Goal: Browse casually: Explore the website without a specific task or goal

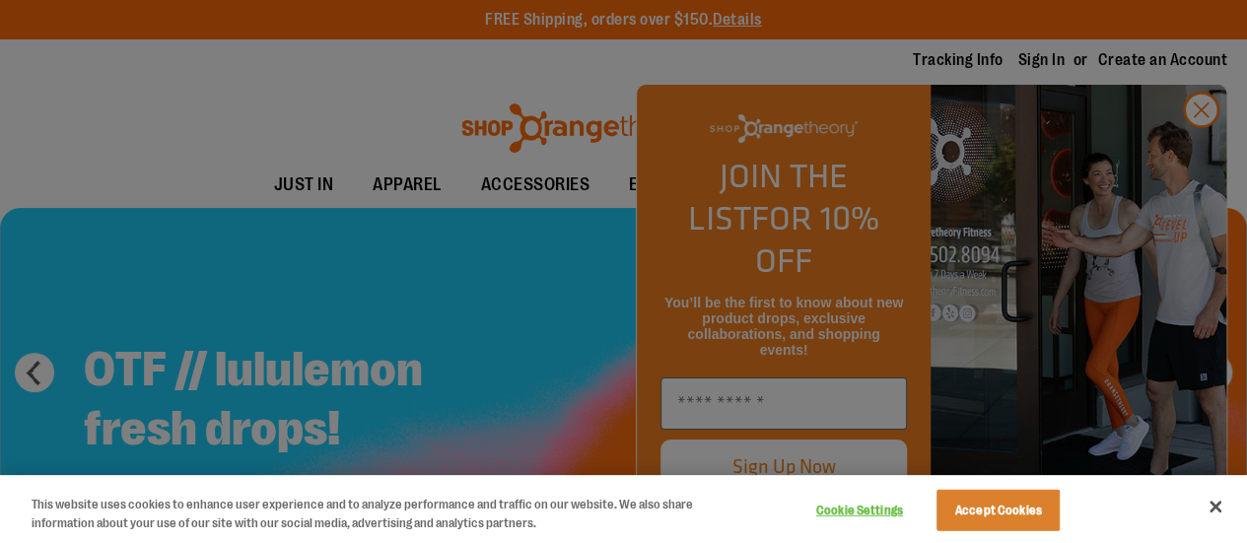
click at [1013, 60] on div at bounding box center [623, 271] width 1247 height 543
click at [1210, 142] on div at bounding box center [623, 271] width 1247 height 543
click at [1216, 505] on button "Close" at bounding box center [1214, 506] width 43 height 43
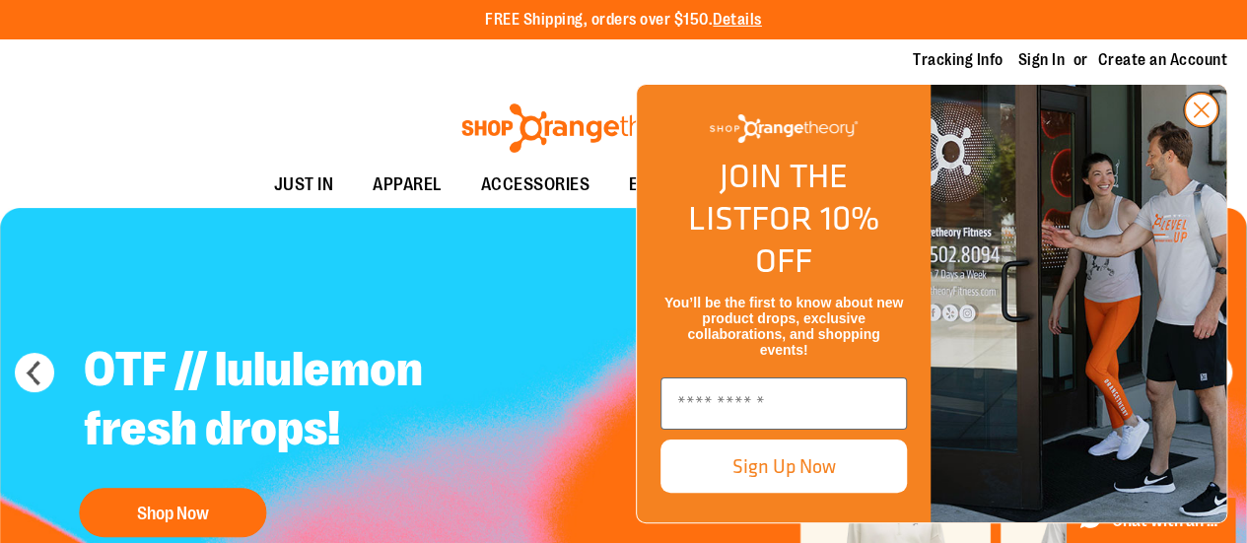
click at [1192, 126] on circle "Close dialog" at bounding box center [1201, 110] width 33 height 33
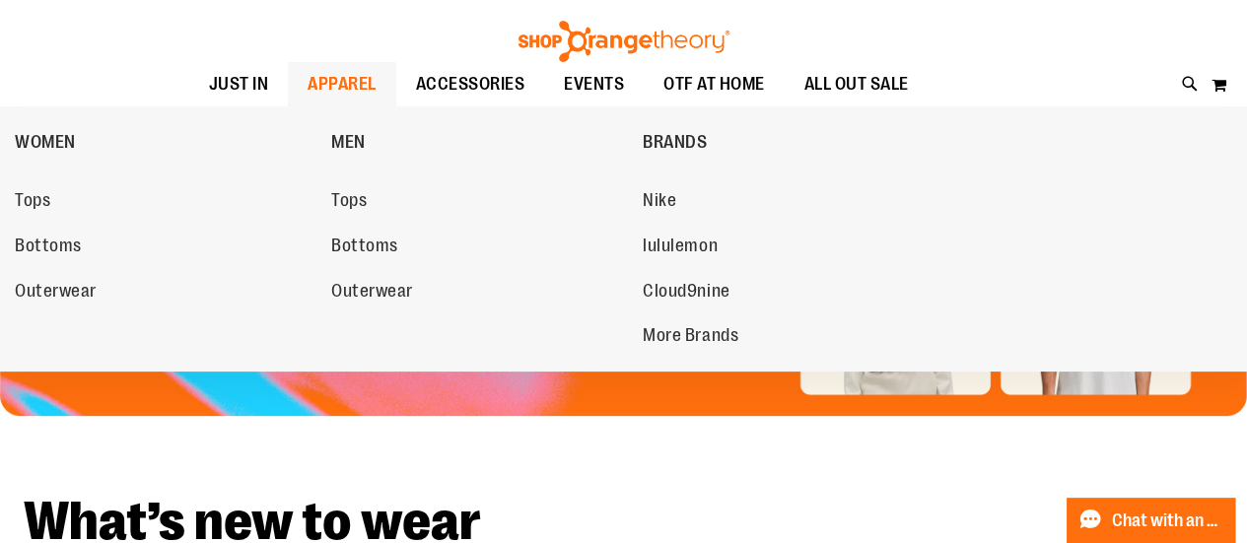
scroll to position [99, 0]
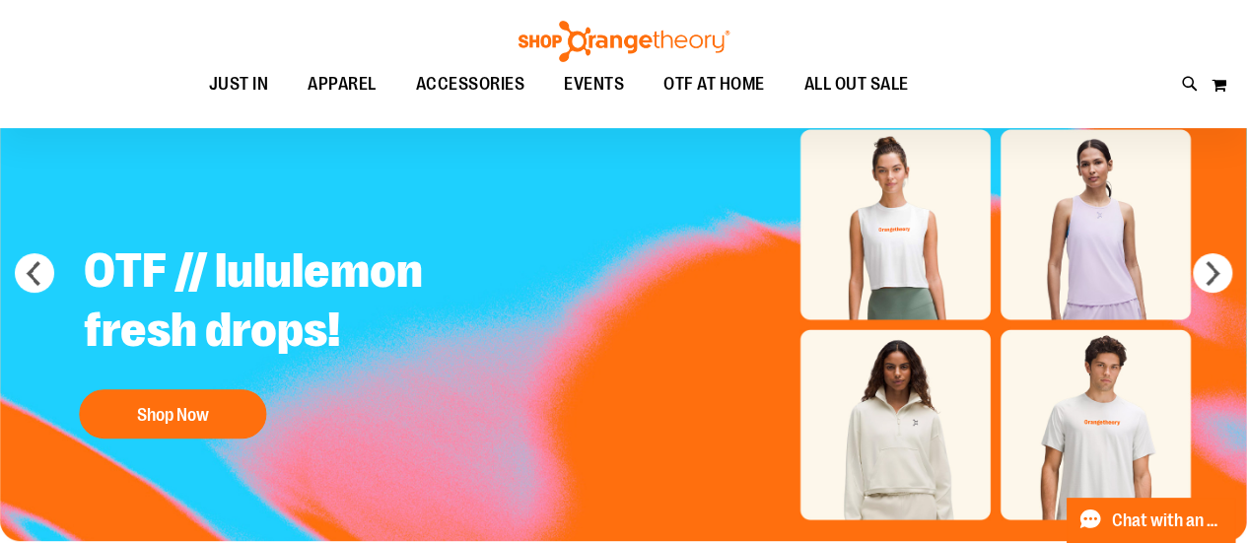
click at [645, 456] on img "Slide 1 of 5" at bounding box center [623, 324] width 1247 height 433
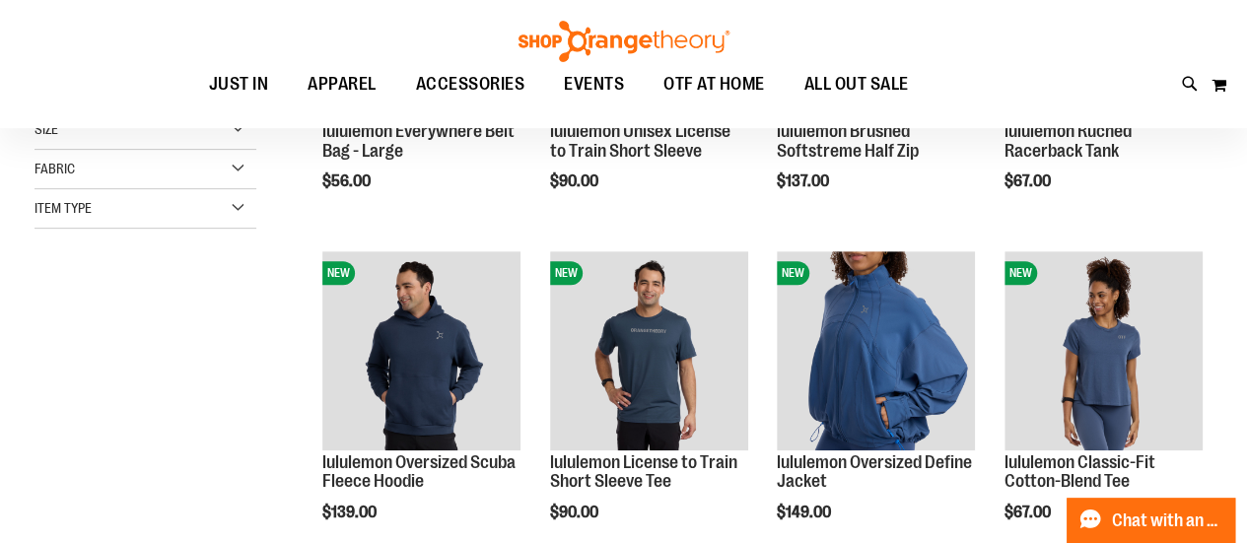
scroll to position [294, 0]
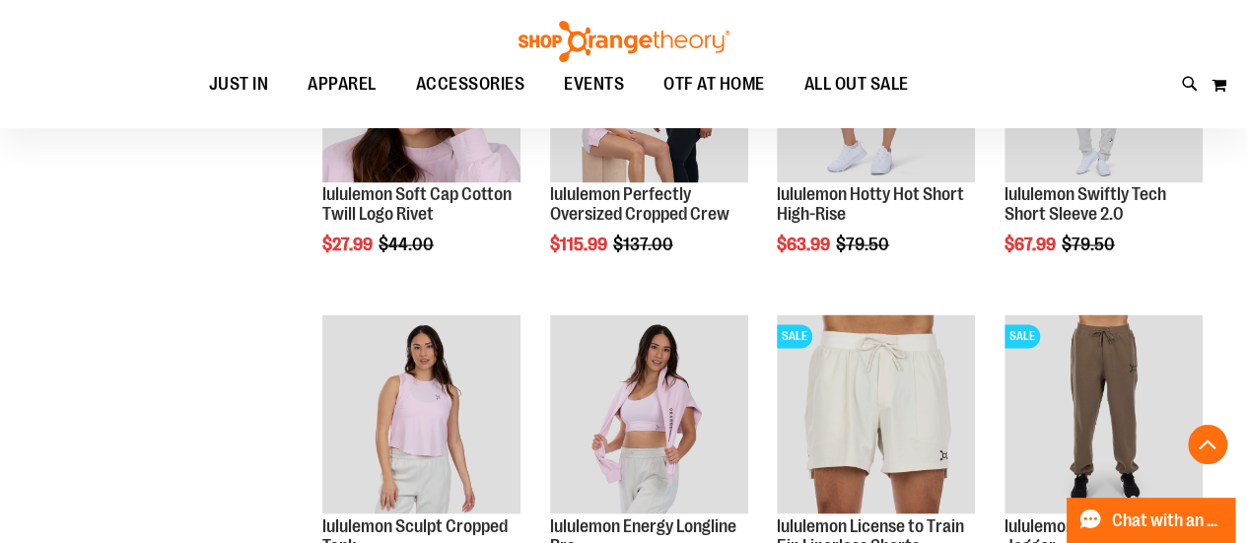
scroll to position [1575, 0]
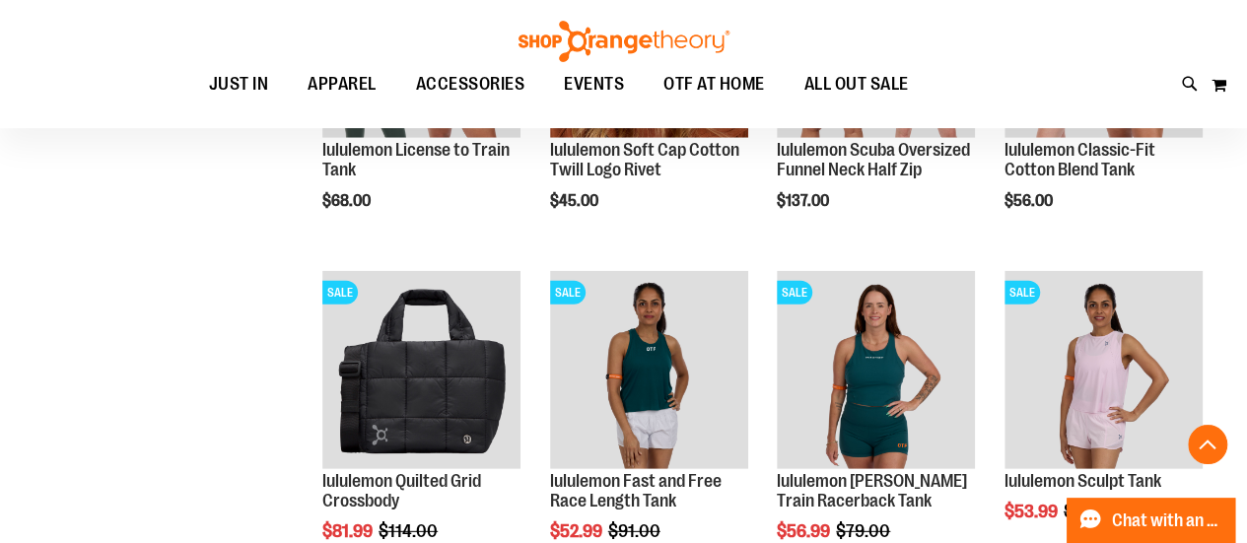
scroll to position [2856, 0]
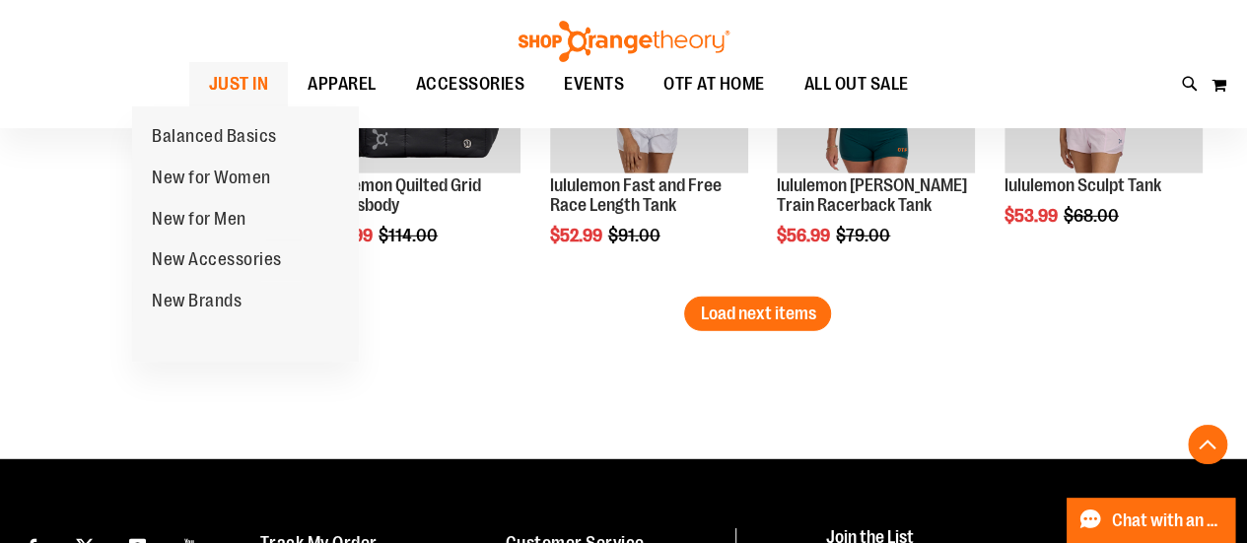
click at [211, 76] on span "JUST IN" at bounding box center [239, 84] width 60 height 44
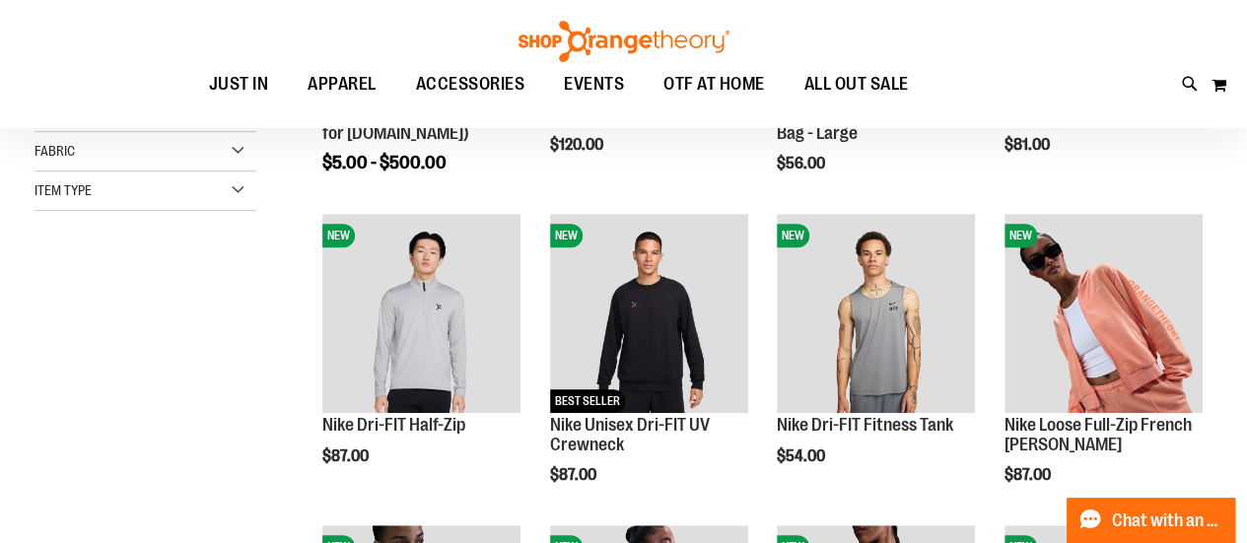
scroll to position [296, 0]
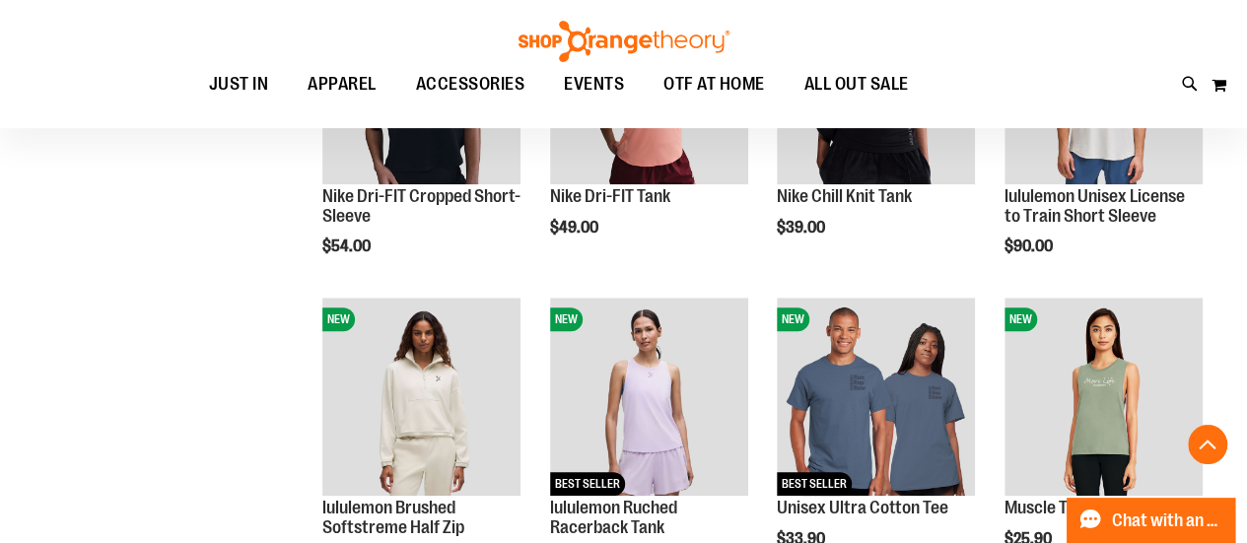
scroll to position [887, 0]
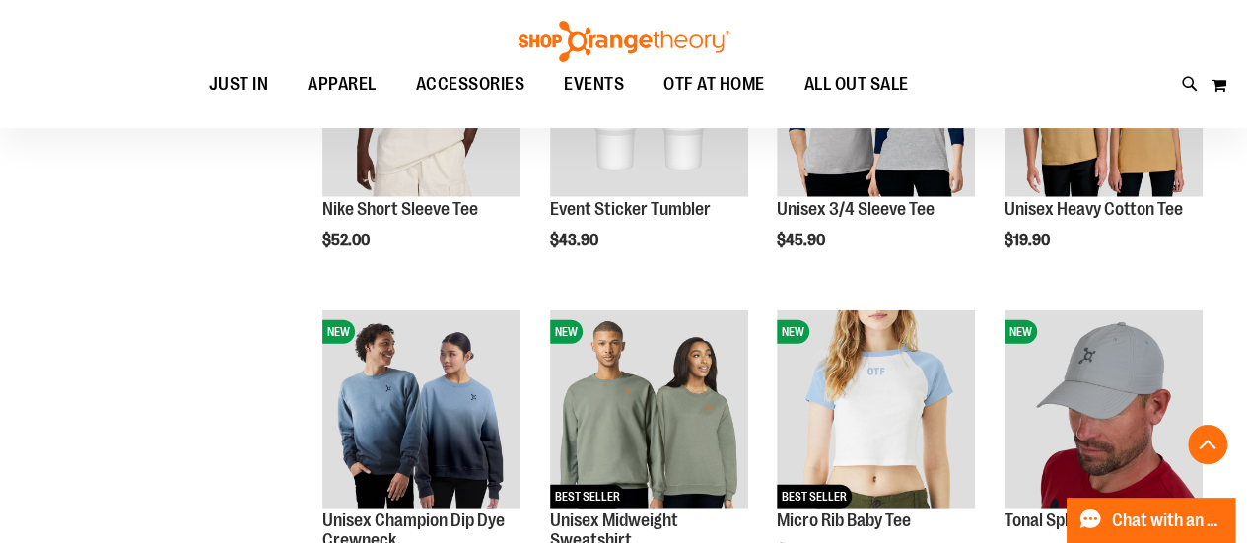
scroll to position [2562, 0]
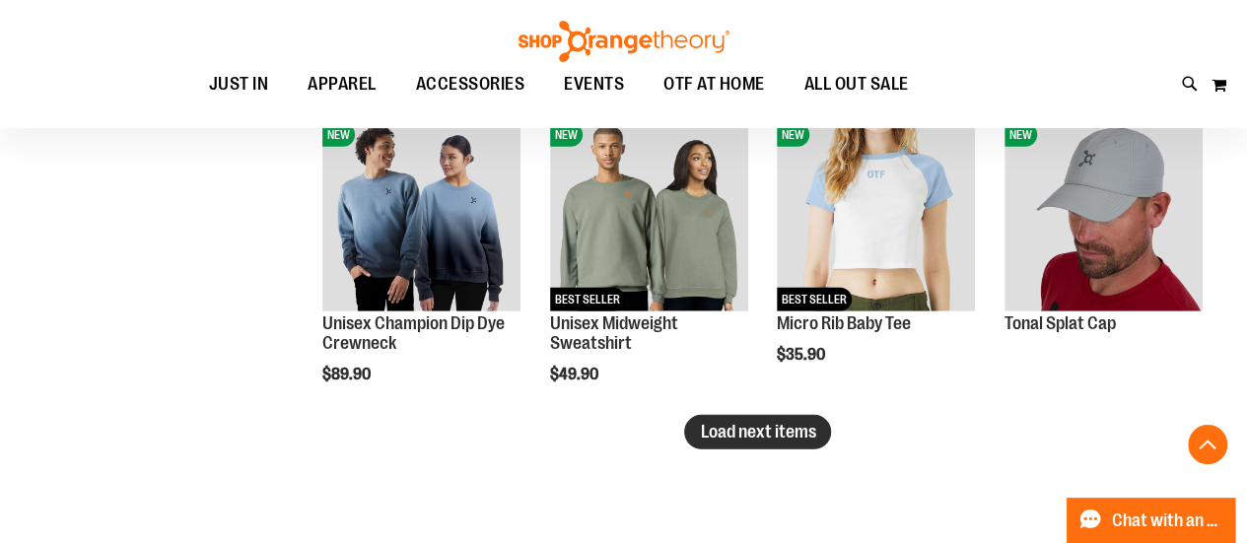
click at [753, 447] on button "Load next items" at bounding box center [757, 432] width 147 height 34
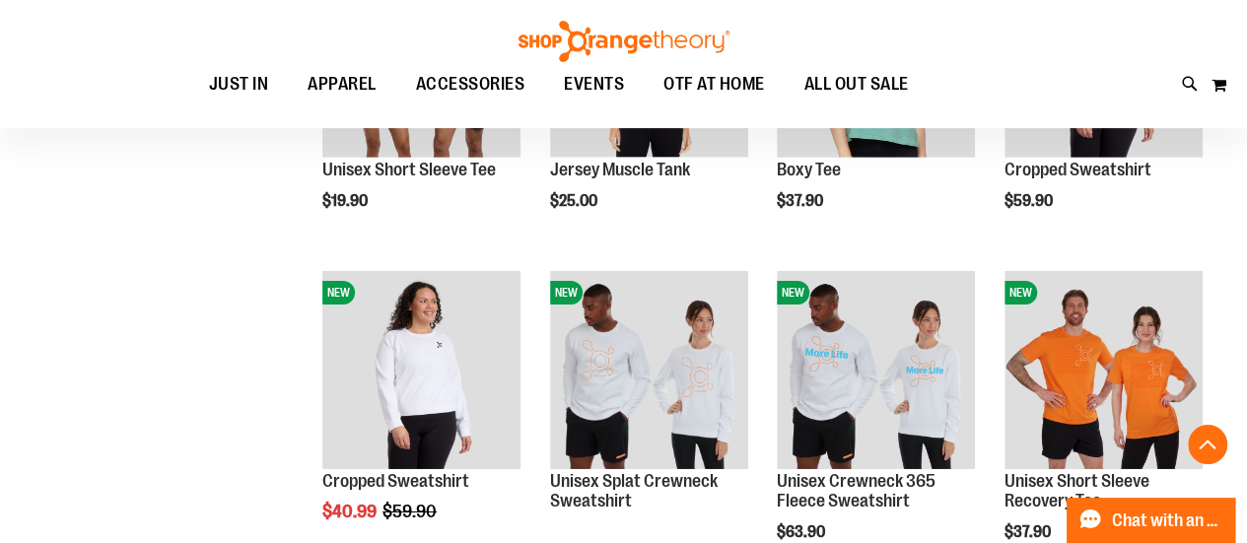
scroll to position [3055, 0]
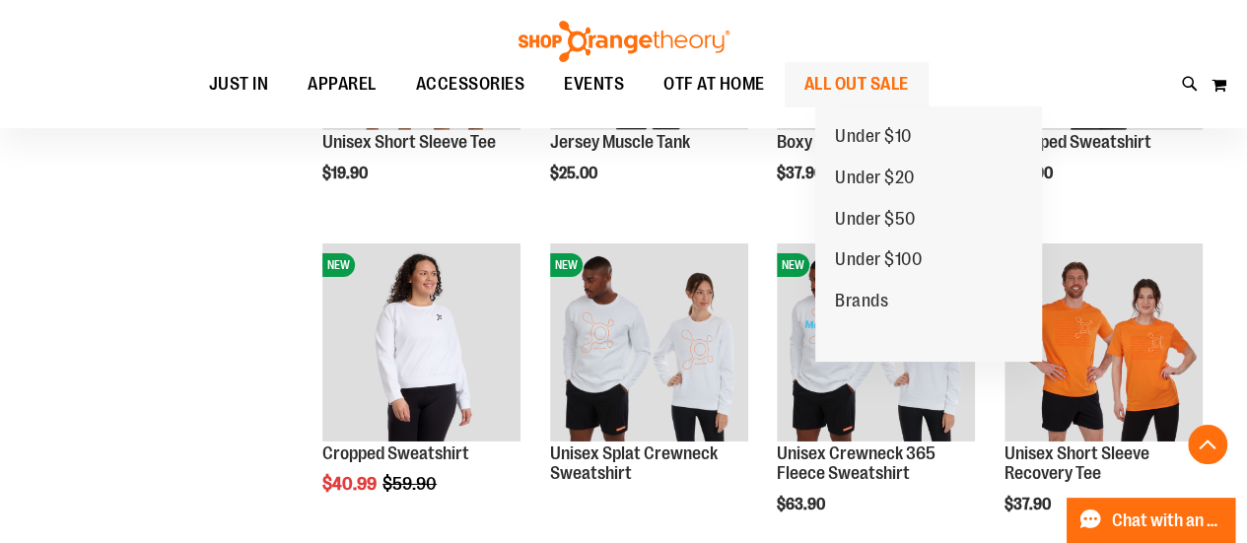
click at [889, 88] on span "ALL OUT SALE" at bounding box center [856, 84] width 104 height 44
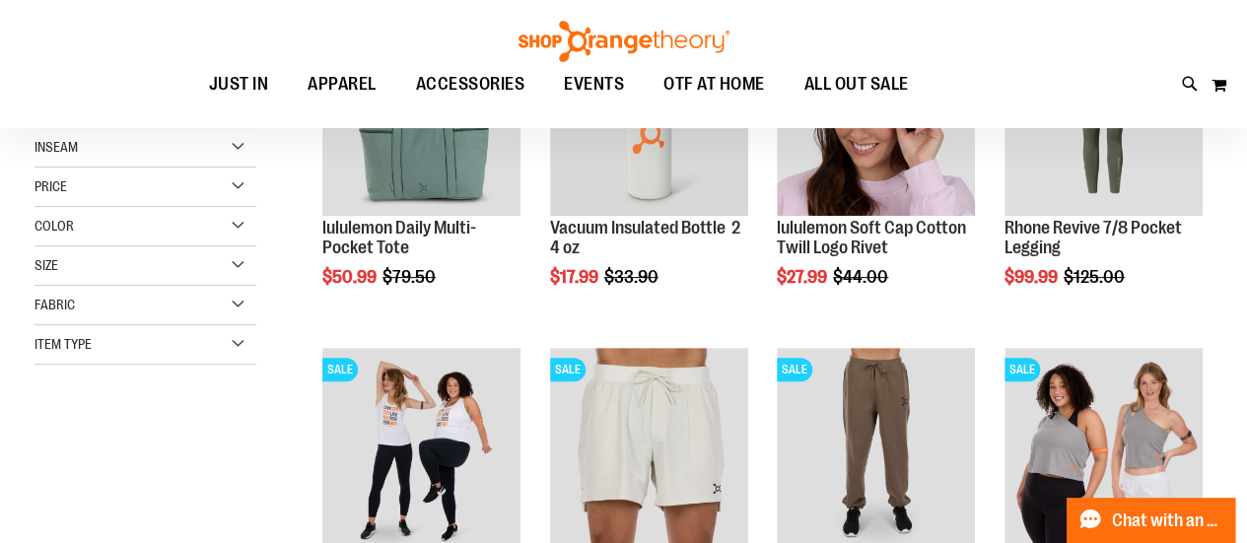
scroll to position [195, 0]
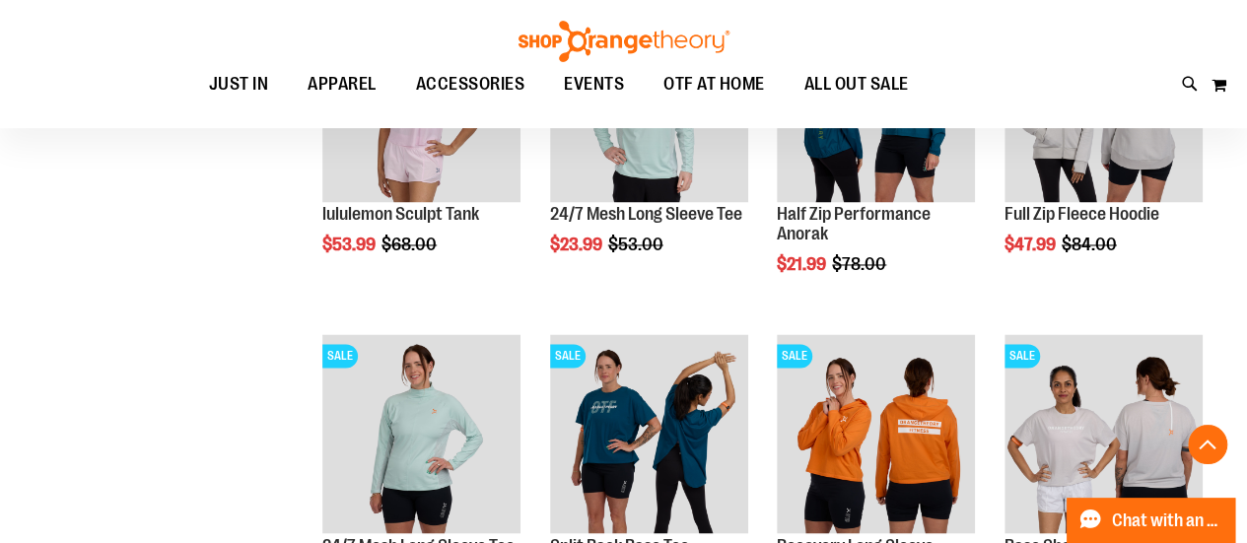
scroll to position [1575, 0]
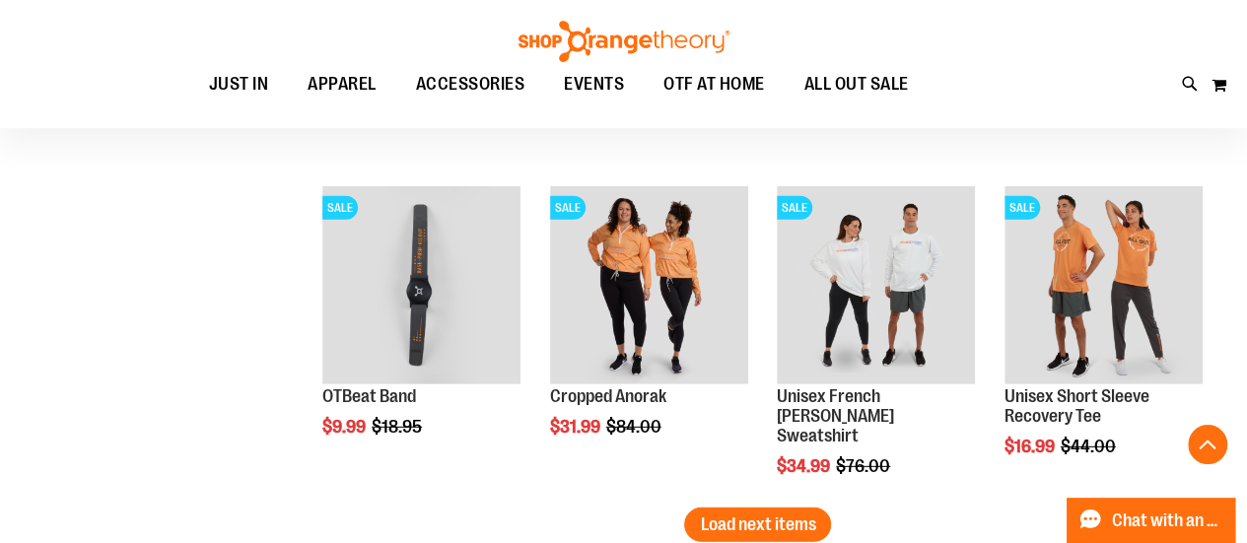
scroll to position [2659, 0]
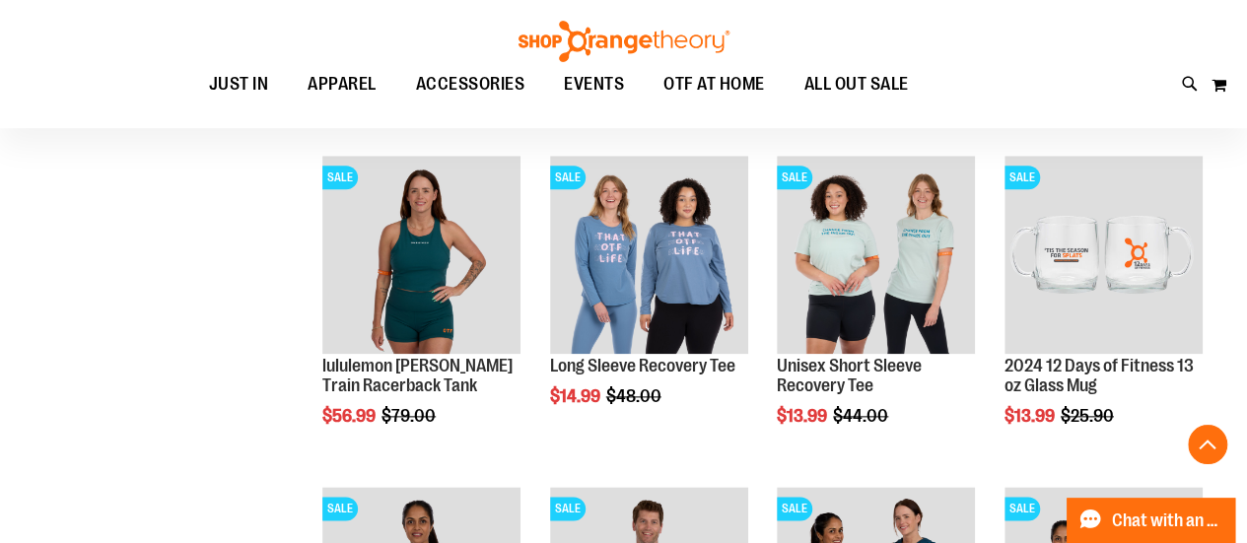
scroll to position [694, 0]
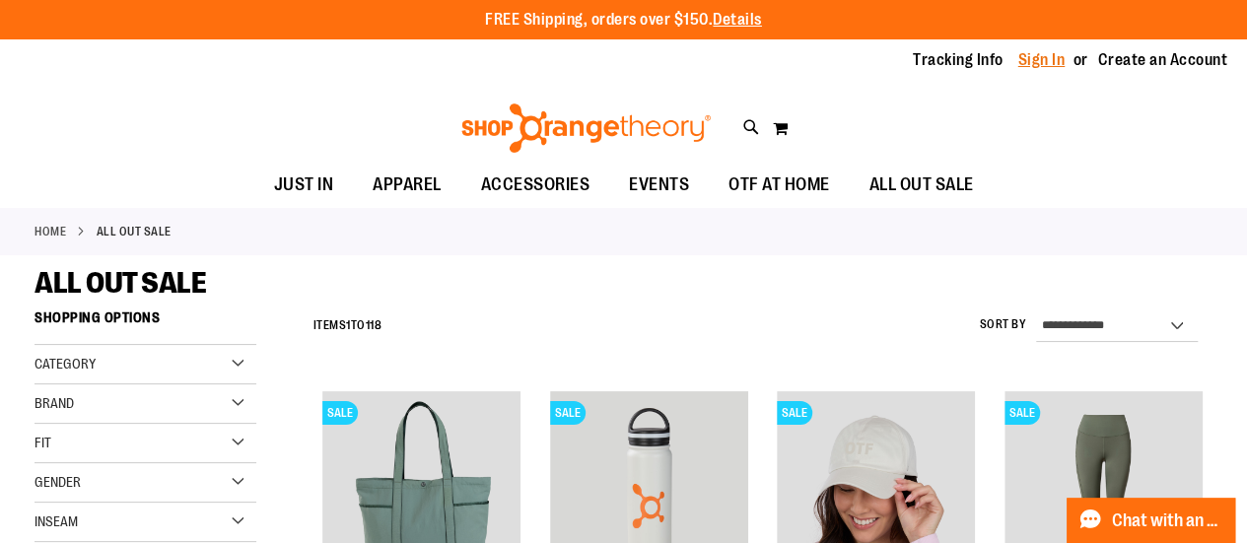
click at [1021, 63] on link "Sign In" at bounding box center [1041, 60] width 47 height 22
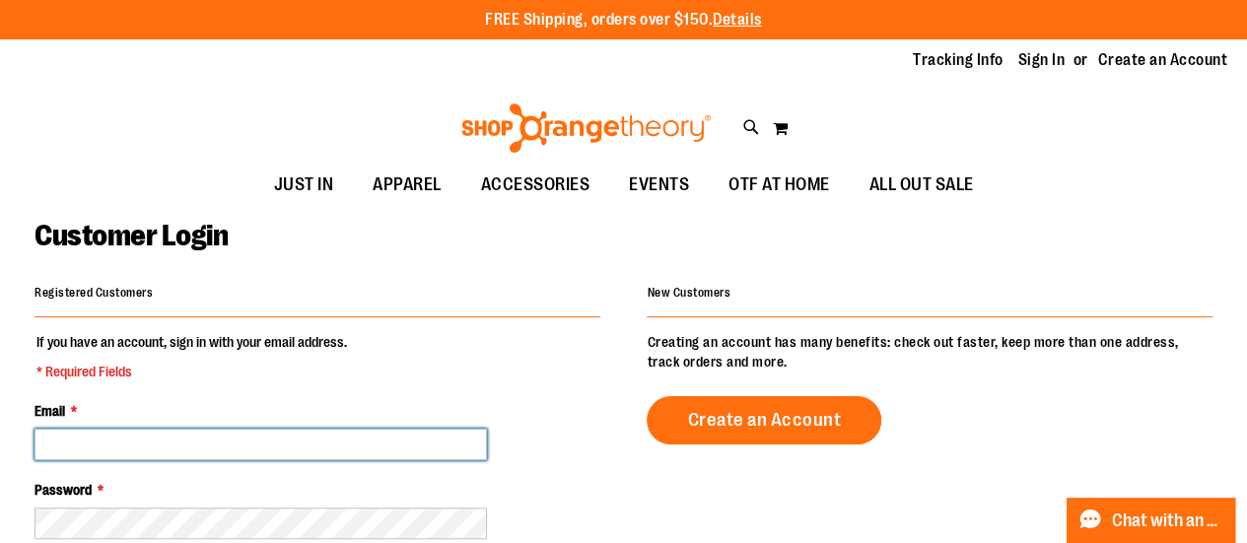
click at [358, 441] on input "Email *" at bounding box center [260, 445] width 452 height 32
type input "**********"
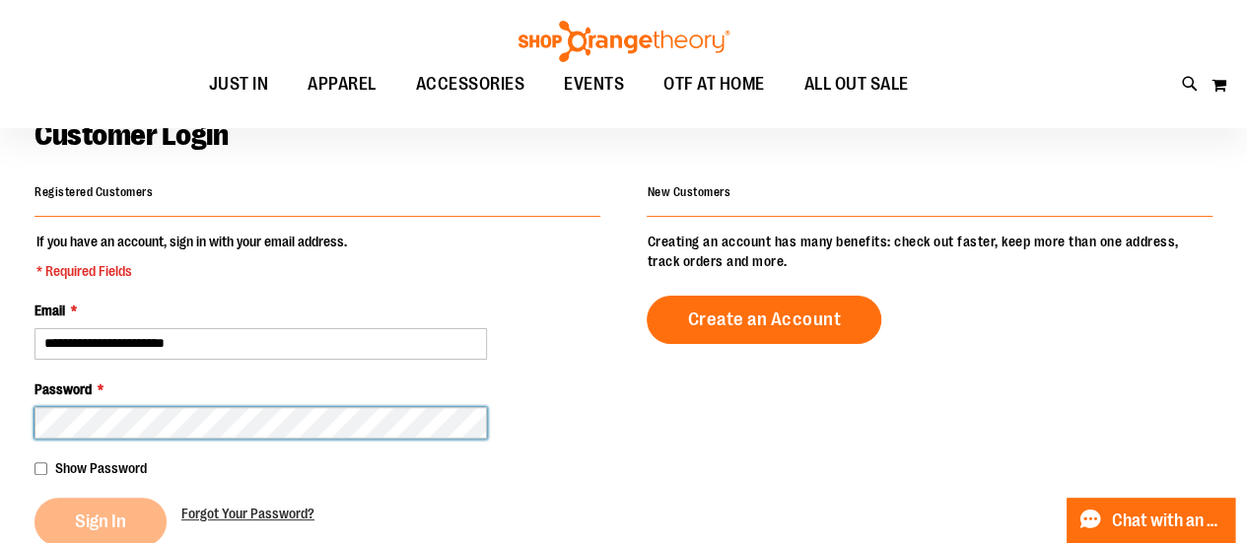
scroll to position [197, 0]
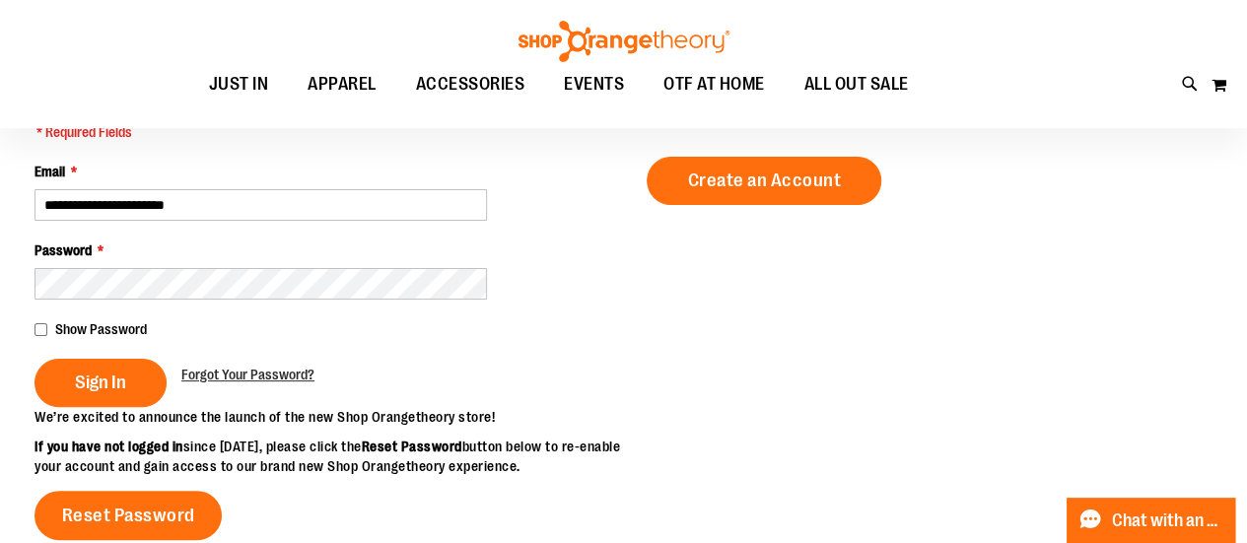
scroll to position [197, 0]
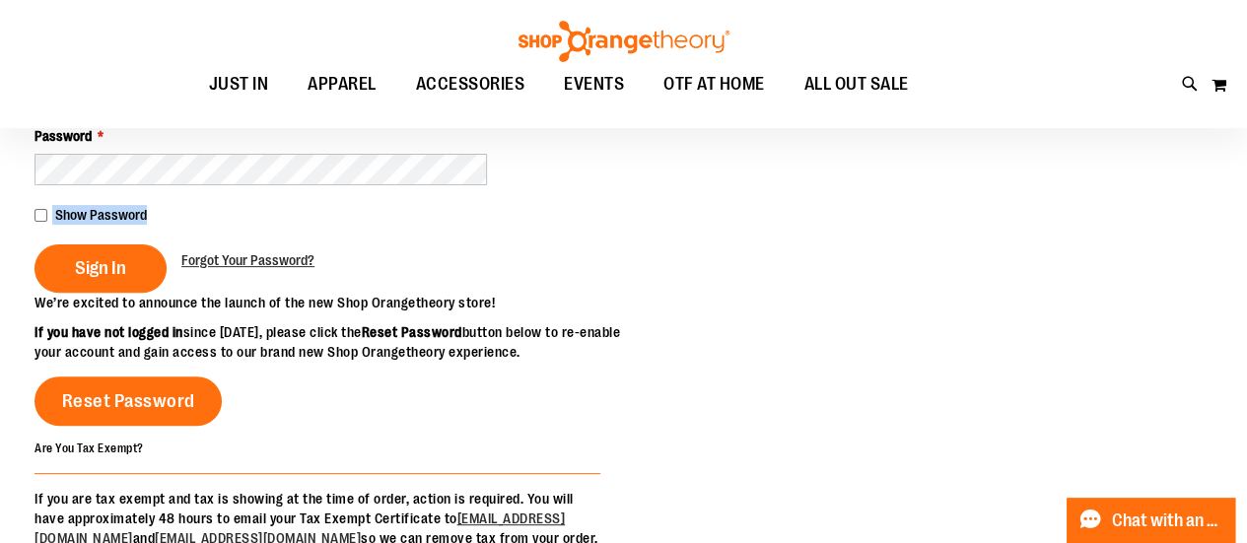
click at [353, 176] on fieldset "**********" at bounding box center [317, 135] width 566 height 314
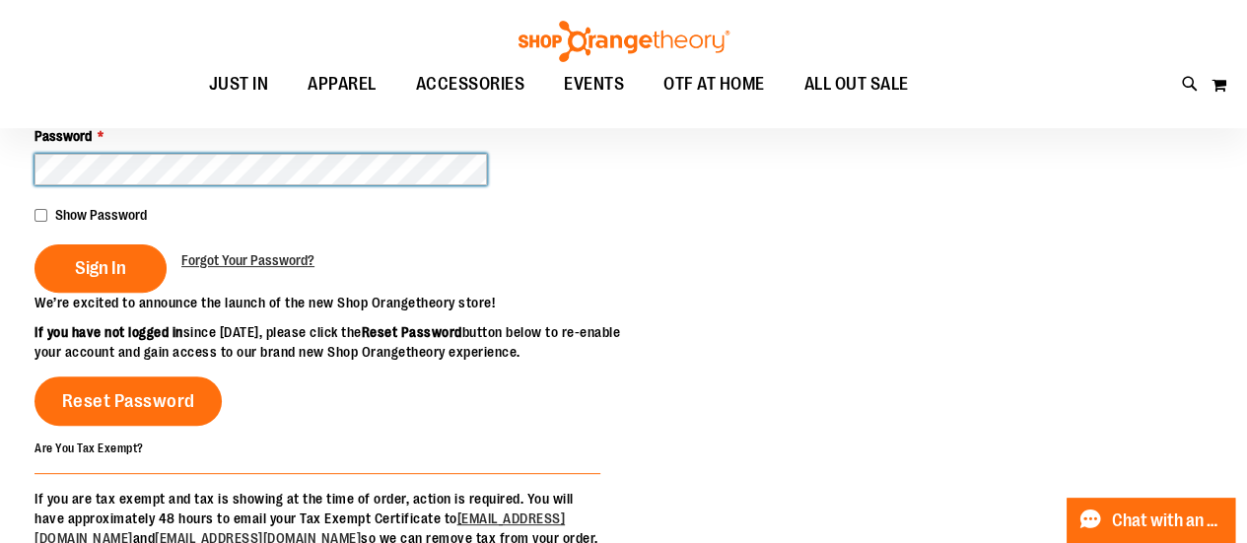
click at [34, 244] on button "Sign In" at bounding box center [100, 268] width 132 height 48
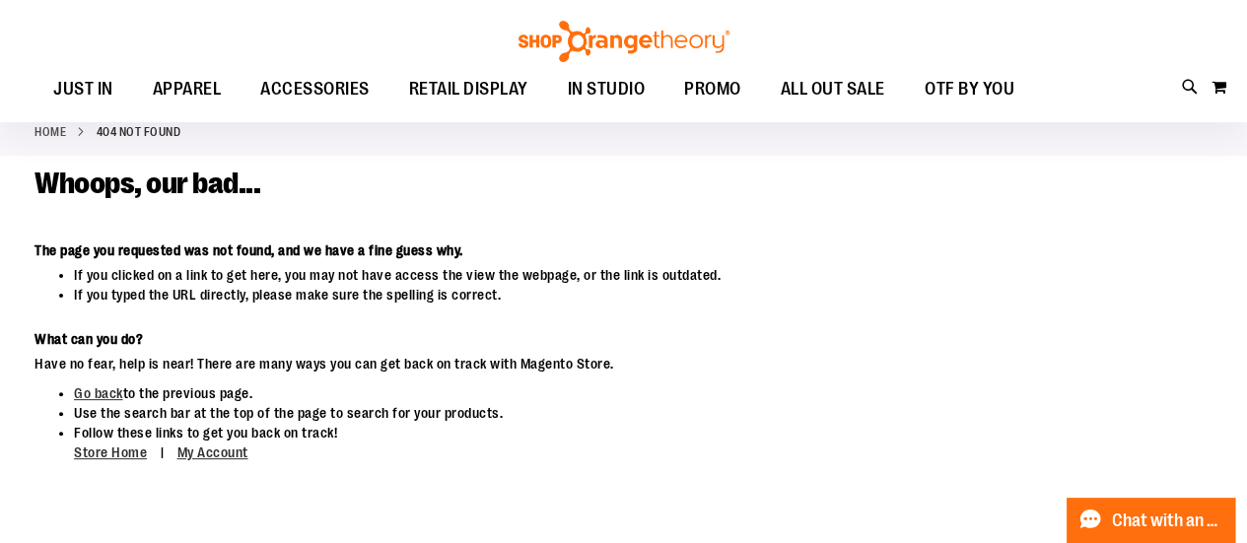
scroll to position [196, 0]
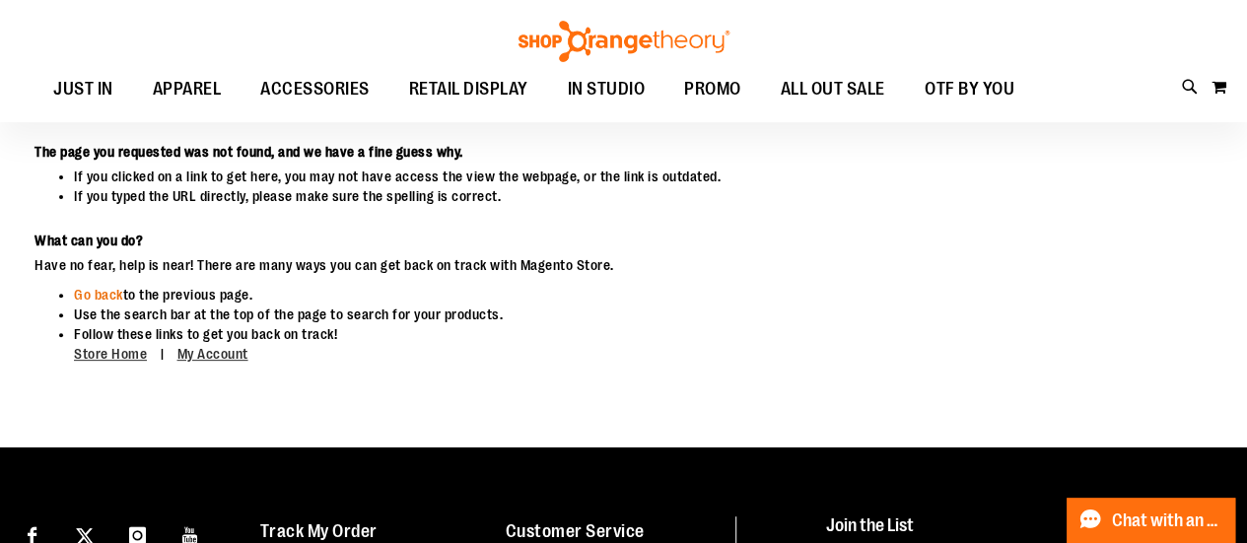
click at [104, 296] on link "Go back" at bounding box center [98, 295] width 49 height 16
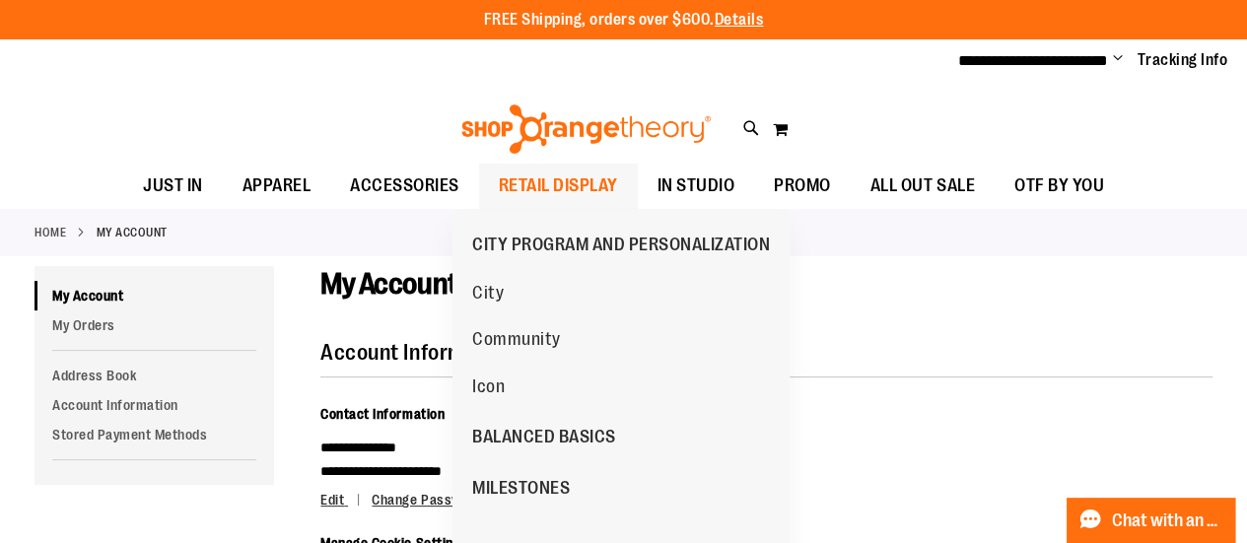
click at [532, 187] on span "RETAIL DISPLAY" at bounding box center [558, 186] width 119 height 44
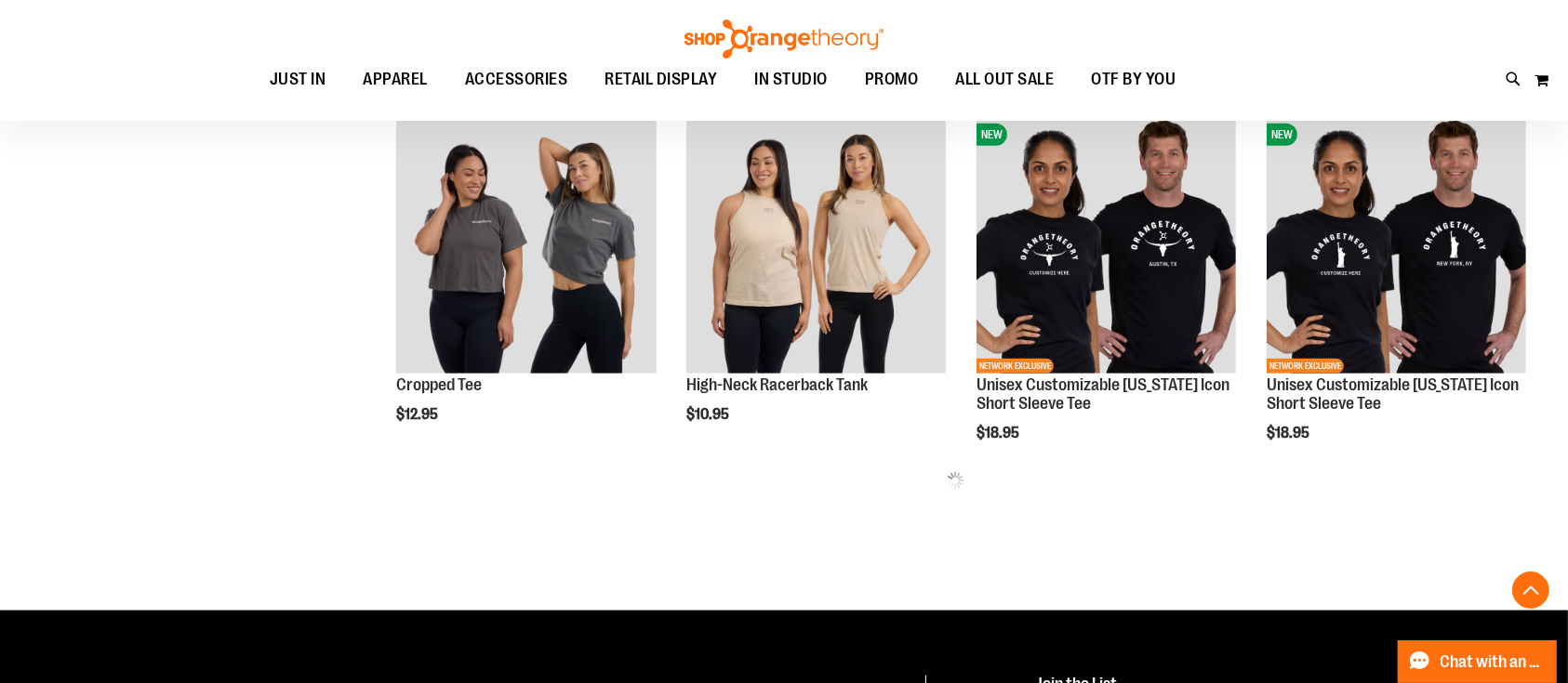
scroll to position [990, 0]
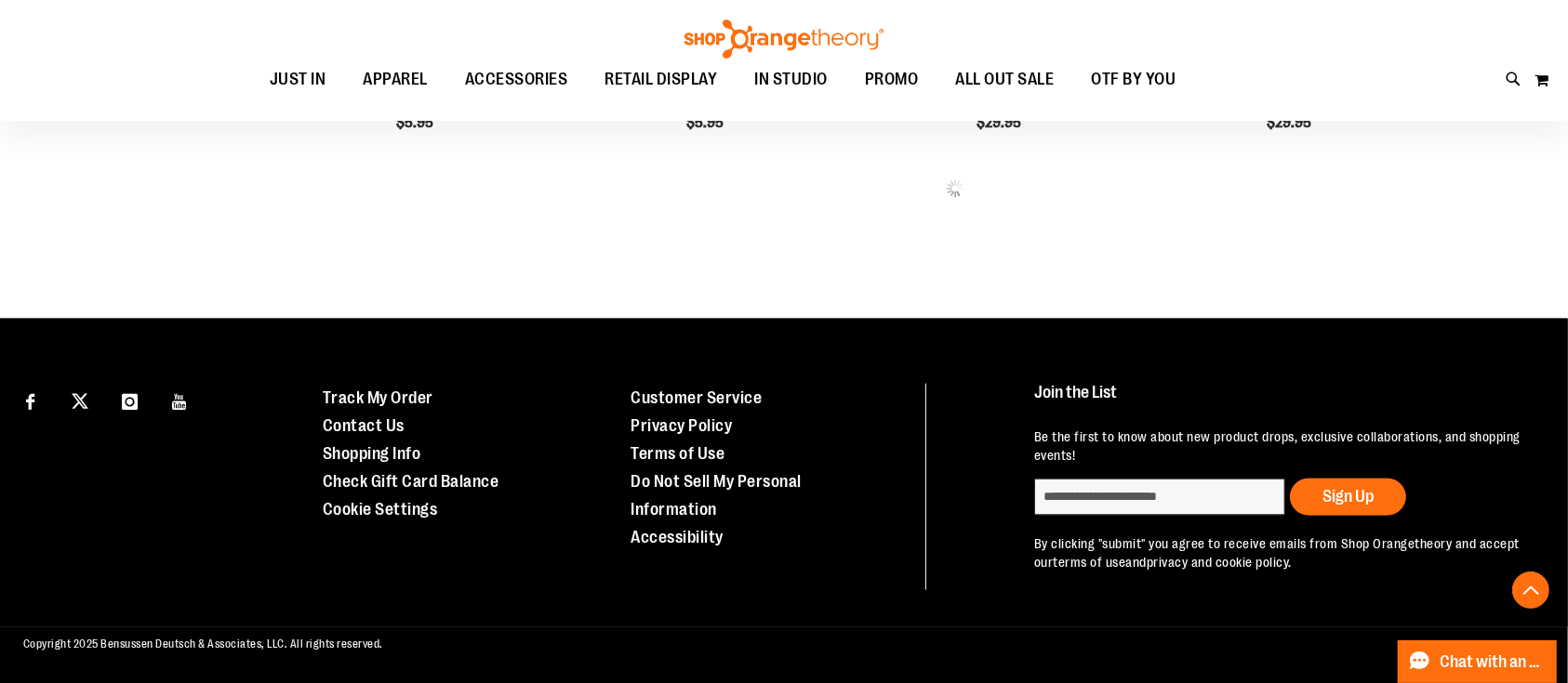
scroll to position [2254, 0]
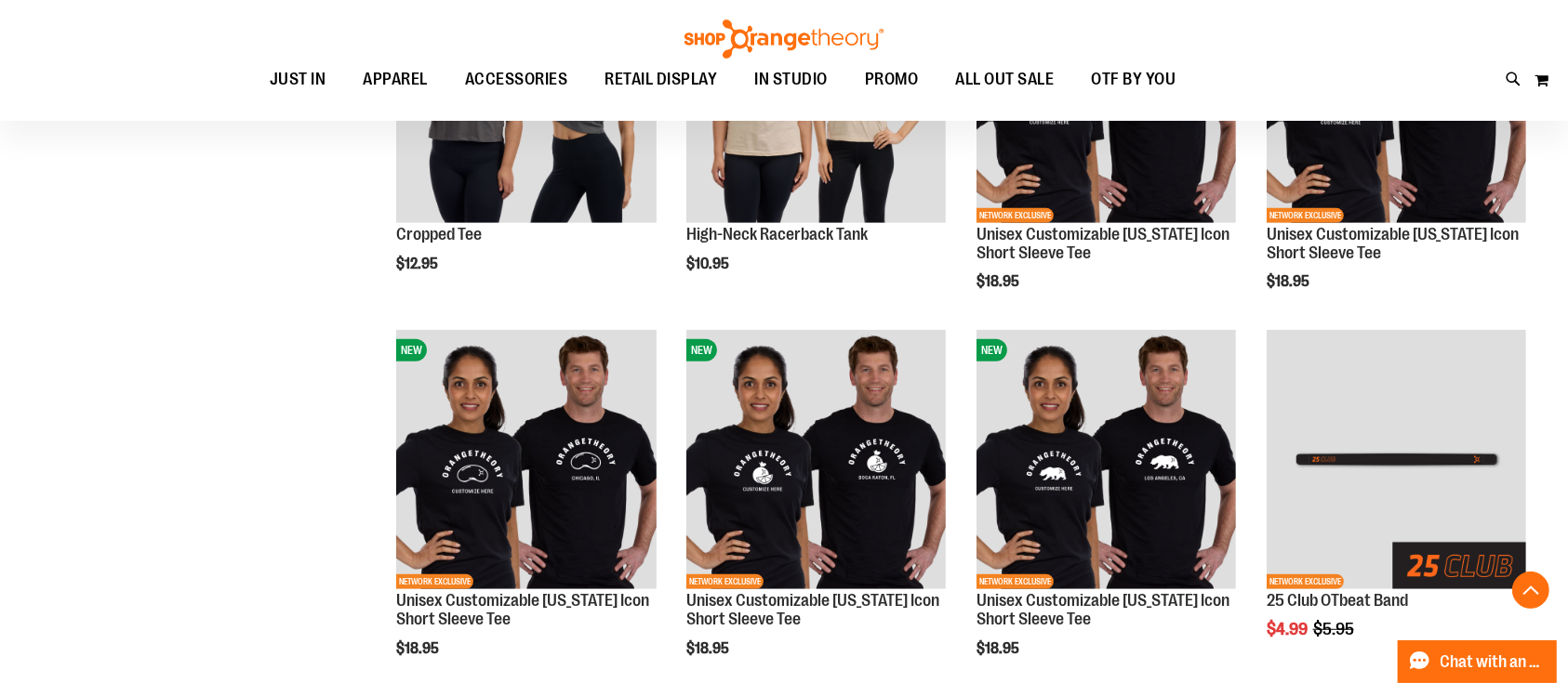
scroll to position [642, 0]
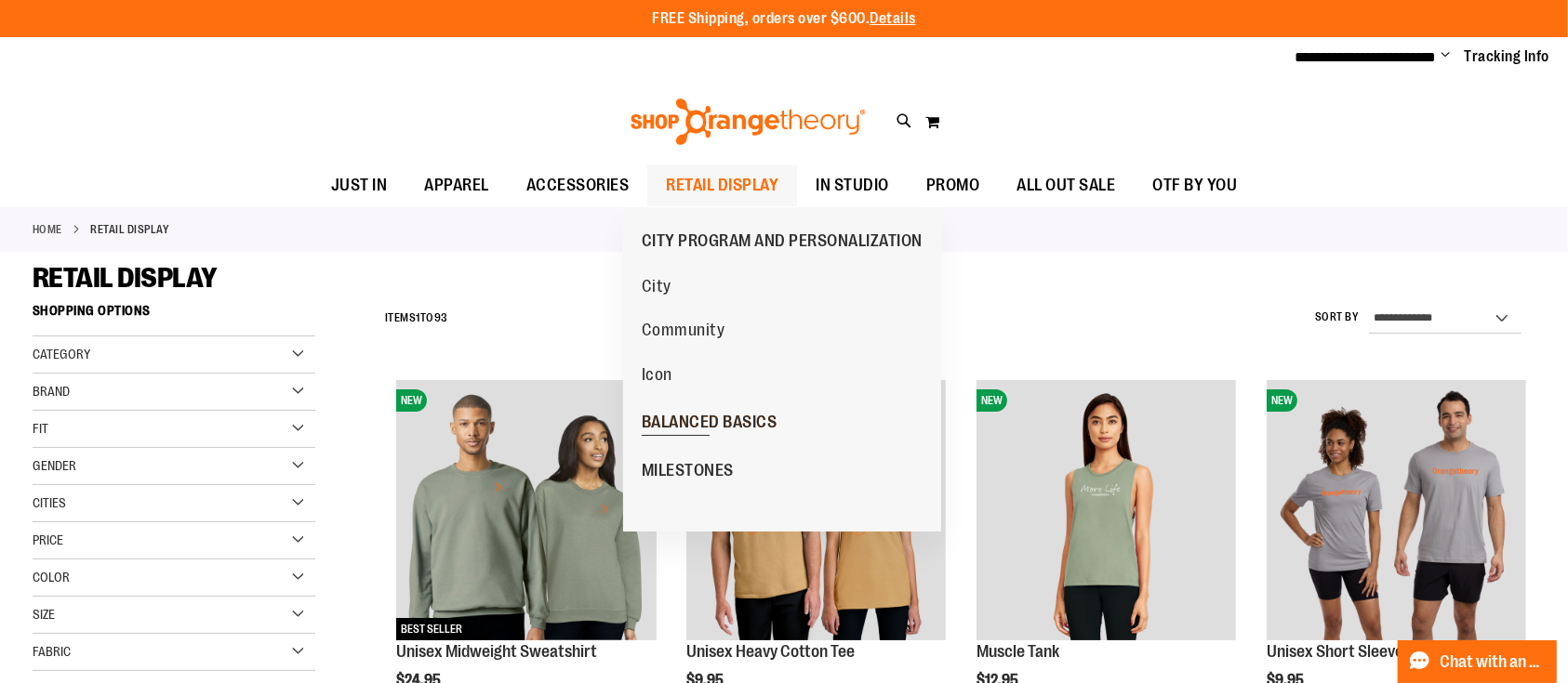
click at [648, 433] on span "BALANCED BASICS" at bounding box center [709, 425] width 136 height 24
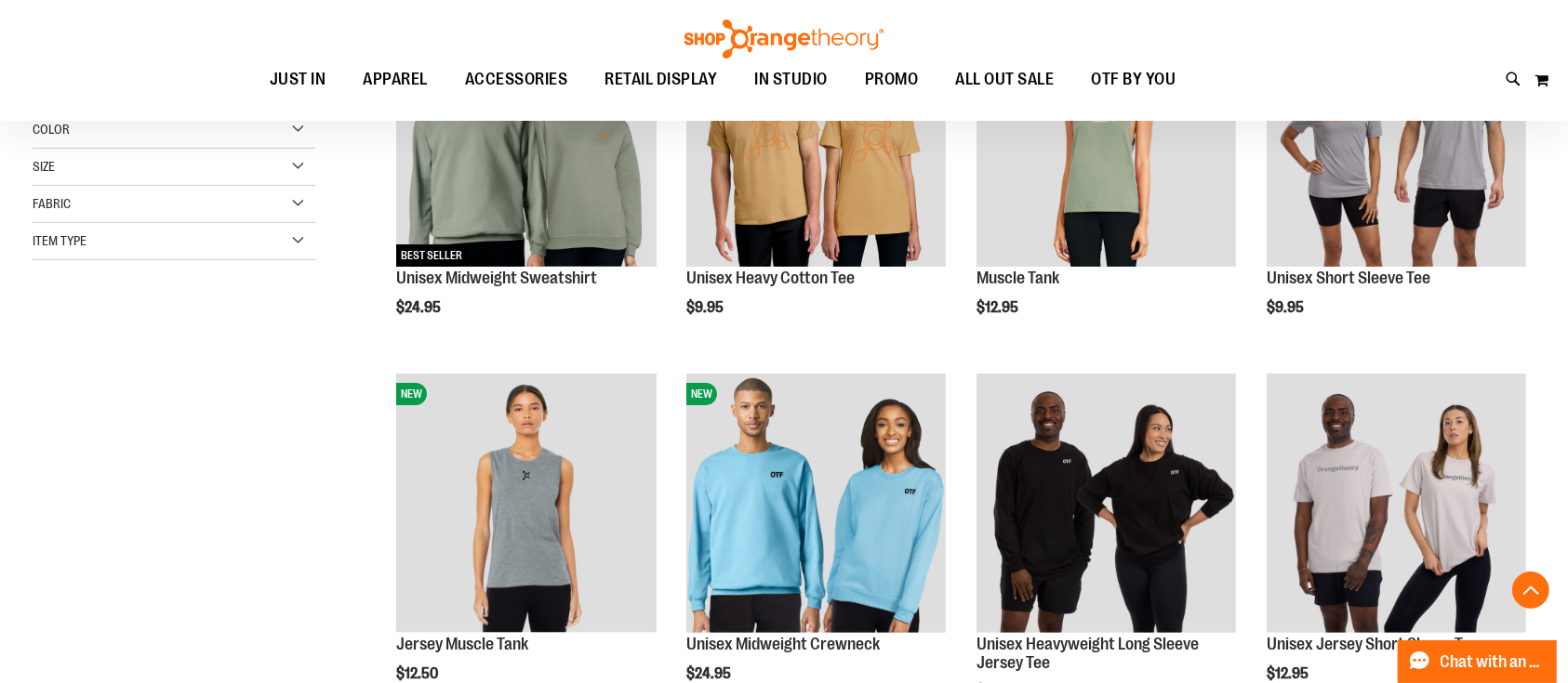
scroll to position [991, 0]
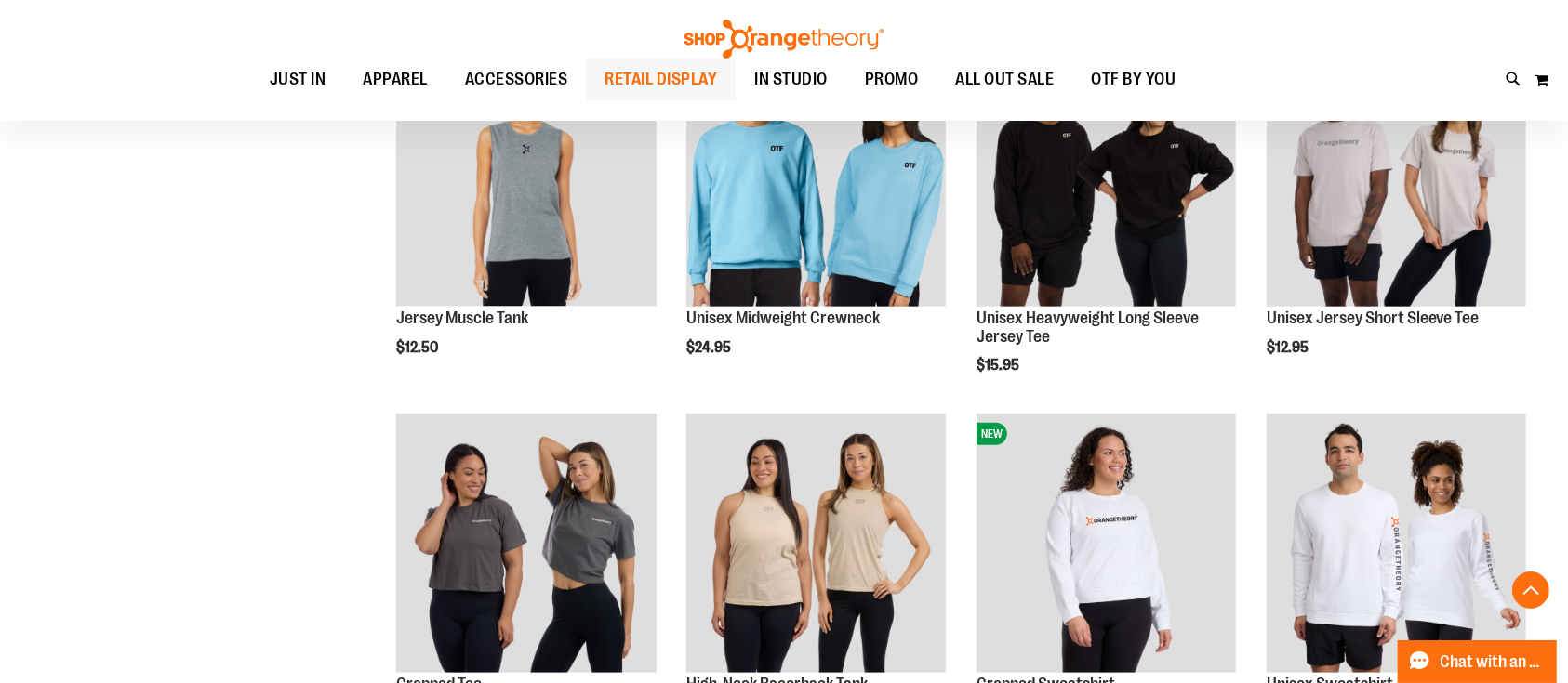
scroll to position [495, 0]
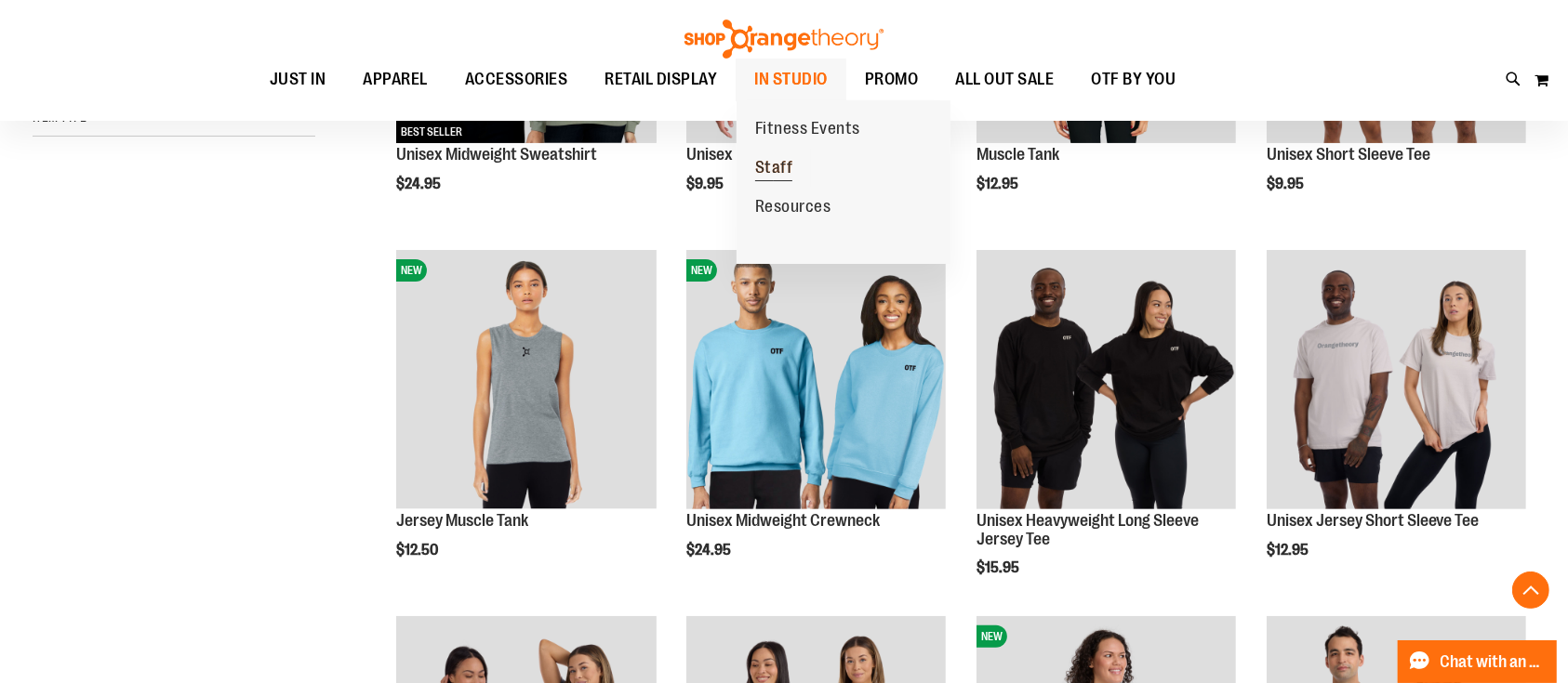
click at [772, 160] on span "Staff" at bounding box center [774, 170] width 38 height 24
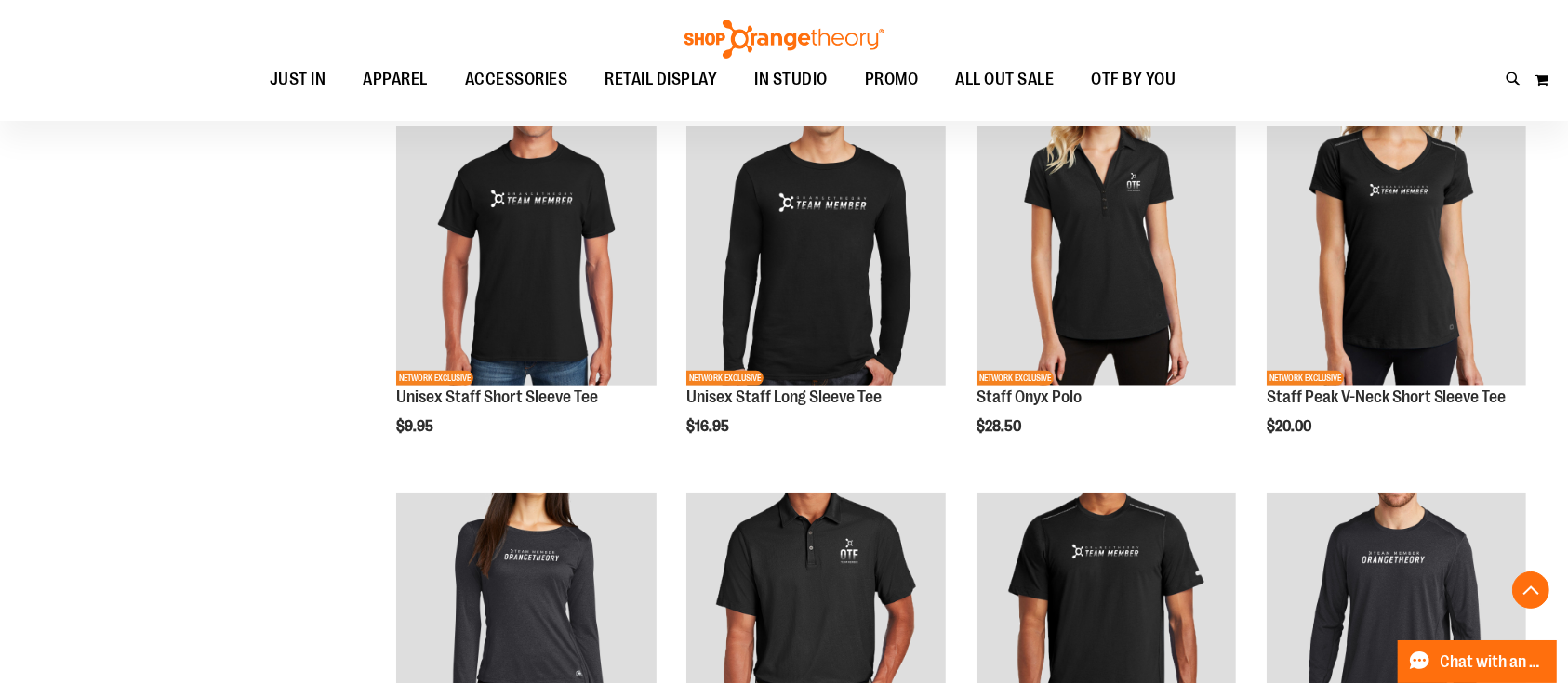
scroll to position [991, 0]
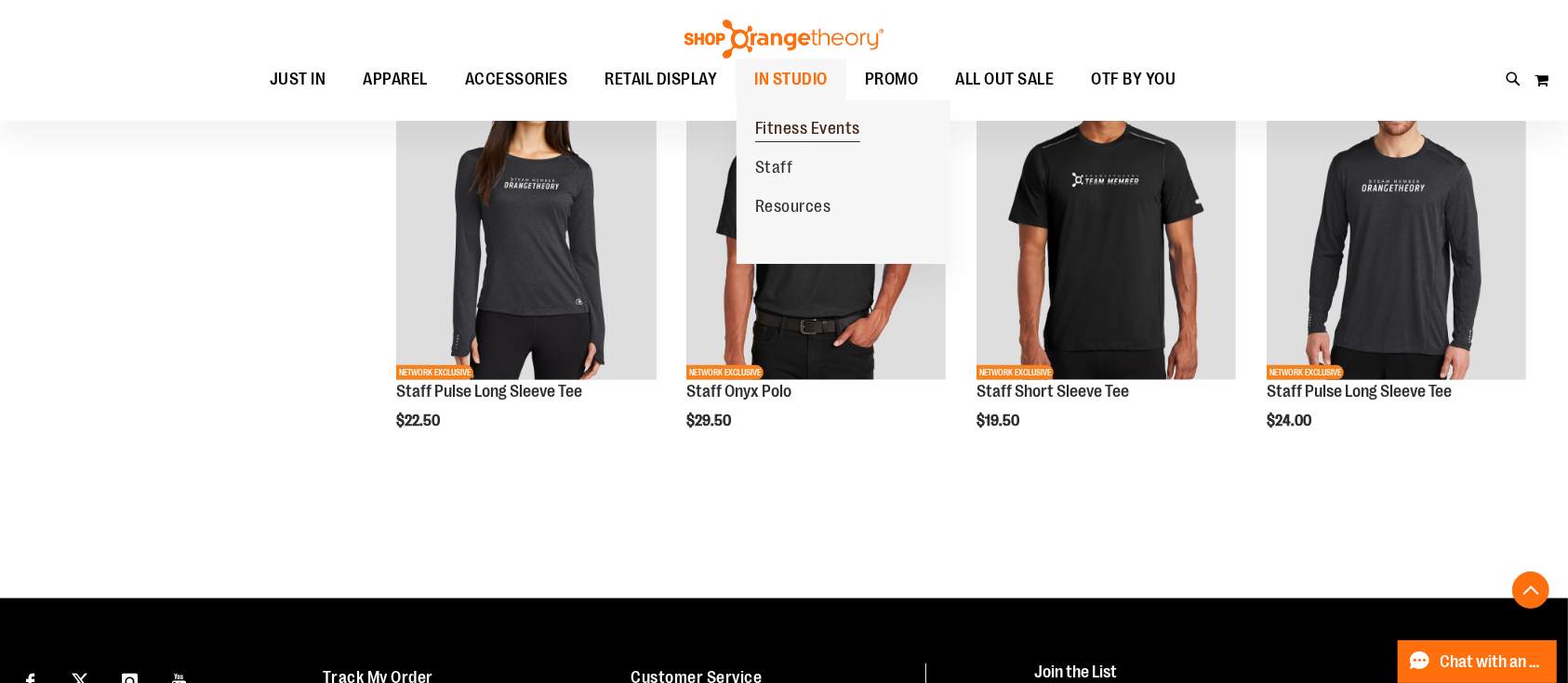
click at [769, 123] on span "Fitness Events" at bounding box center [807, 130] width 105 height 24
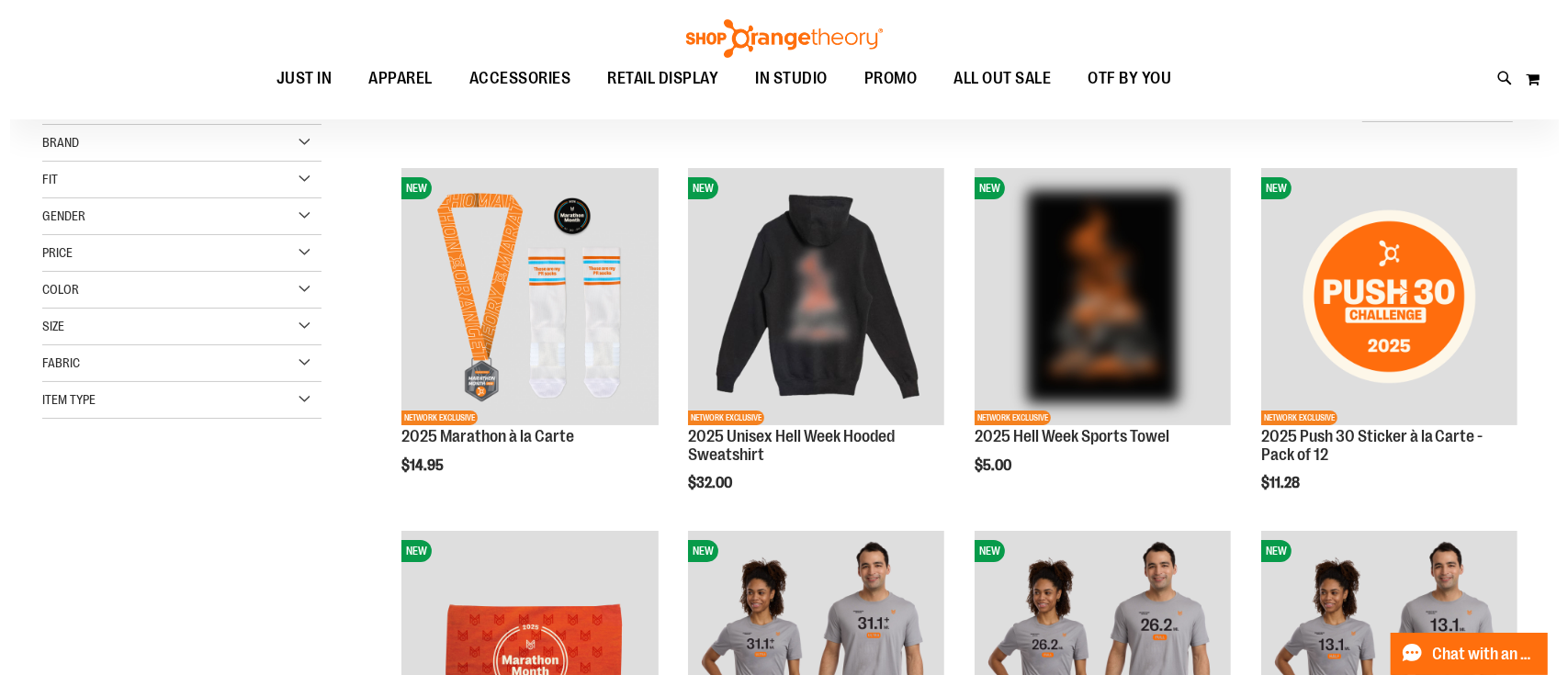
scroll to position [244, 0]
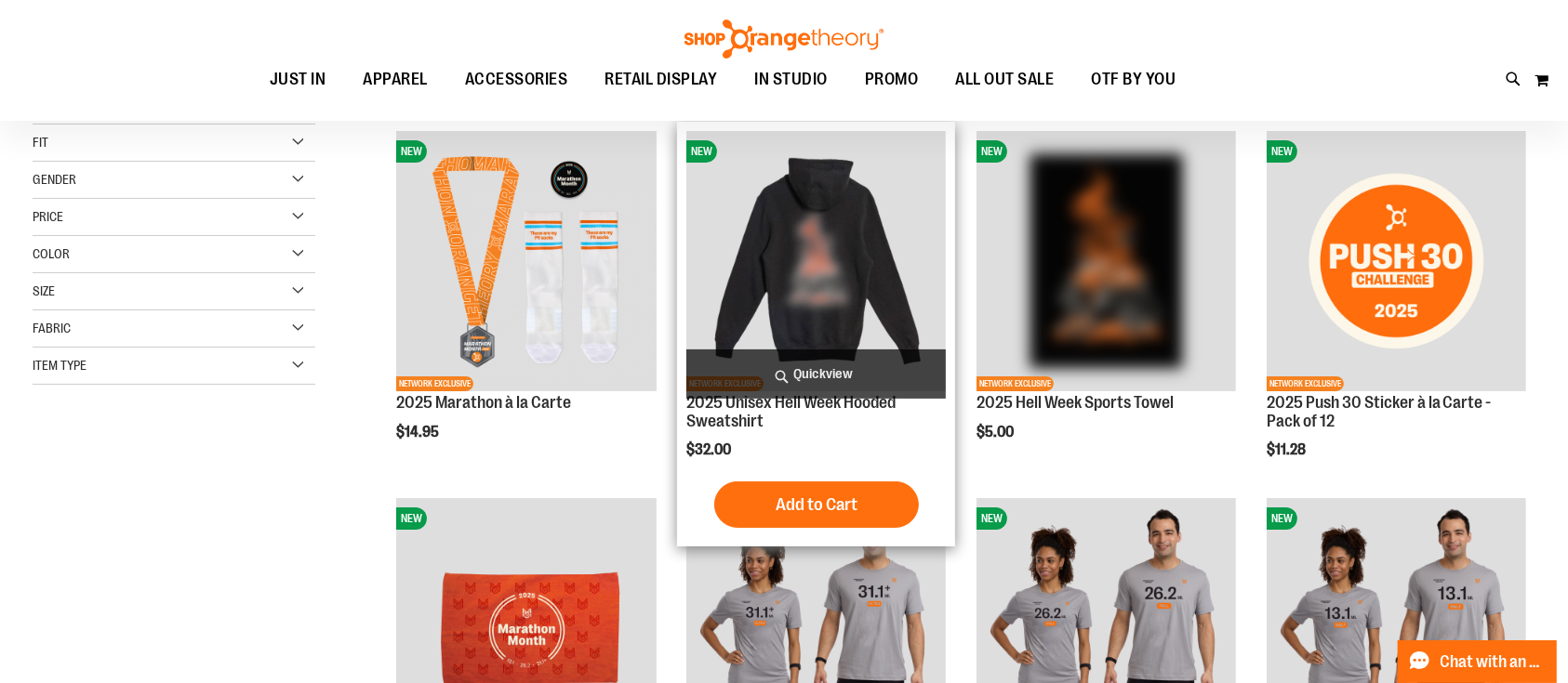
click at [743, 361] on span "Quickview" at bounding box center [815, 375] width 259 height 49
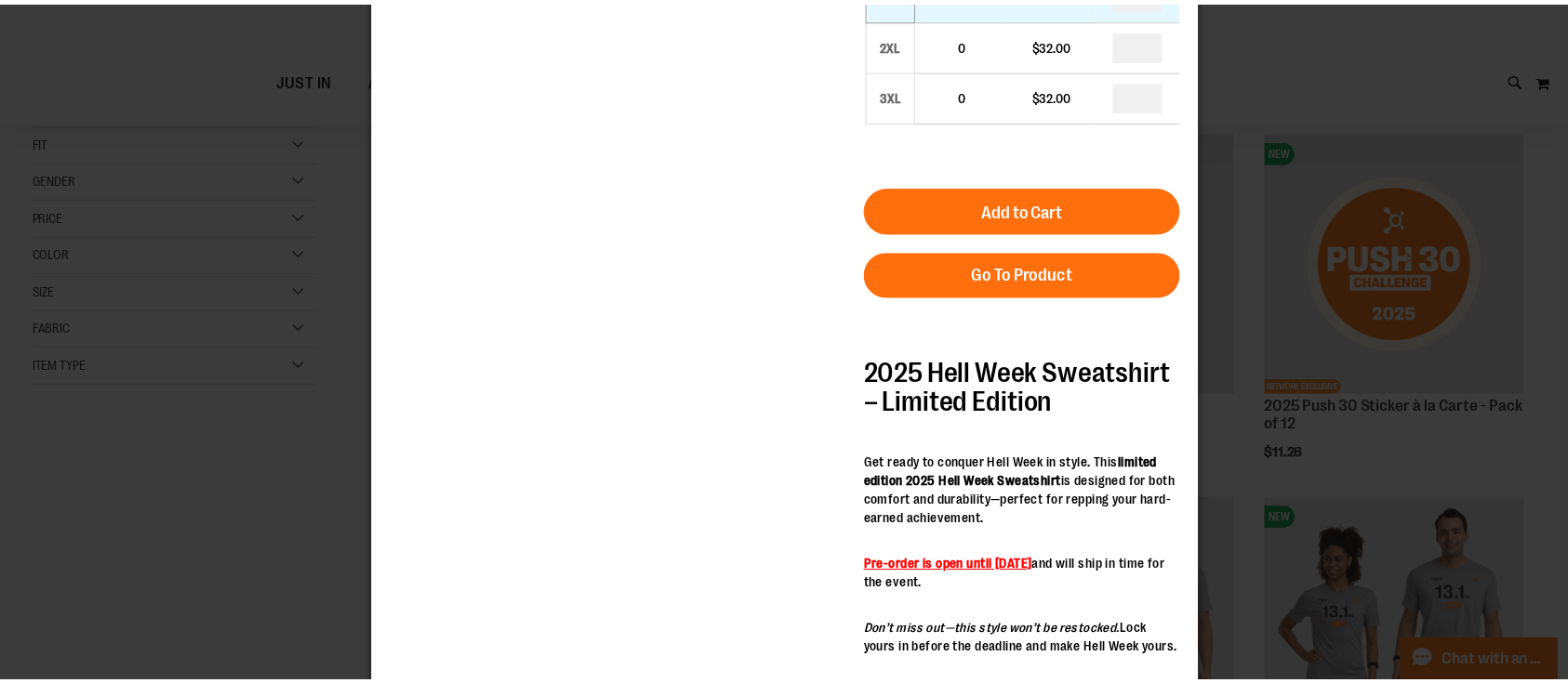
scroll to position [618, 0]
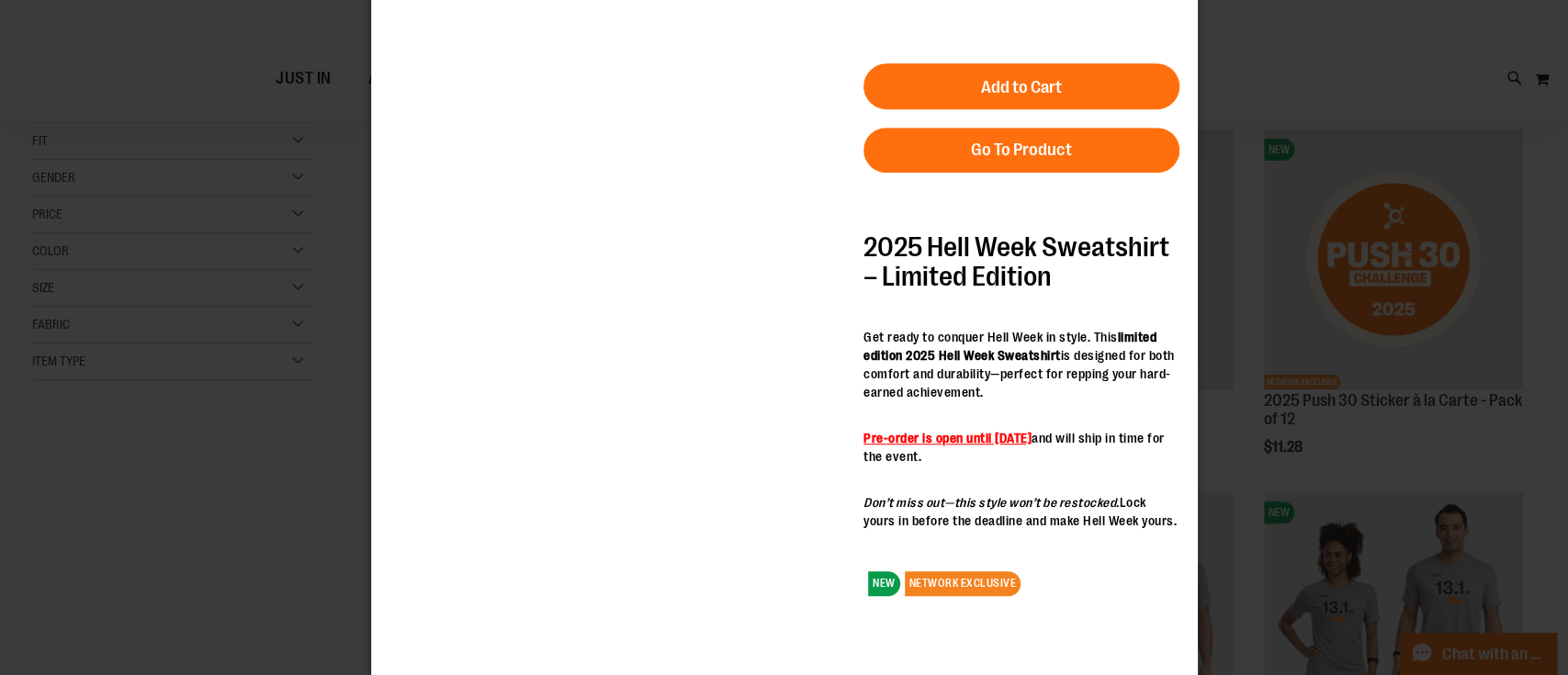
click at [1222, 238] on div "×" at bounding box center [784, 338] width 1568 height 675
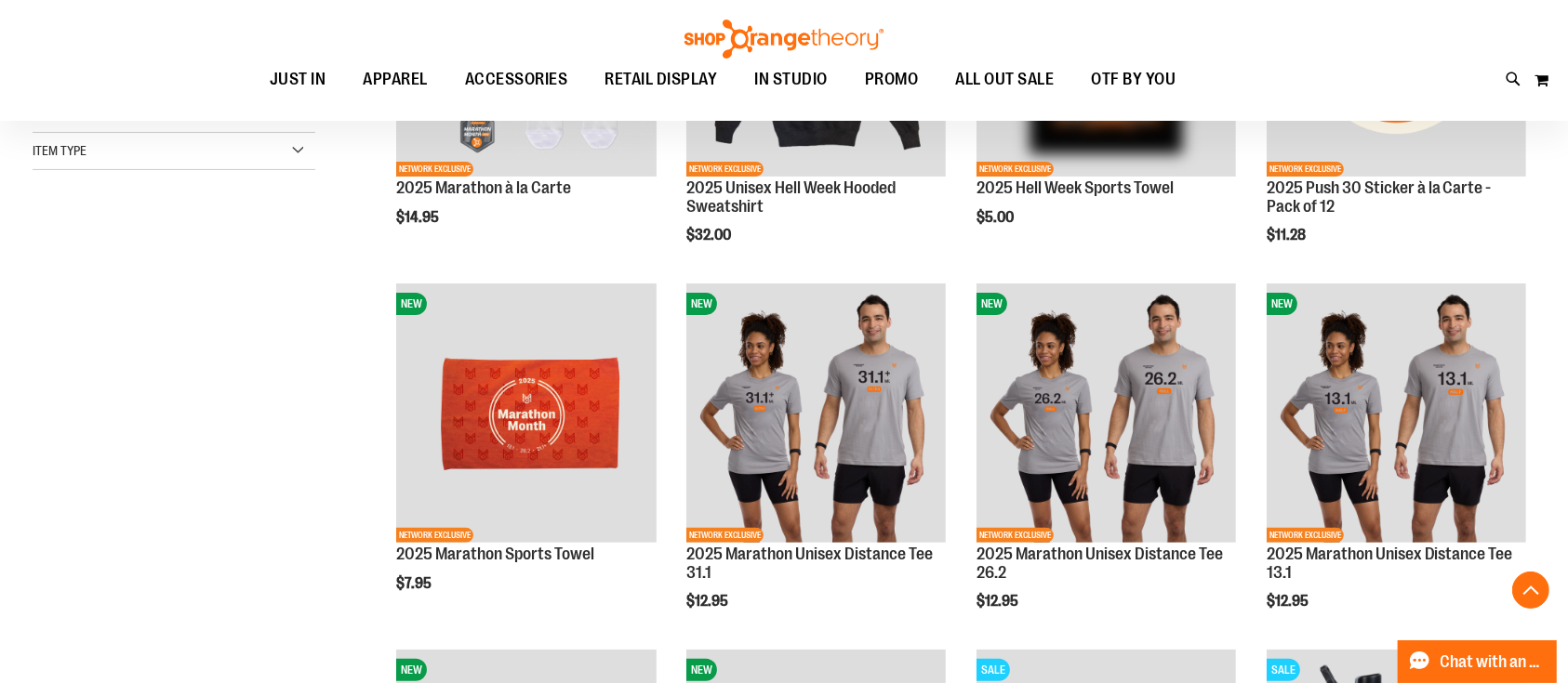
scroll to position [495, 0]
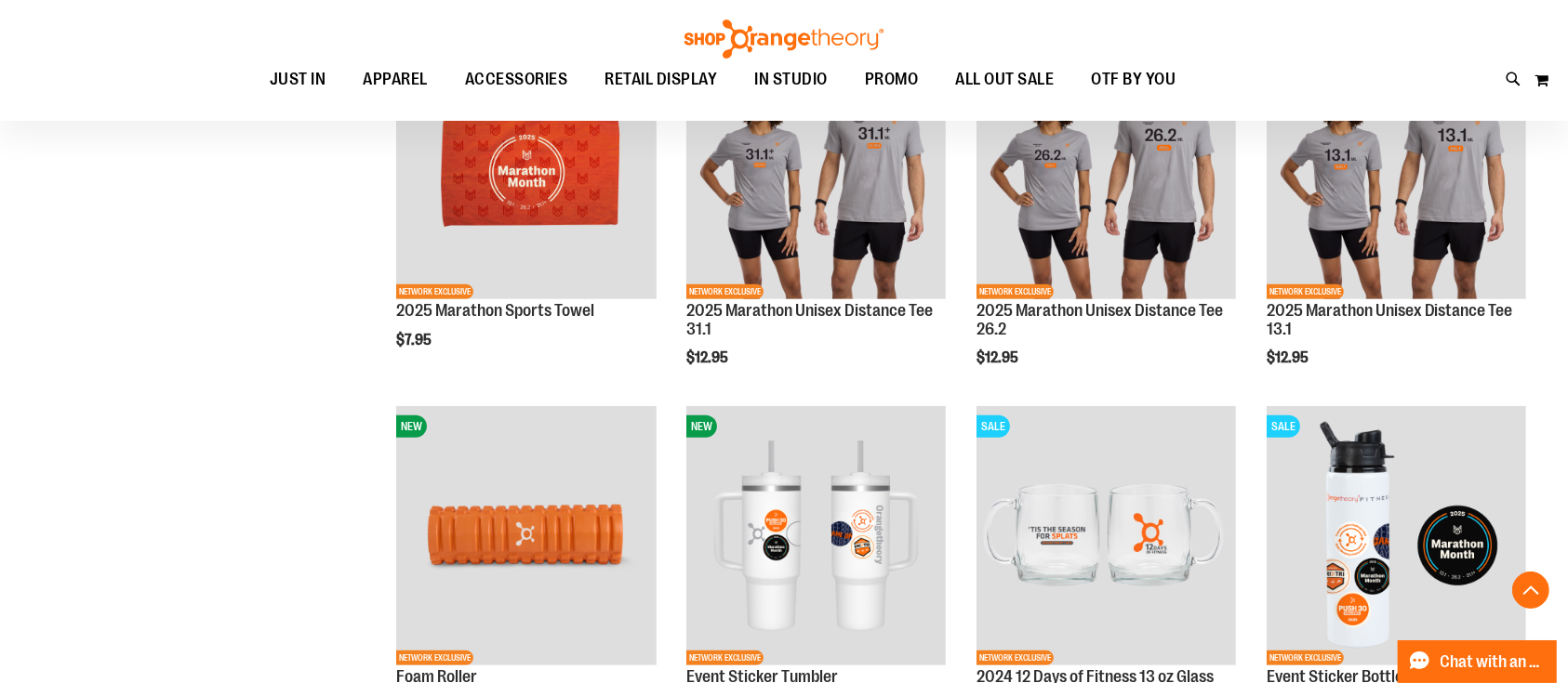
scroll to position [743, 0]
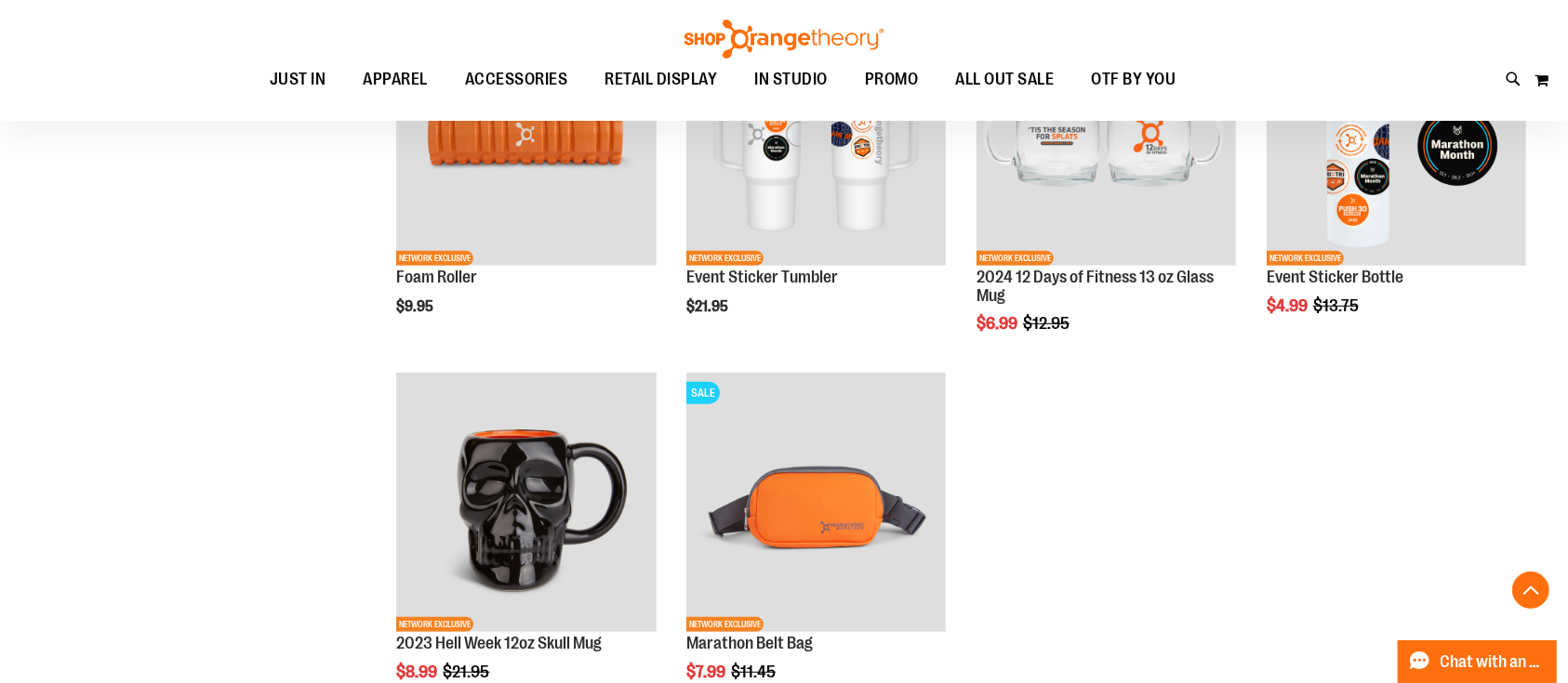
scroll to position [1240, 0]
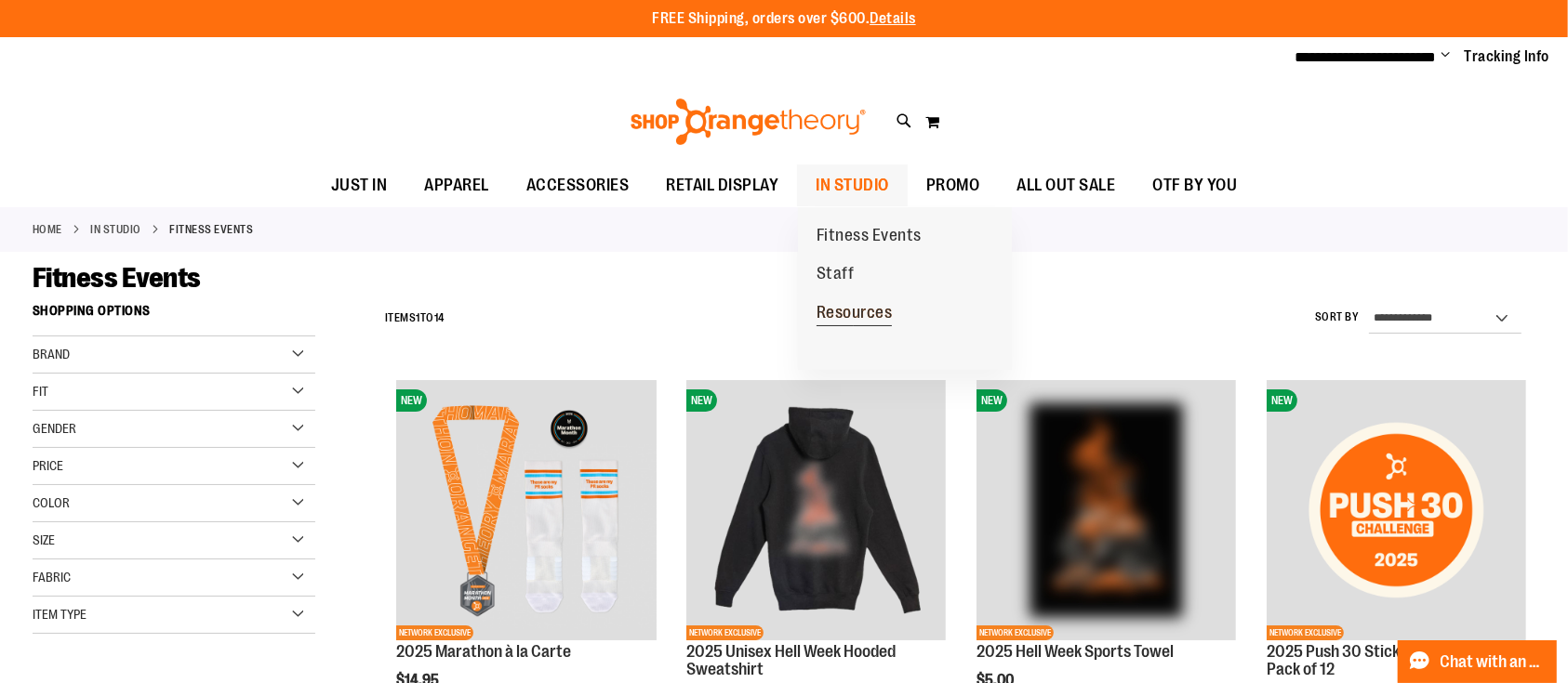
click at [861, 305] on span "Resources" at bounding box center [854, 314] width 76 height 24
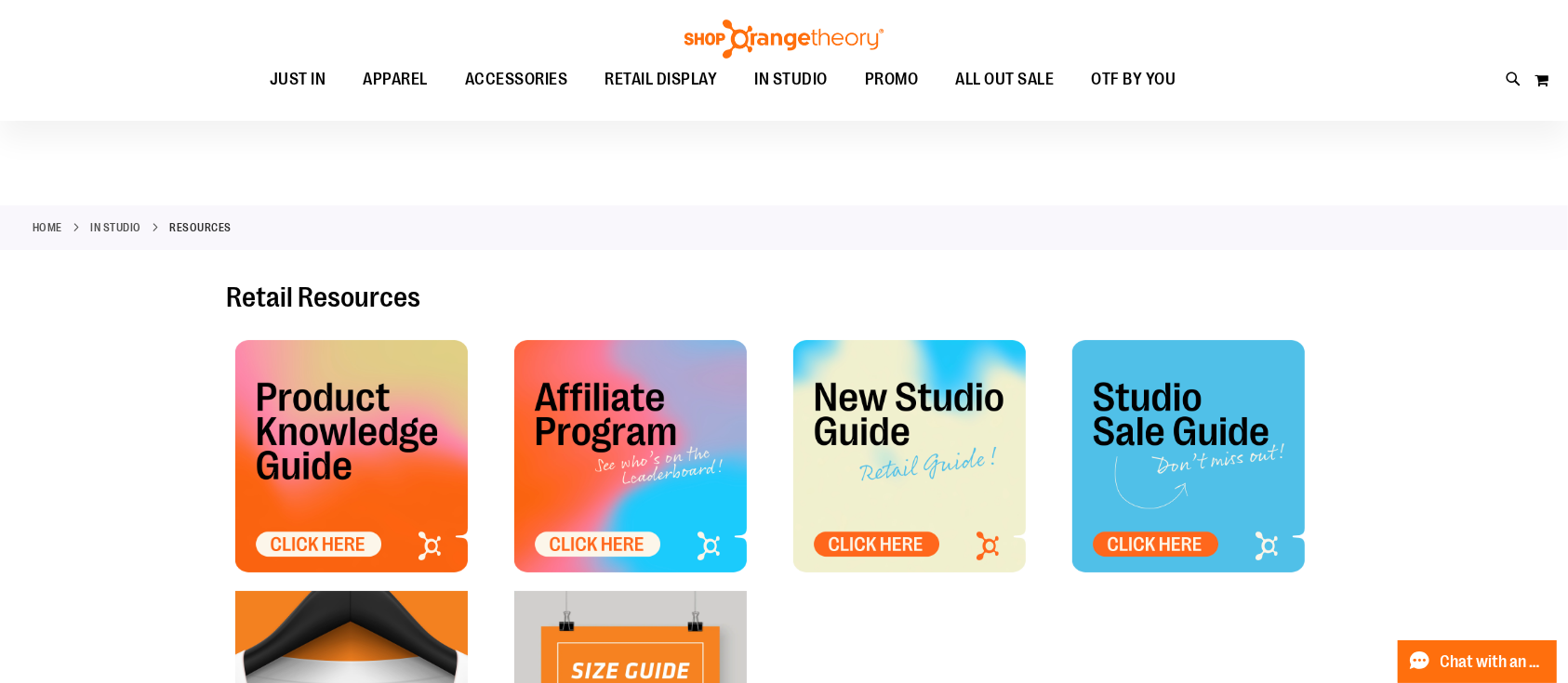
scroll to position [124, 0]
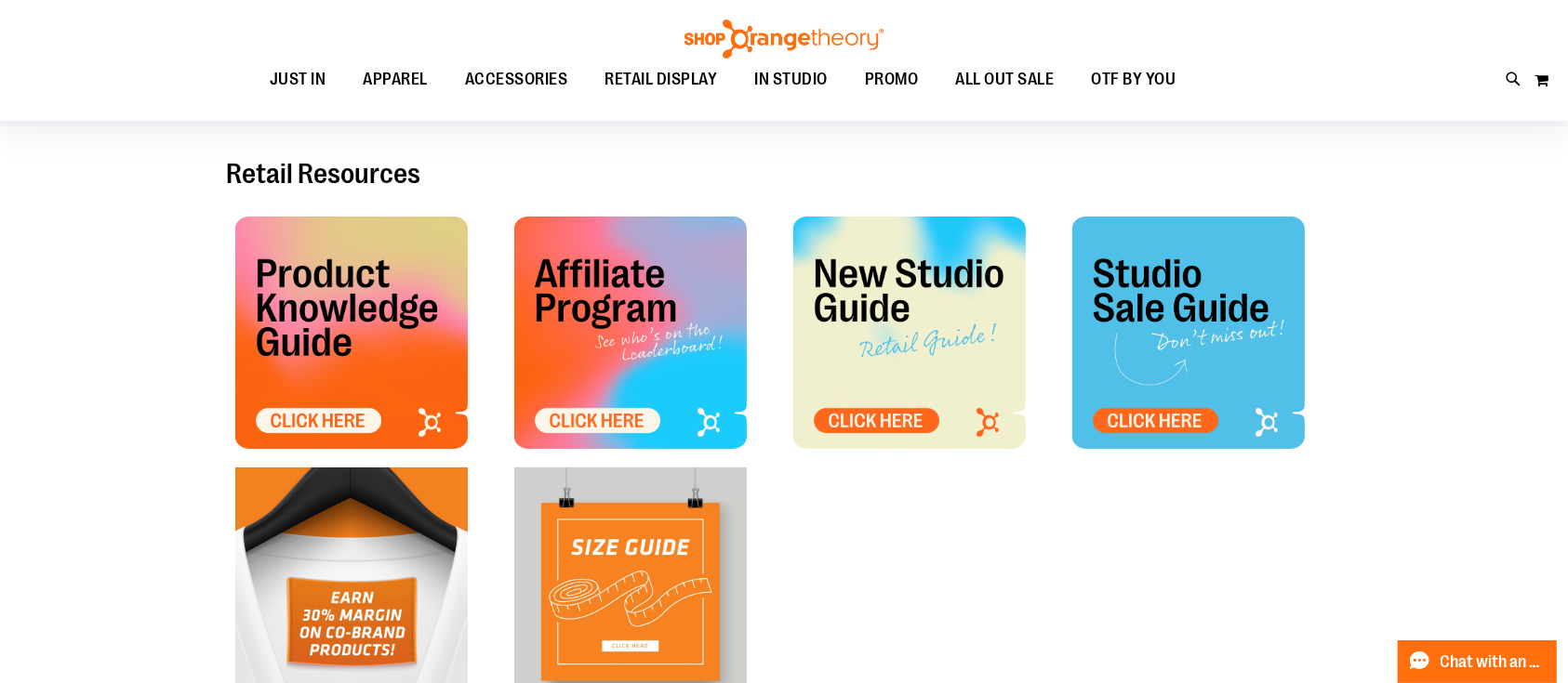
click at [557, 412] on img at bounding box center [630, 333] width 232 height 232
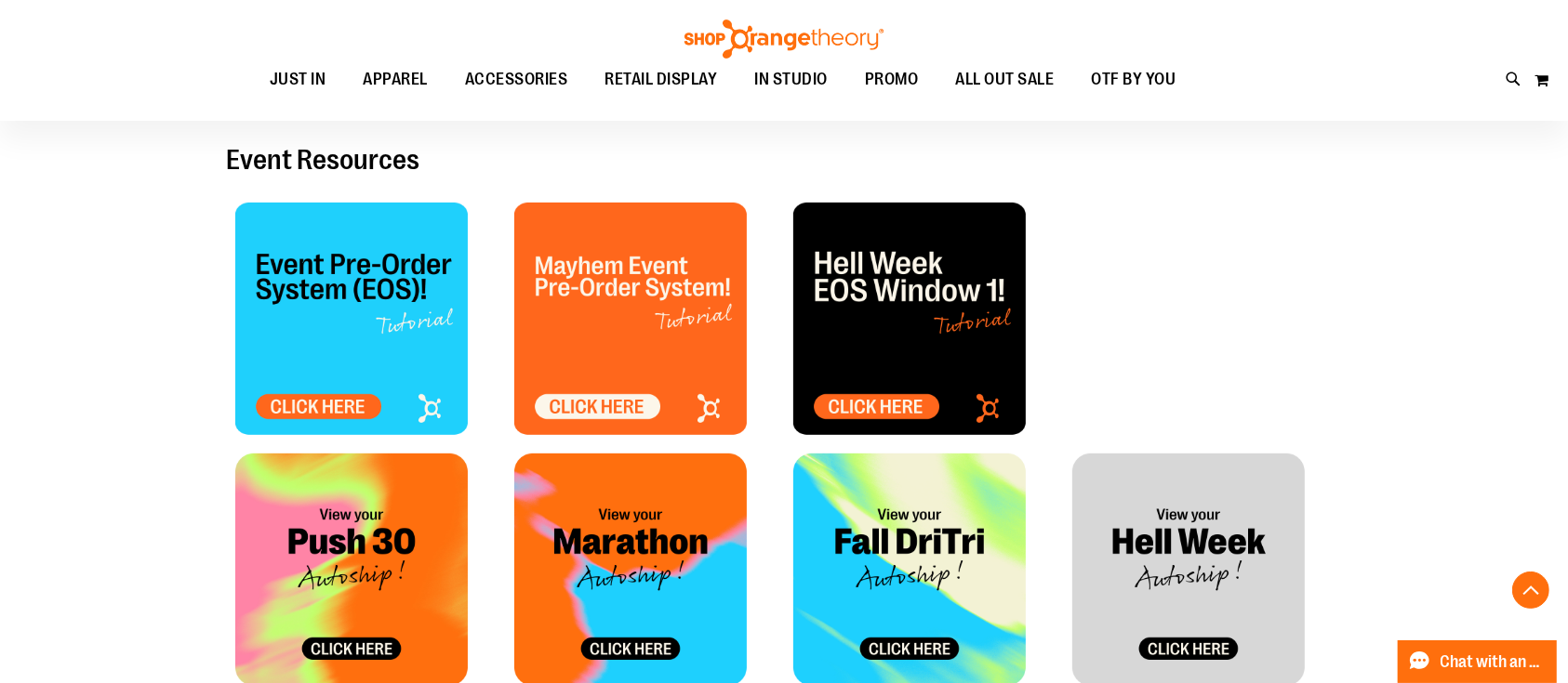
scroll to position [743, 0]
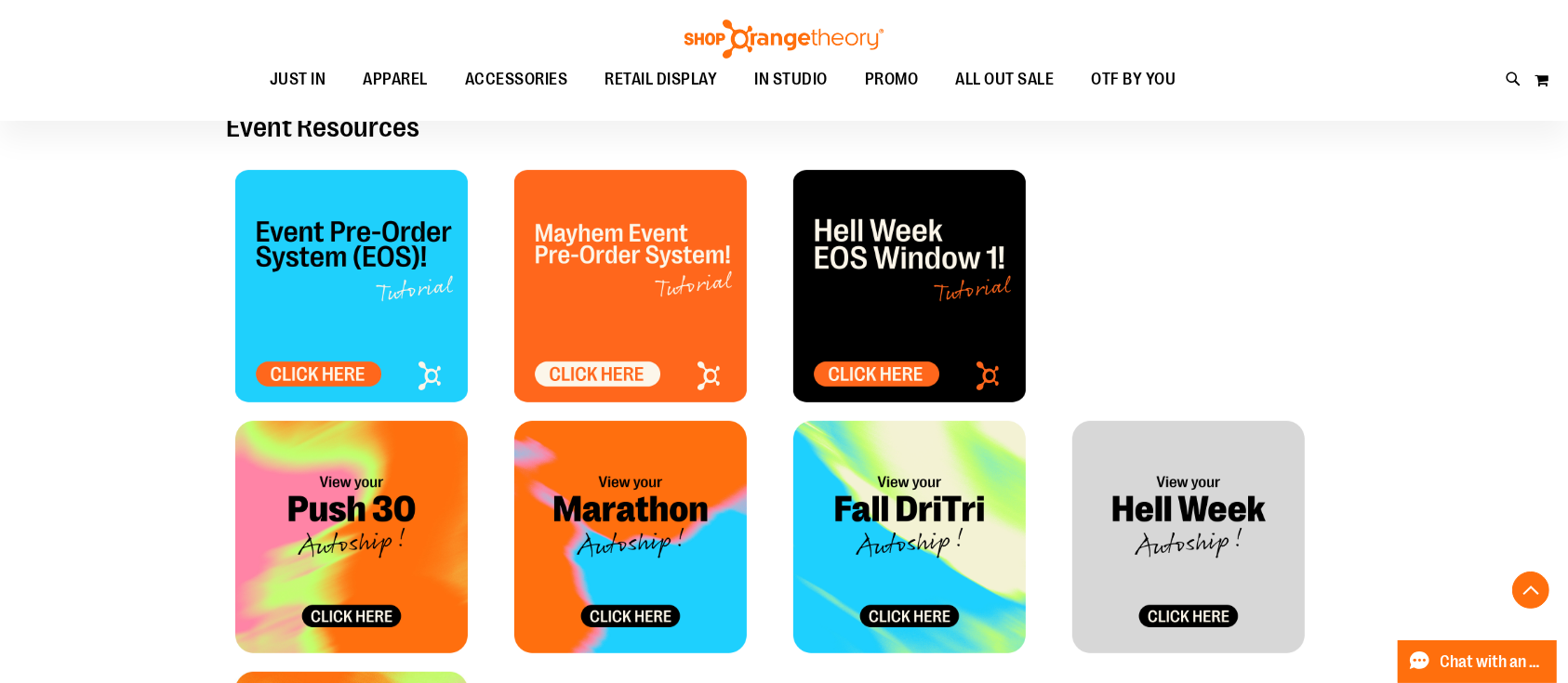
click at [957, 521] on img at bounding box center [909, 537] width 232 height 232
click at [835, 363] on img at bounding box center [909, 286] width 232 height 232
click at [286, 308] on img at bounding box center [351, 286] width 232 height 232
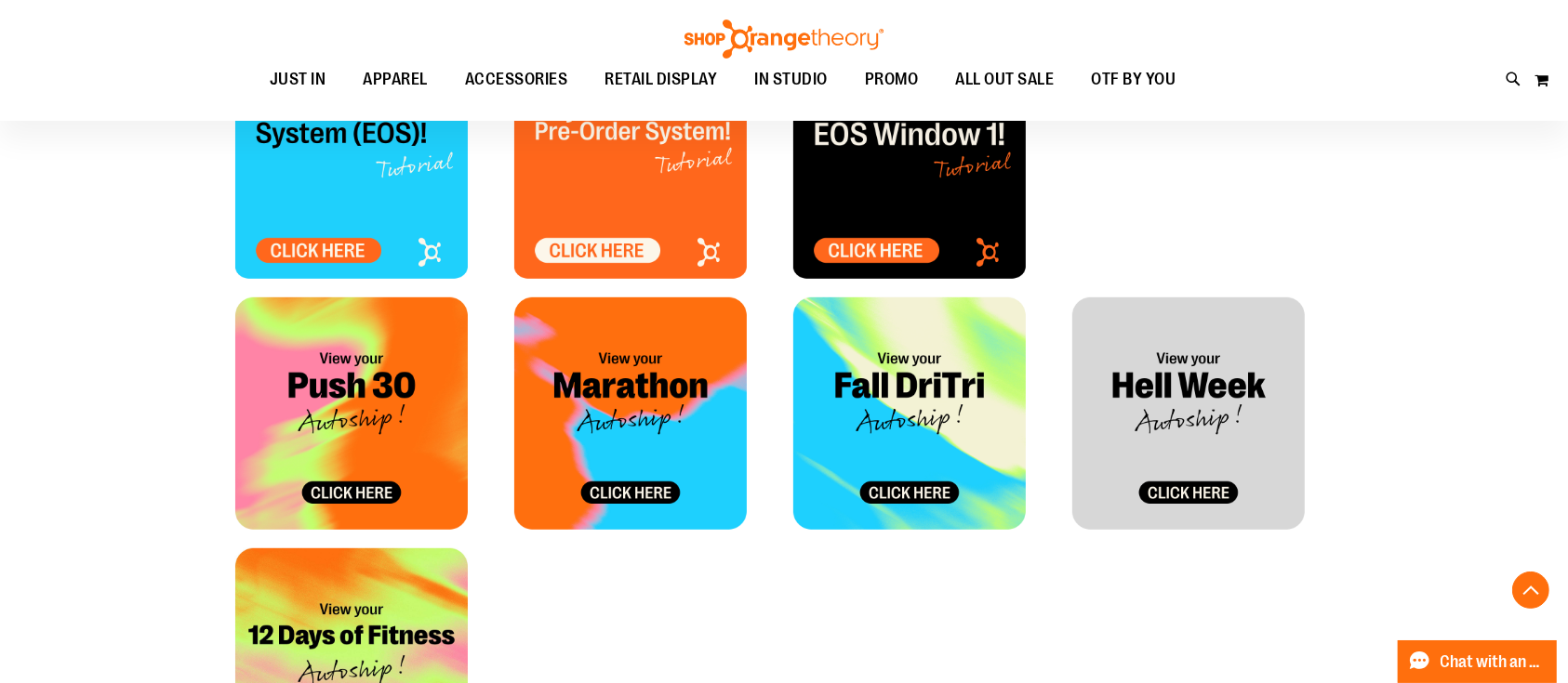
scroll to position [991, 0]
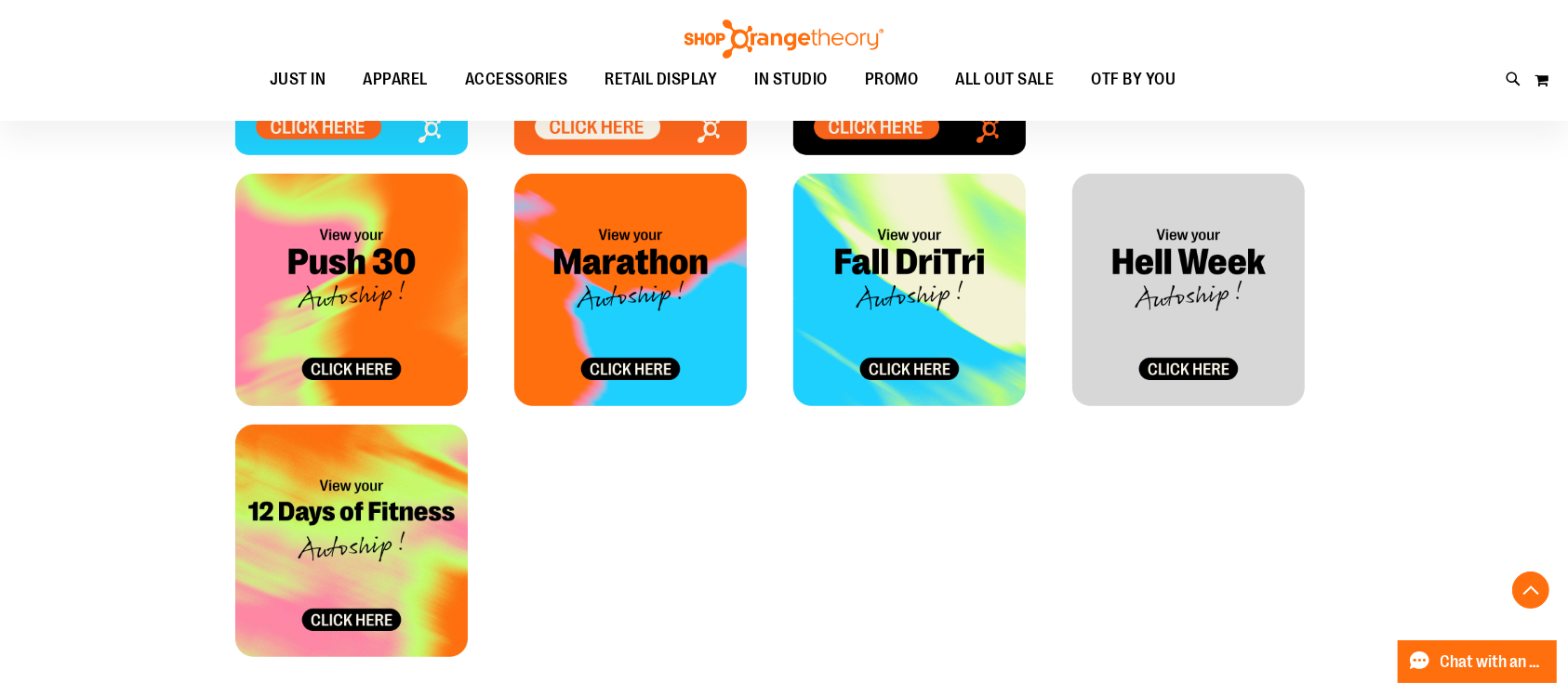
click at [1192, 305] on img at bounding box center [1188, 290] width 232 height 232
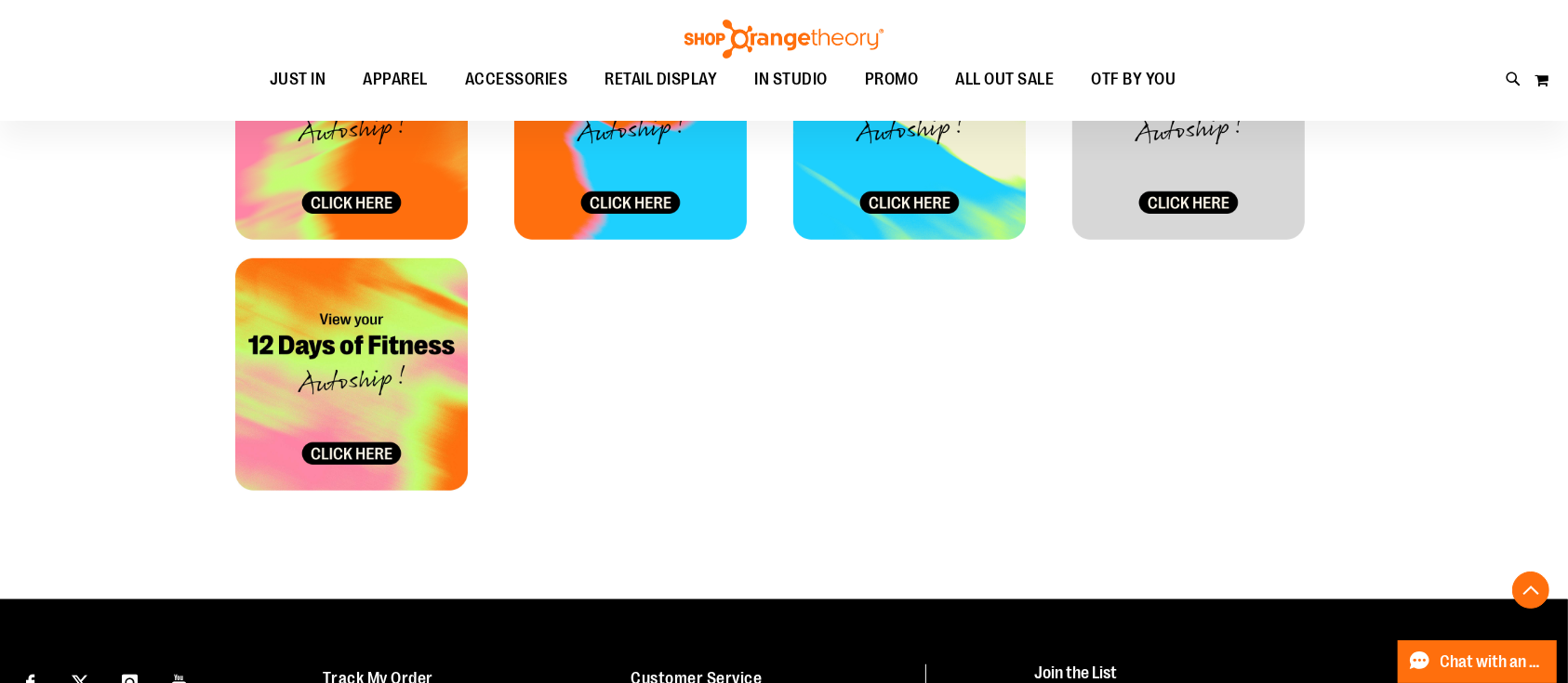
scroll to position [1066, 0]
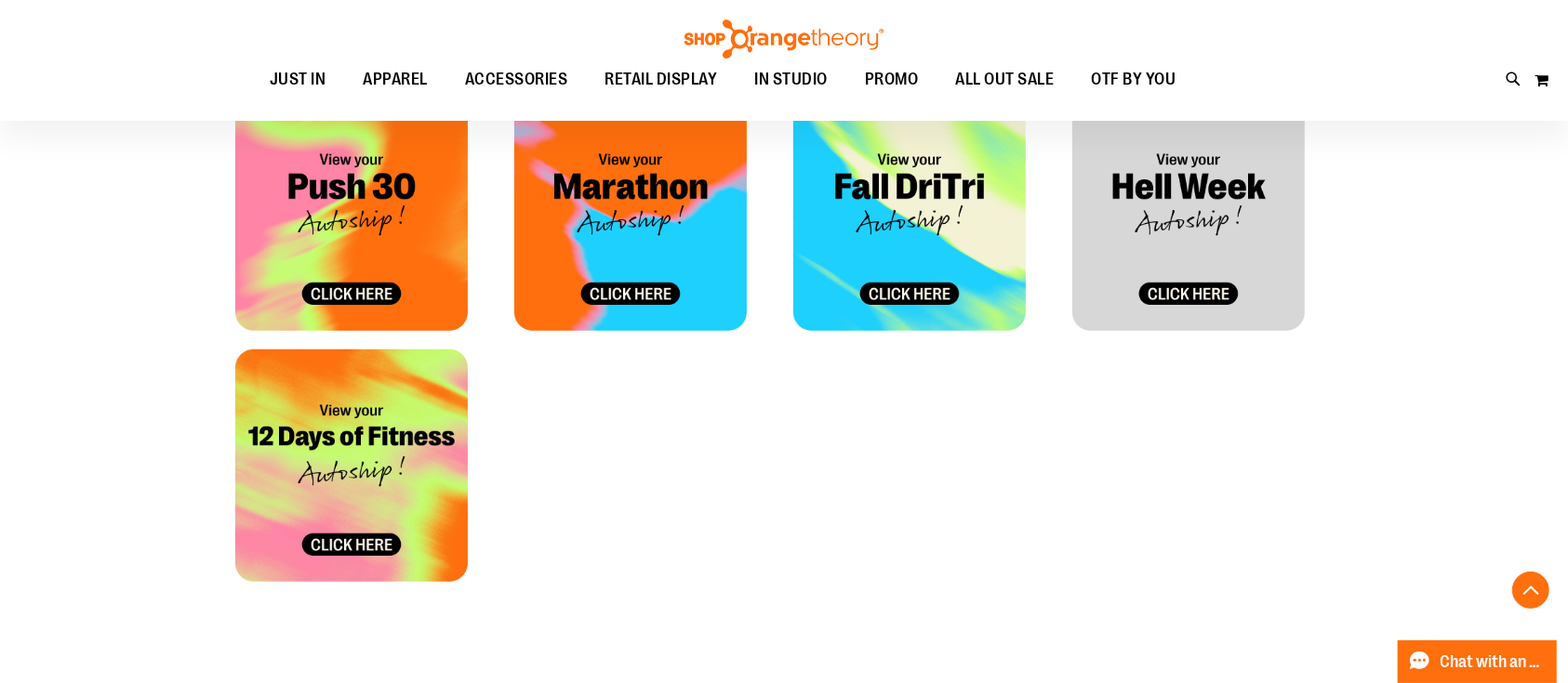
click at [340, 506] on img at bounding box center [351, 466] width 232 height 232
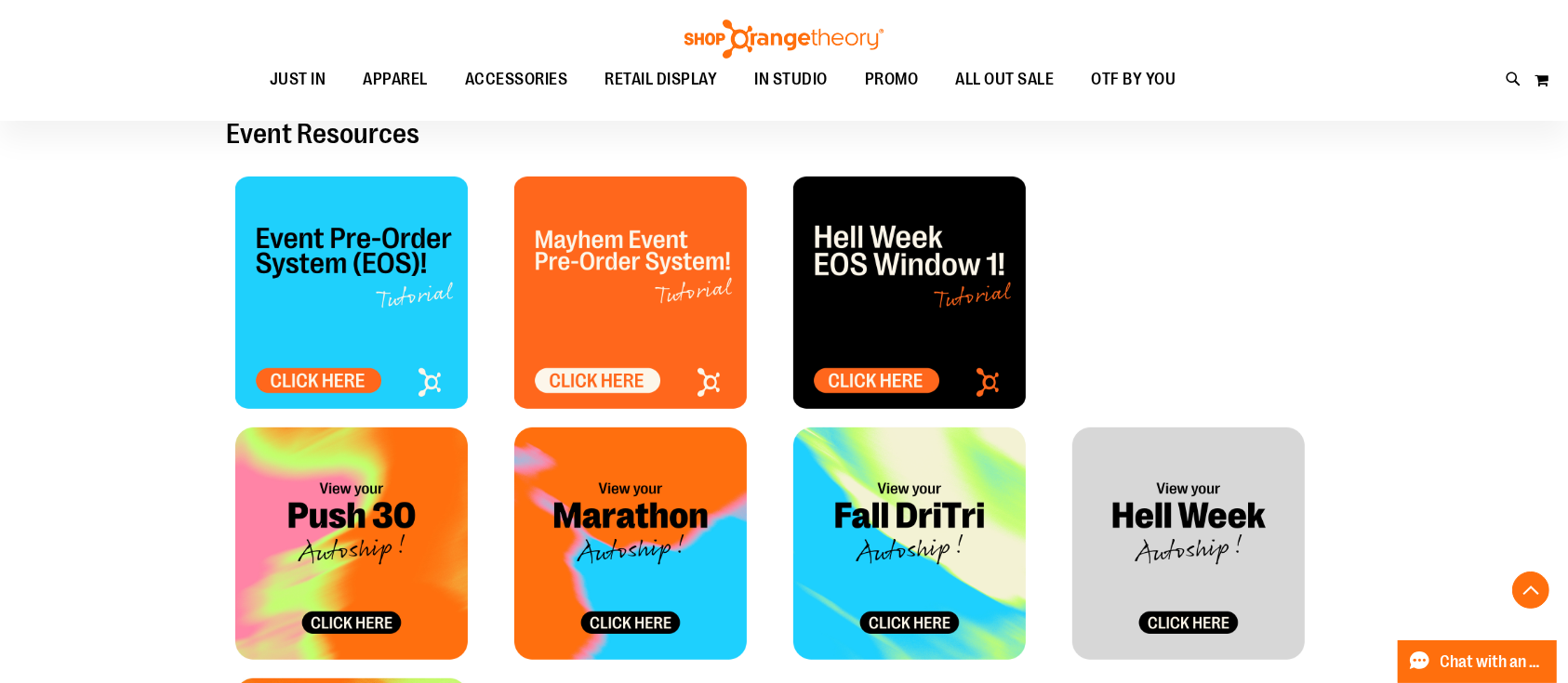
scroll to position [571, 0]
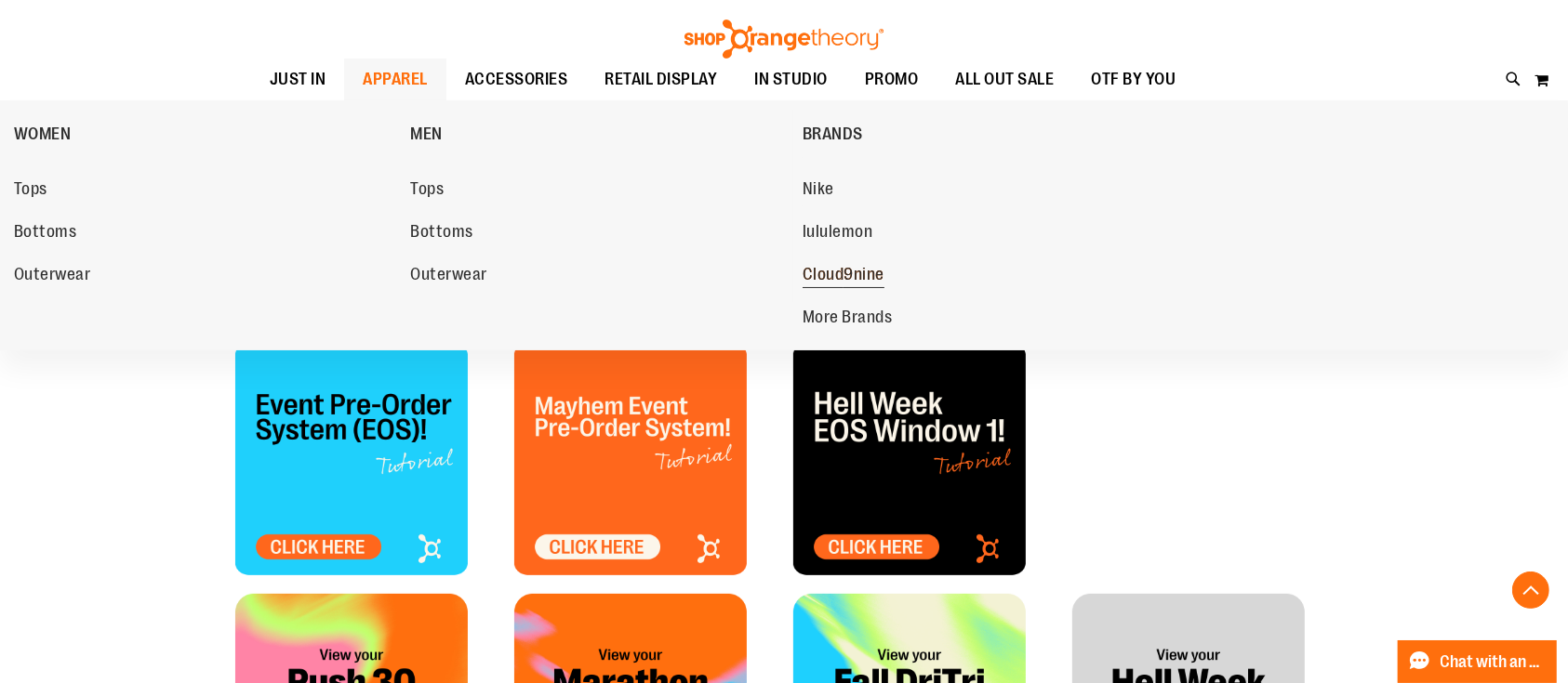
click at [825, 274] on span "Cloud9nine" at bounding box center [843, 276] width 82 height 24
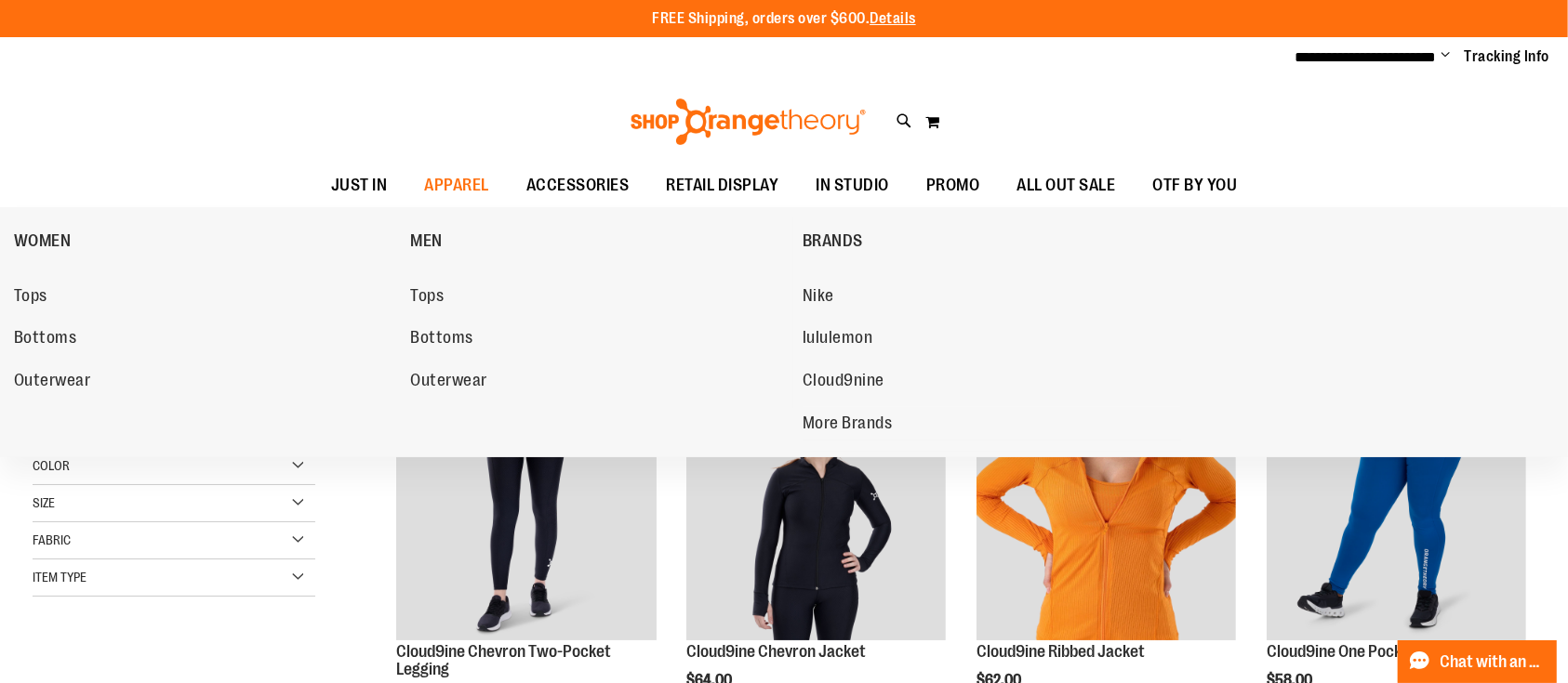
click at [857, 328] on span "lululemon" at bounding box center [838, 340] width 71 height 24
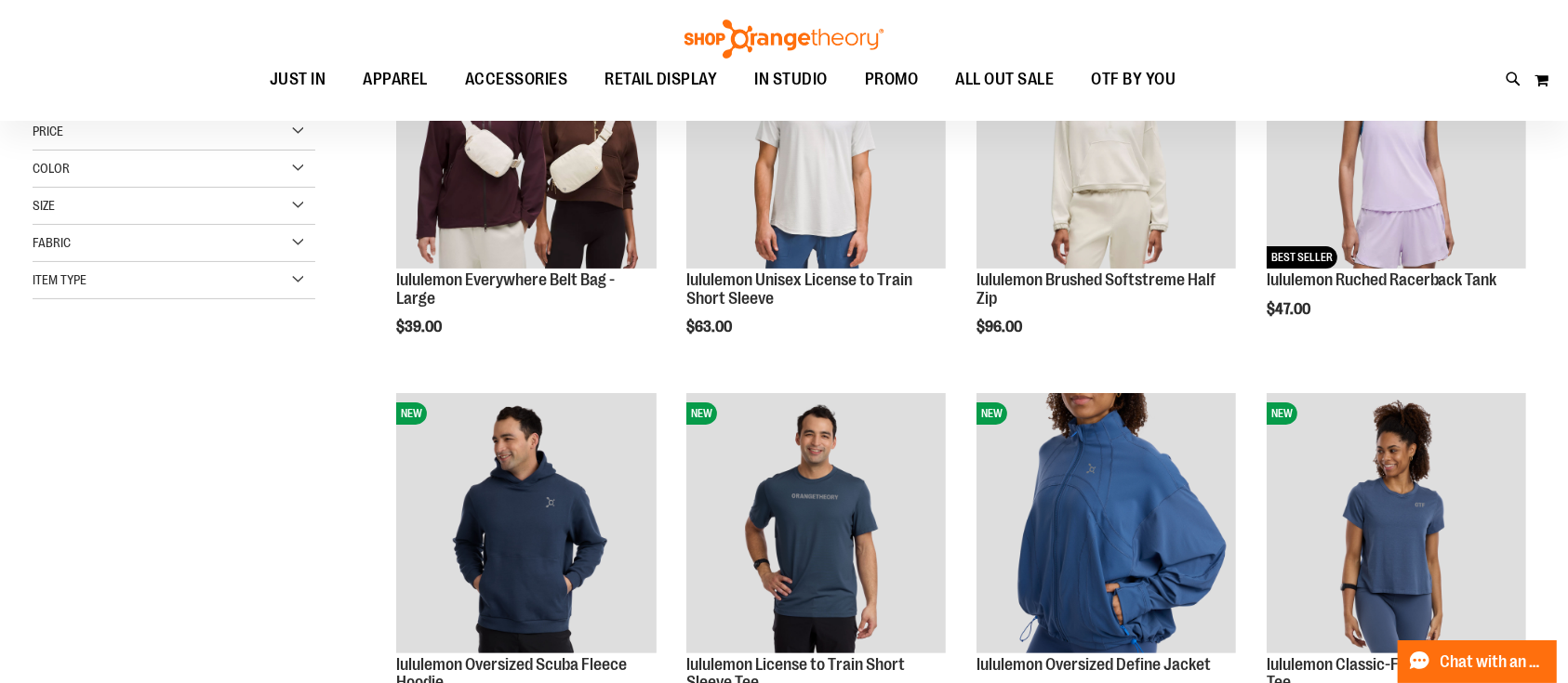
scroll to position [372, 0]
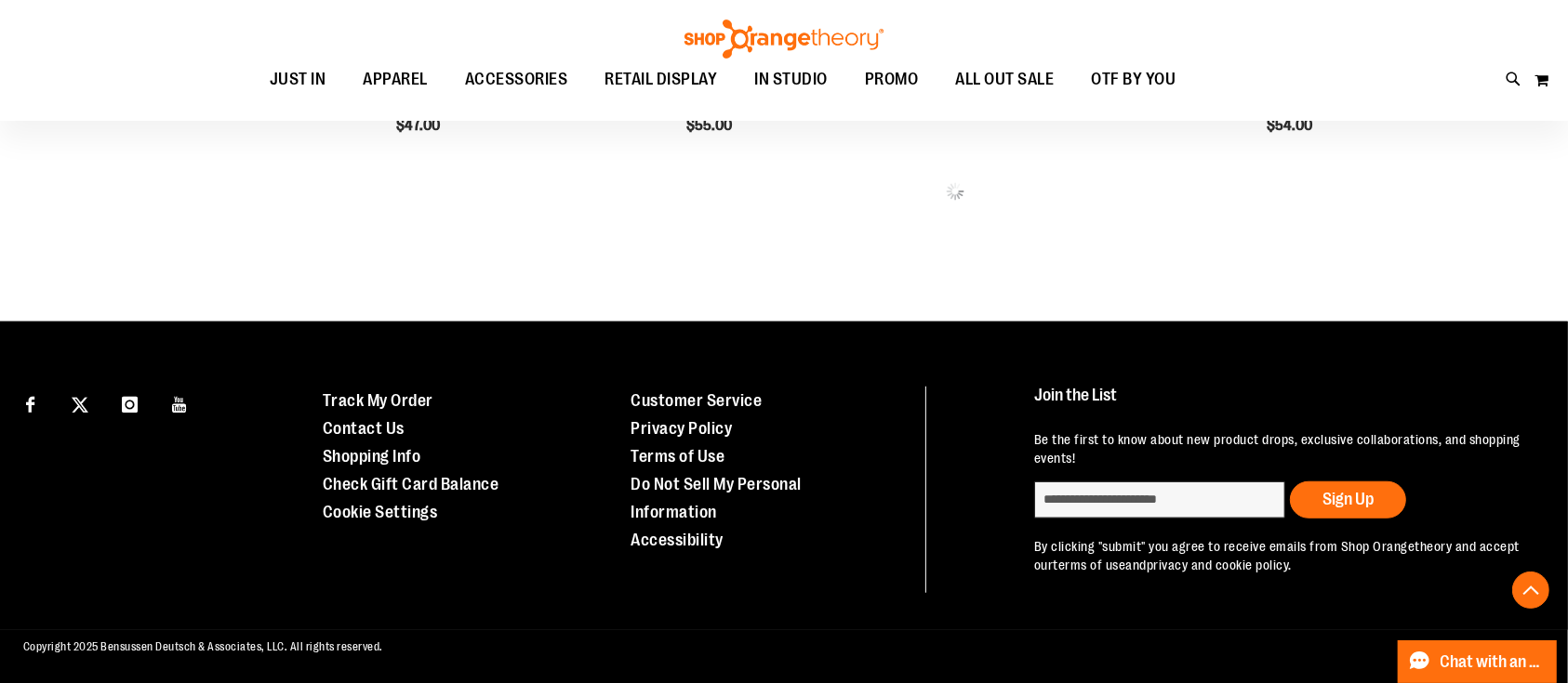
scroll to position [1344, 0]
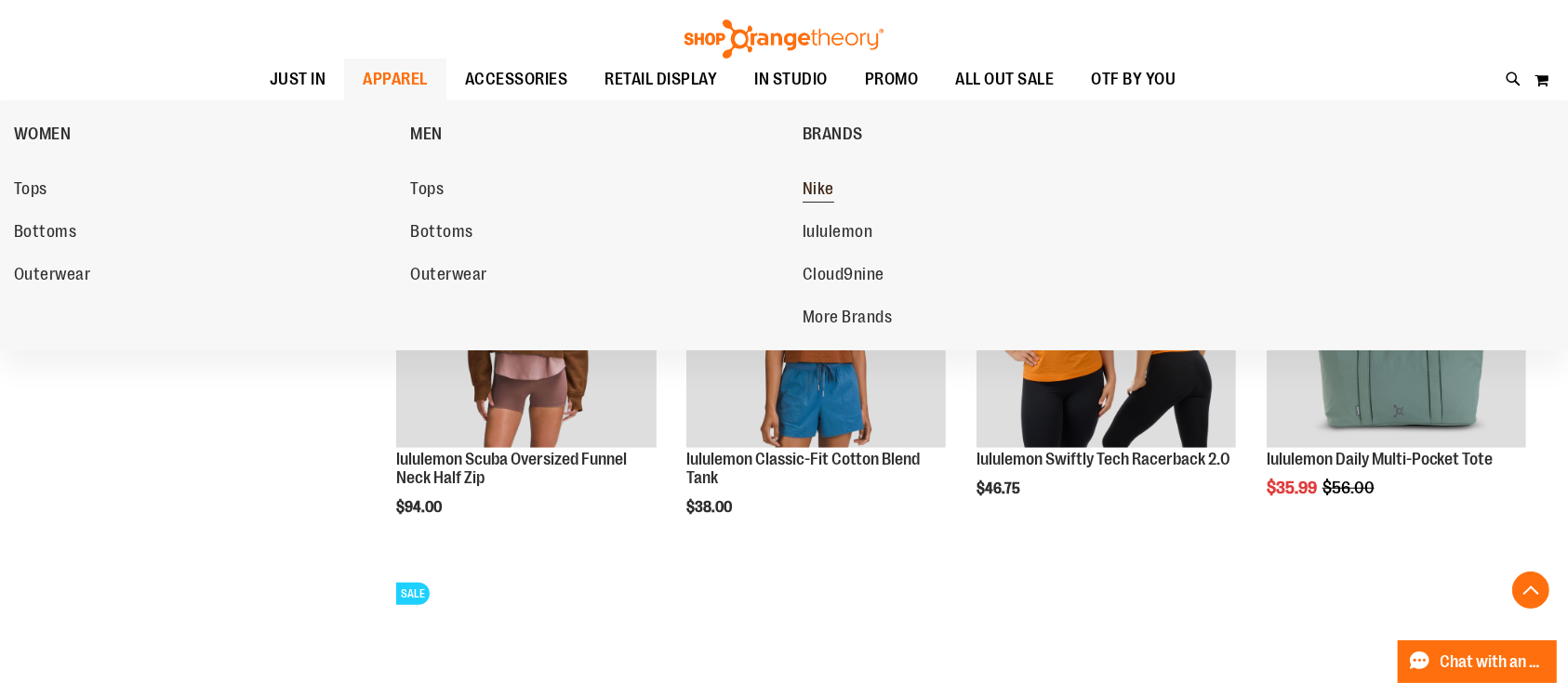
click at [814, 182] on span "Nike" at bounding box center [819, 191] width 32 height 24
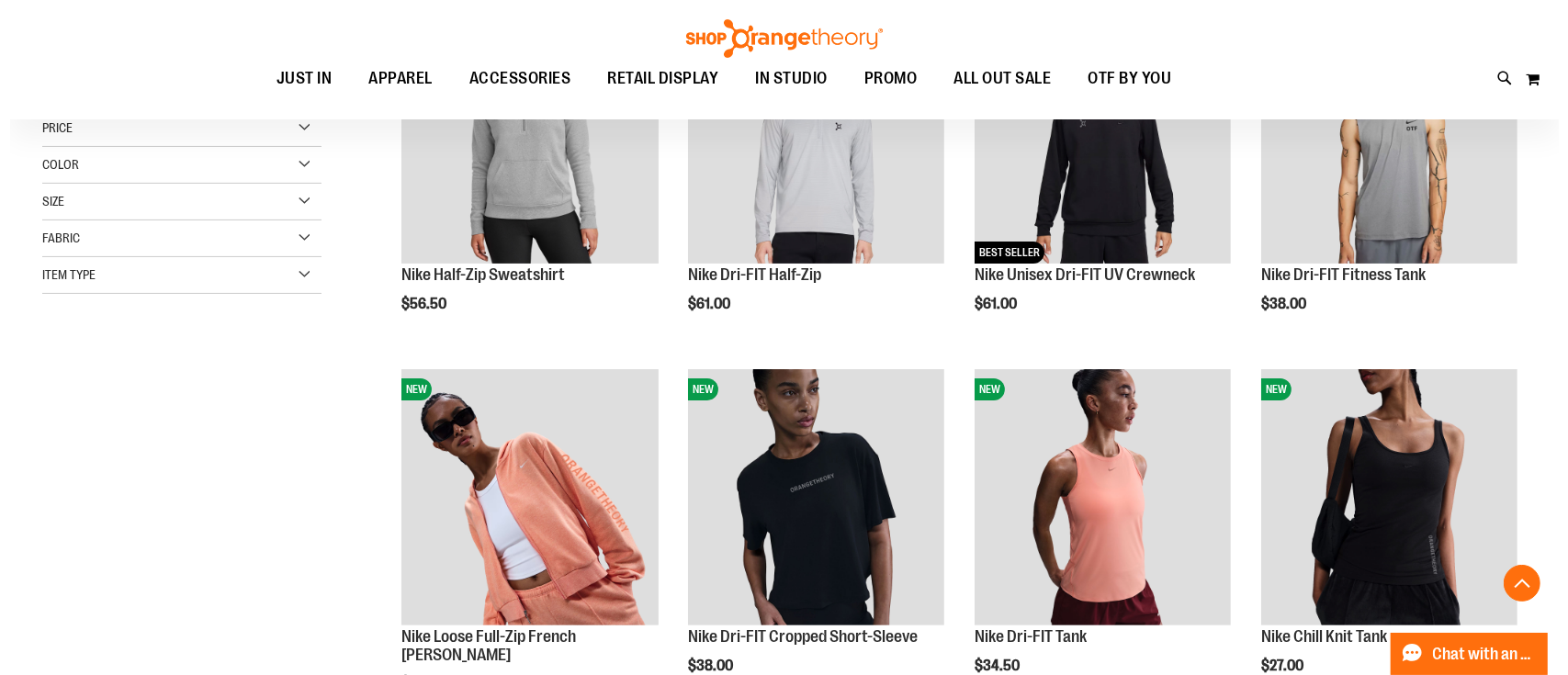
scroll to position [489, 0]
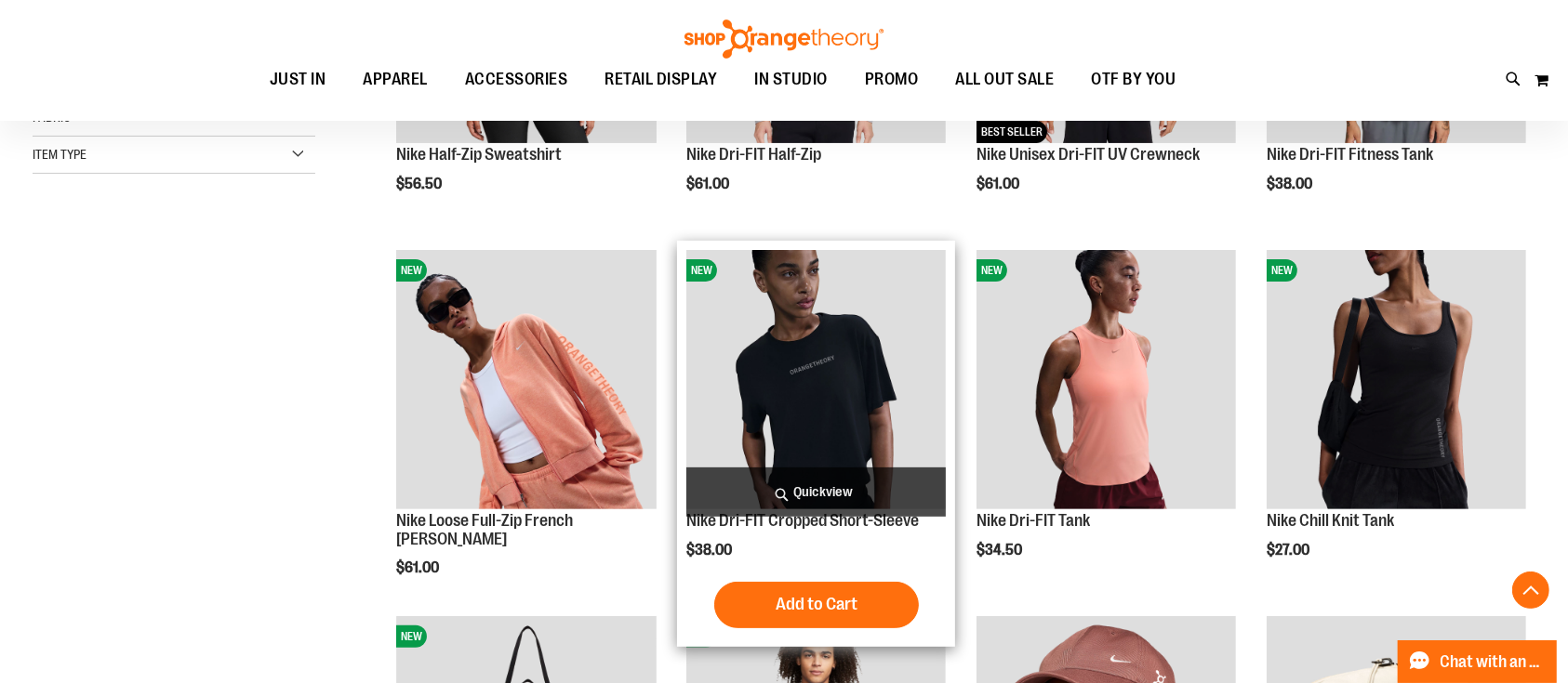
click at [817, 491] on span "Quickview" at bounding box center [815, 492] width 259 height 49
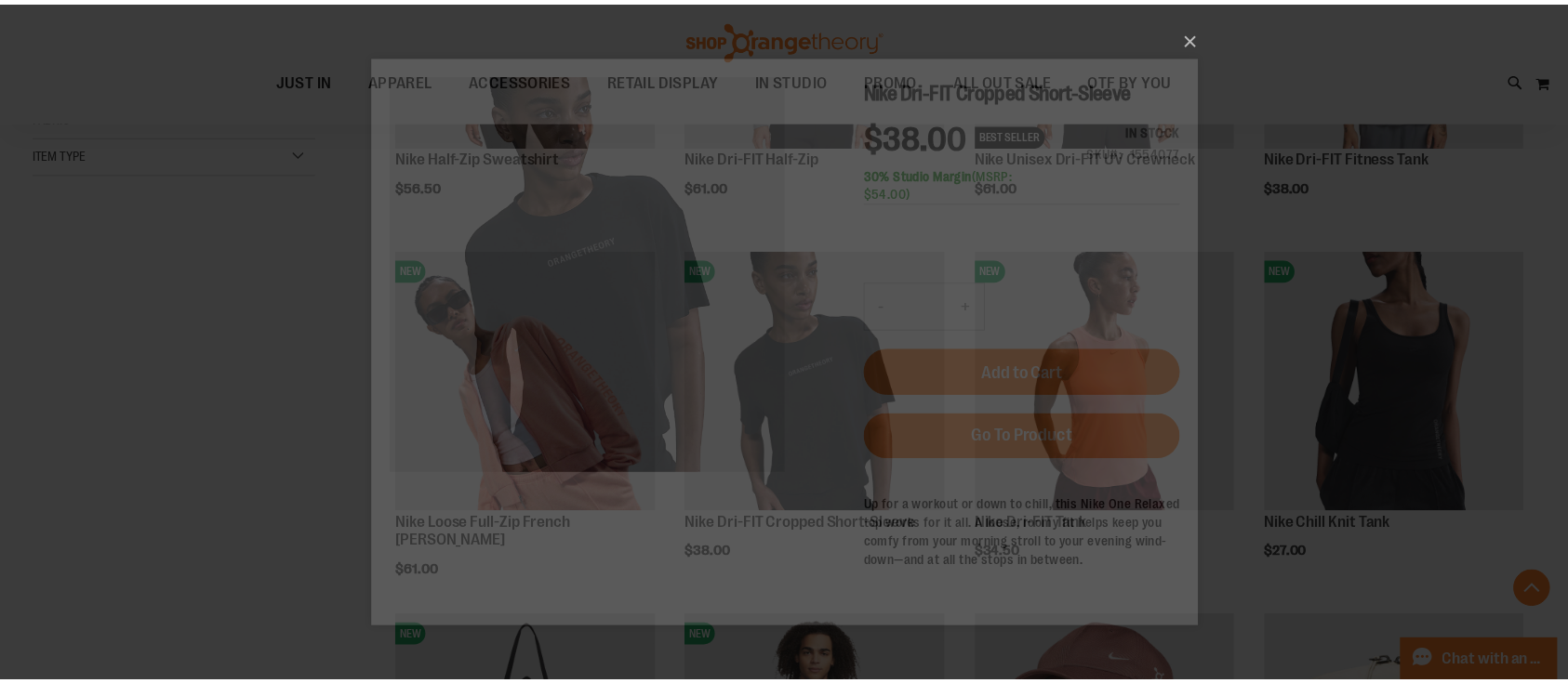
scroll to position [0, 0]
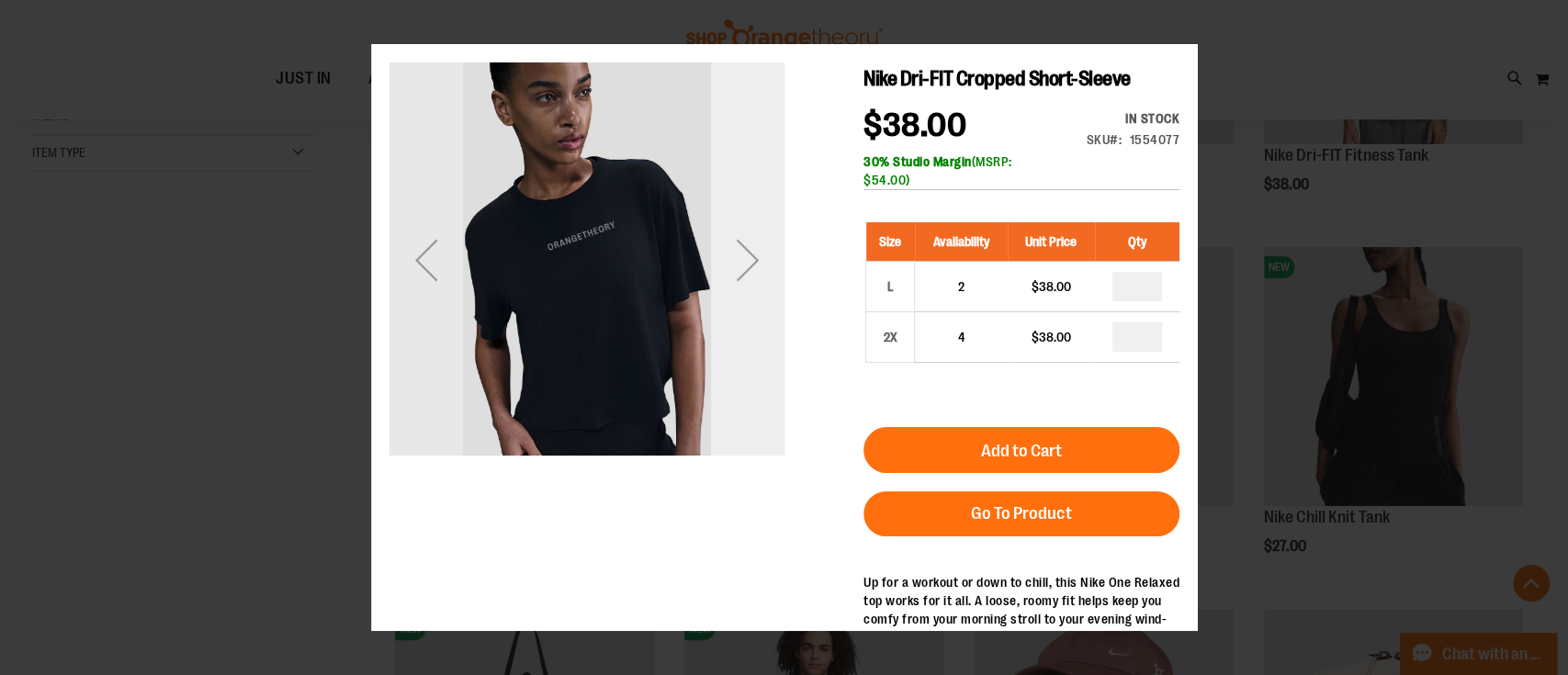
drag, startPoint x: 736, startPoint y: 269, endPoint x: 736, endPoint y: 284, distance: 15.0
click at [736, 280] on div "Next" at bounding box center [747, 258] width 74 height 74
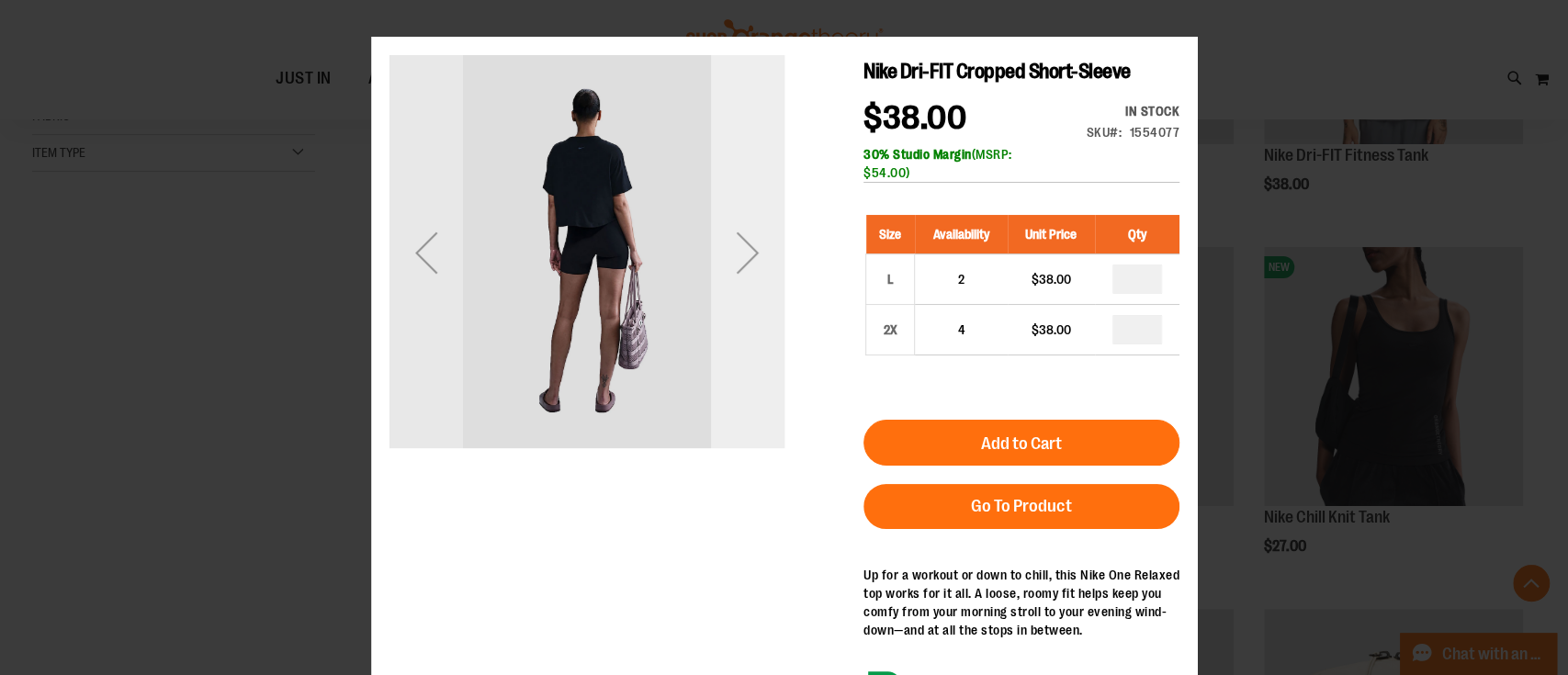
click at [737, 282] on div "Next" at bounding box center [747, 253] width 74 height 74
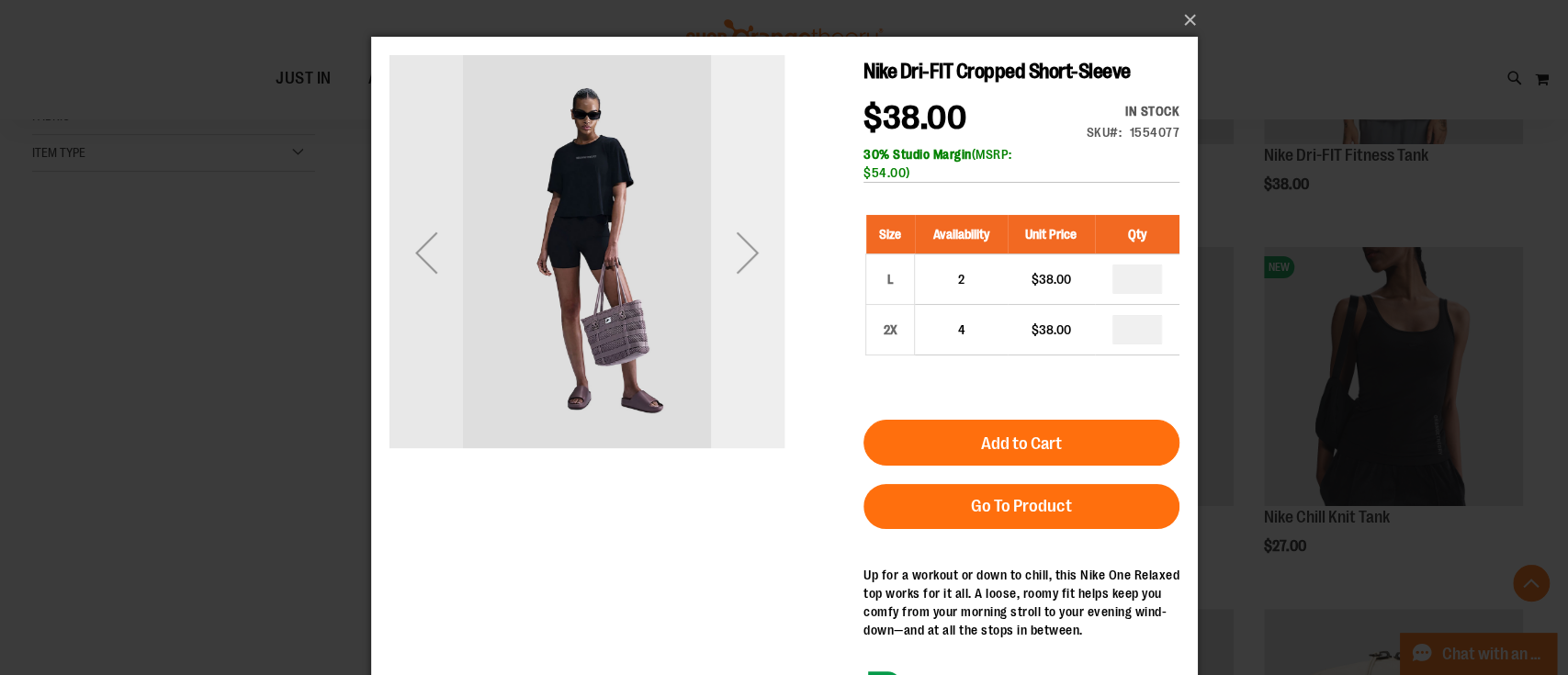
click at [737, 283] on div "Next" at bounding box center [747, 253] width 74 height 74
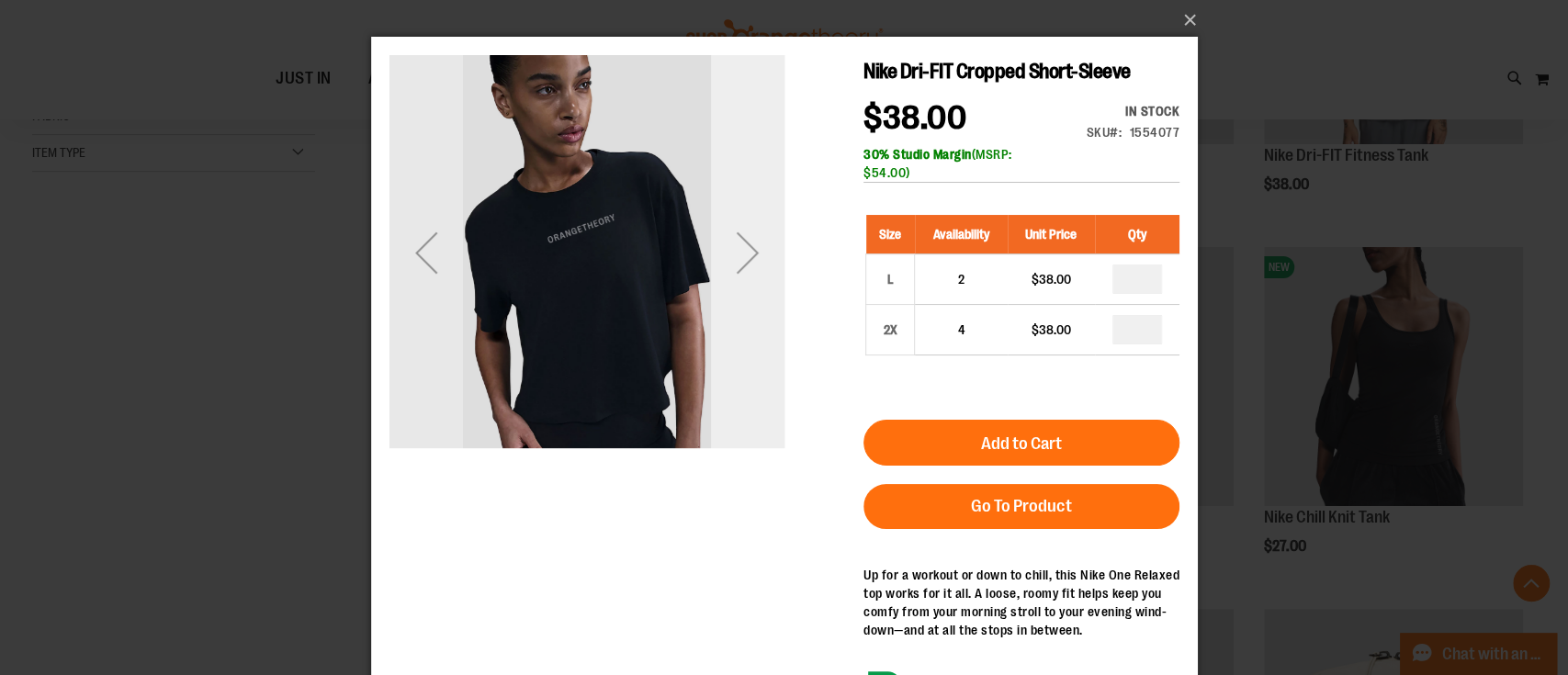
click at [737, 283] on div "Next" at bounding box center [747, 253] width 74 height 74
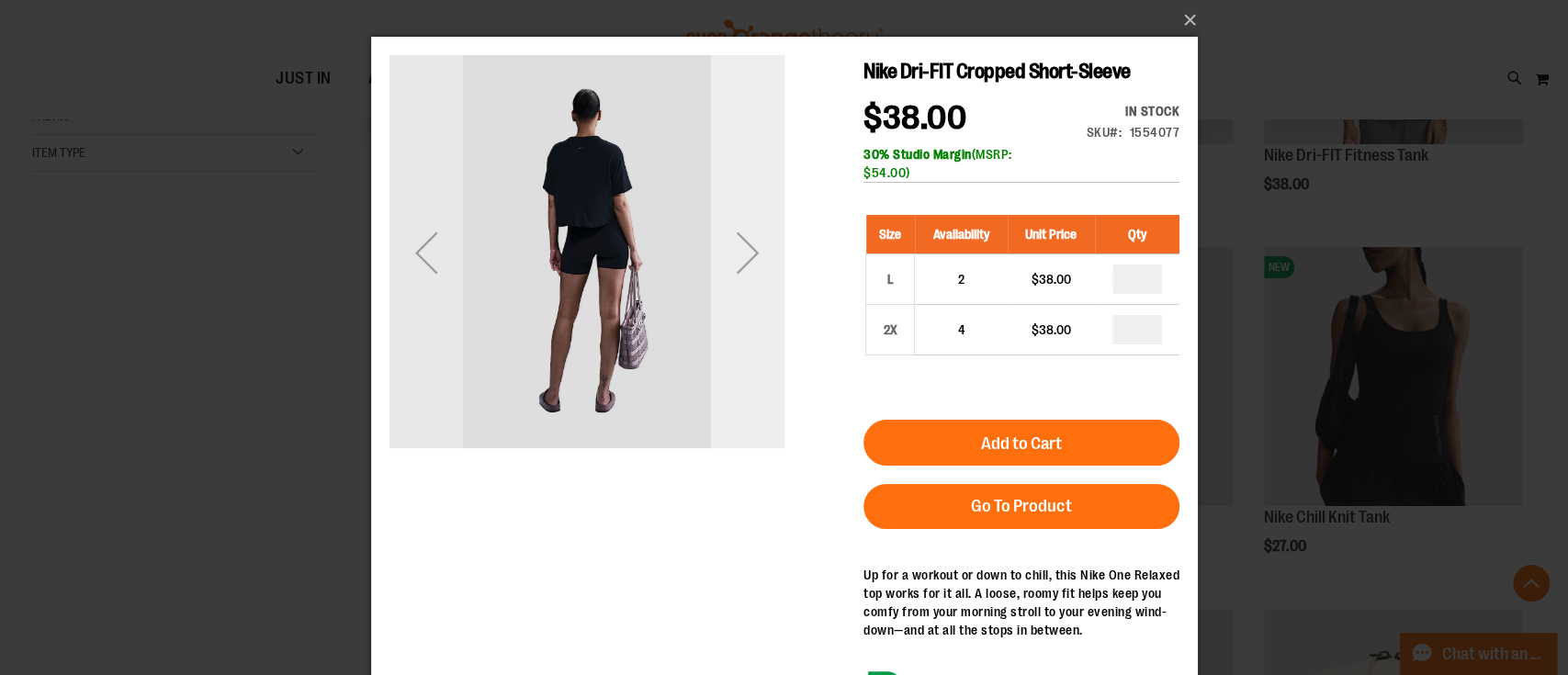
click at [737, 283] on div "Next" at bounding box center [747, 253] width 74 height 74
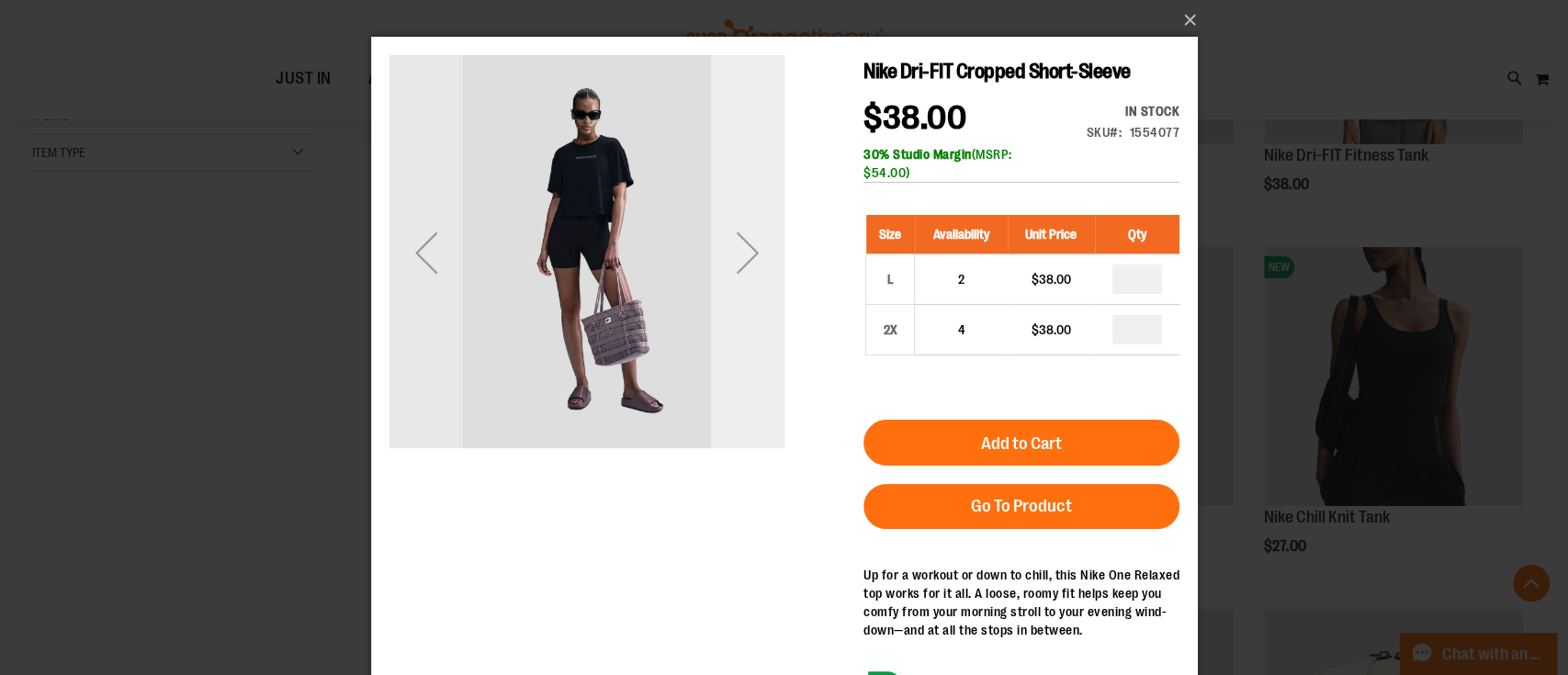
click at [737, 283] on div "Next" at bounding box center [747, 253] width 74 height 74
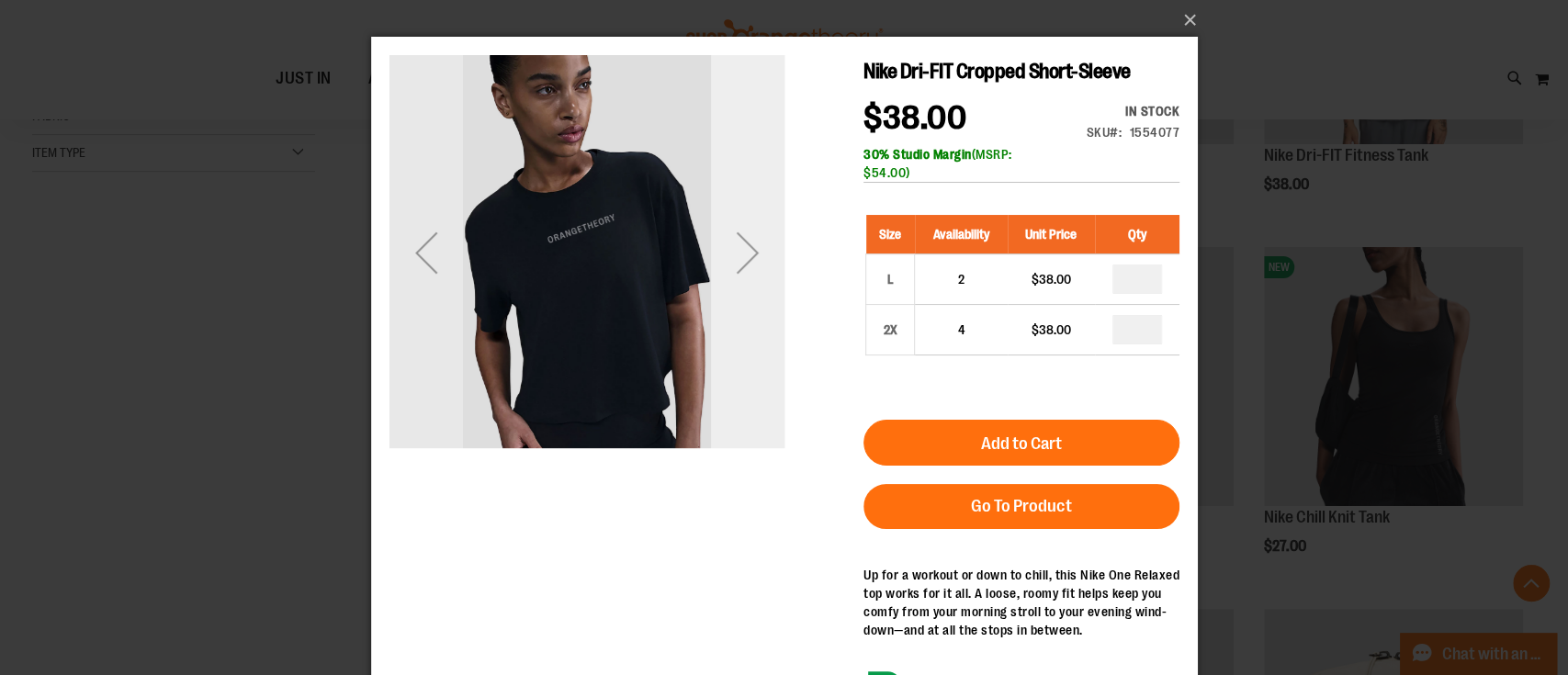
click at [737, 283] on div "Next" at bounding box center [747, 253] width 74 height 74
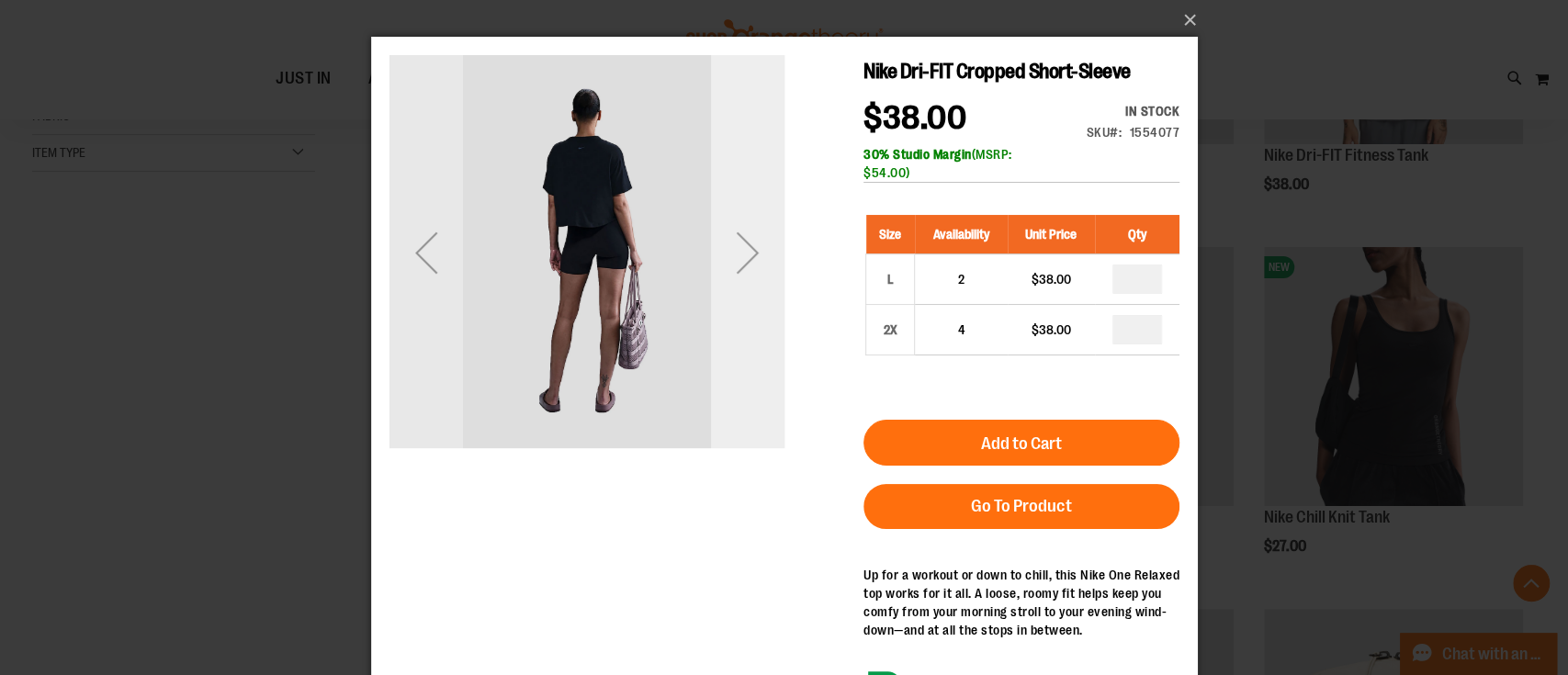
click at [737, 283] on div "Next" at bounding box center [747, 253] width 74 height 74
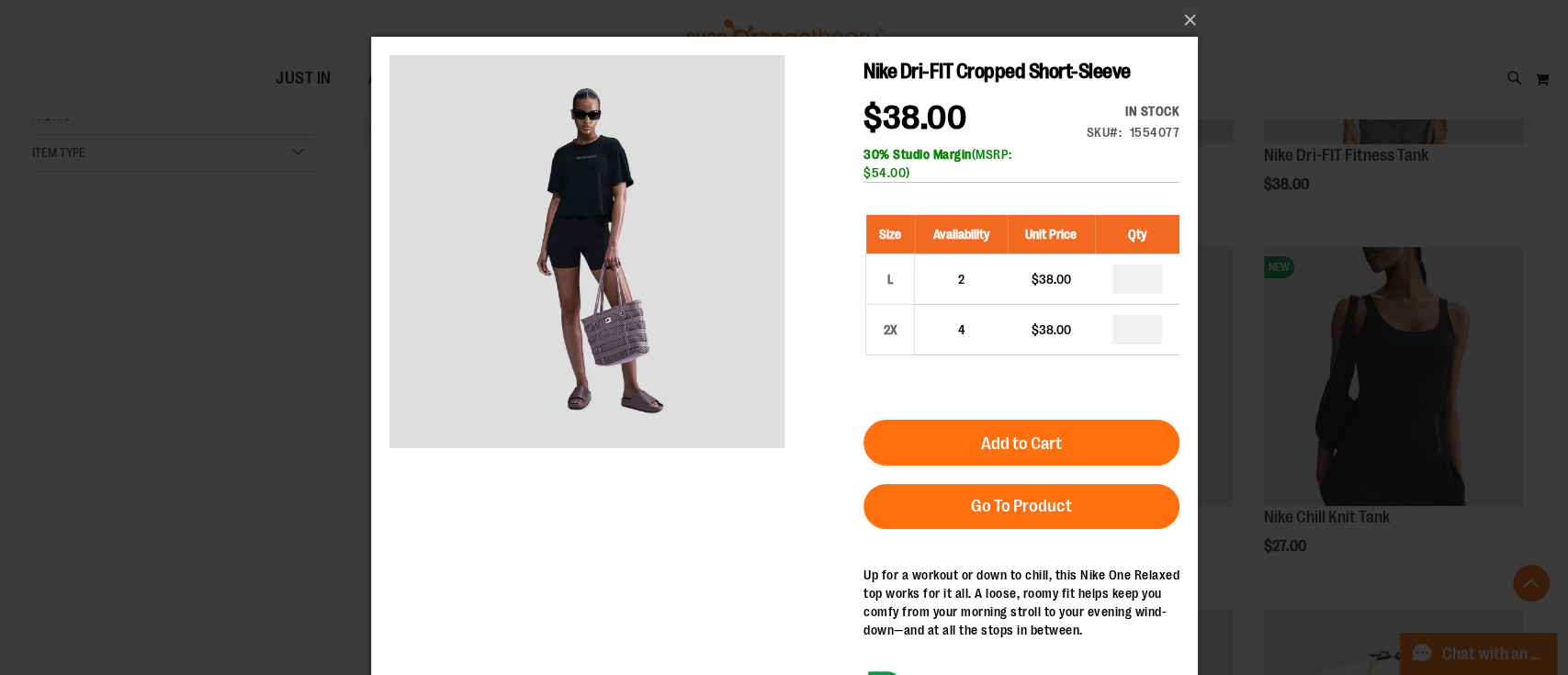
click at [300, 363] on div "×" at bounding box center [784, 338] width 1568 height 675
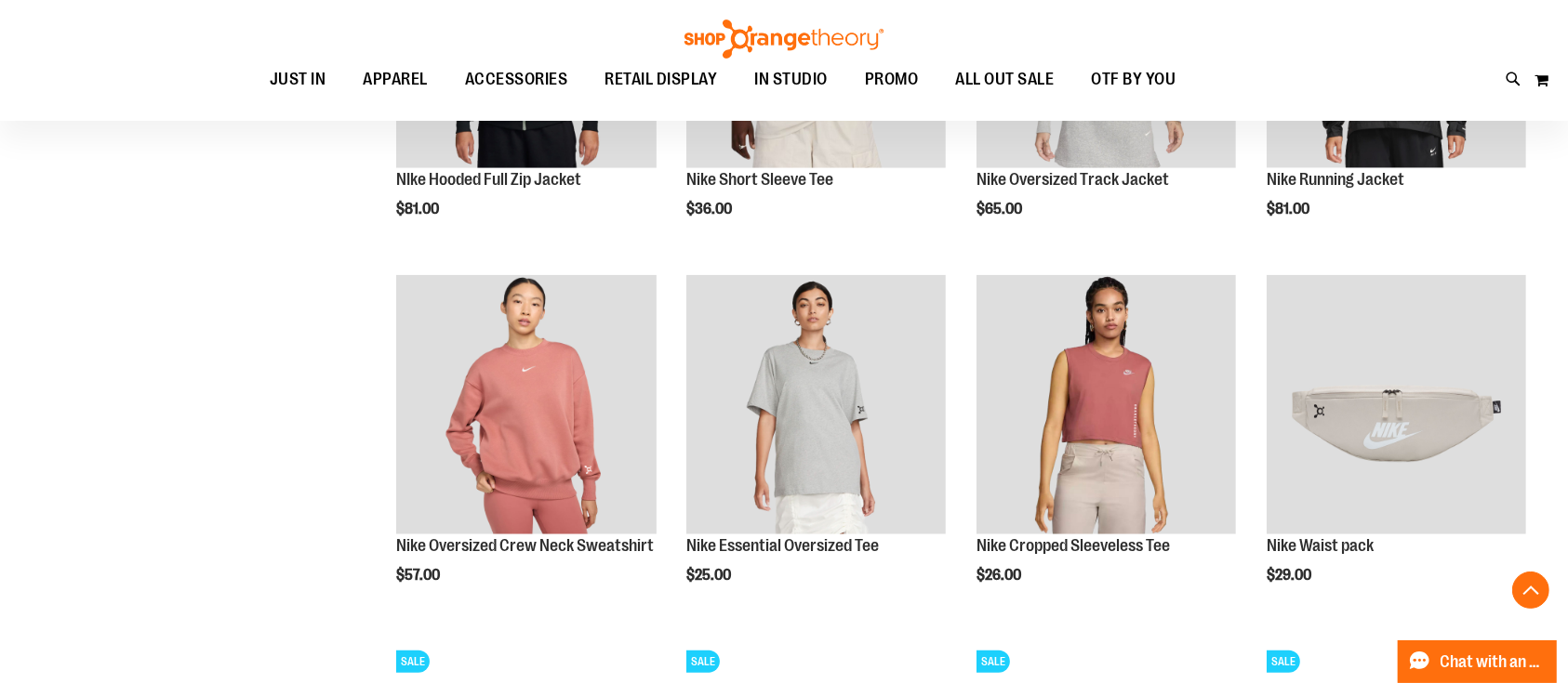
scroll to position [1611, 0]
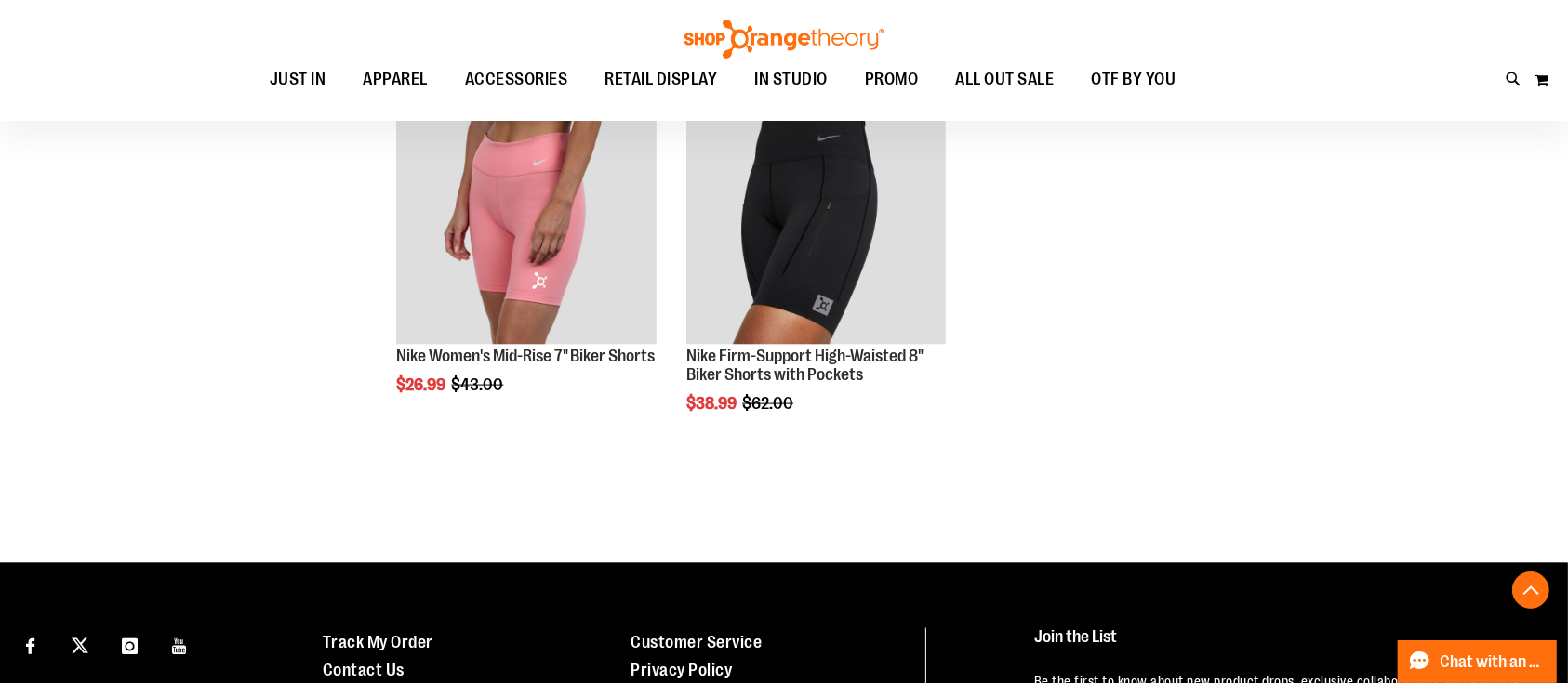
scroll to position [2603, 0]
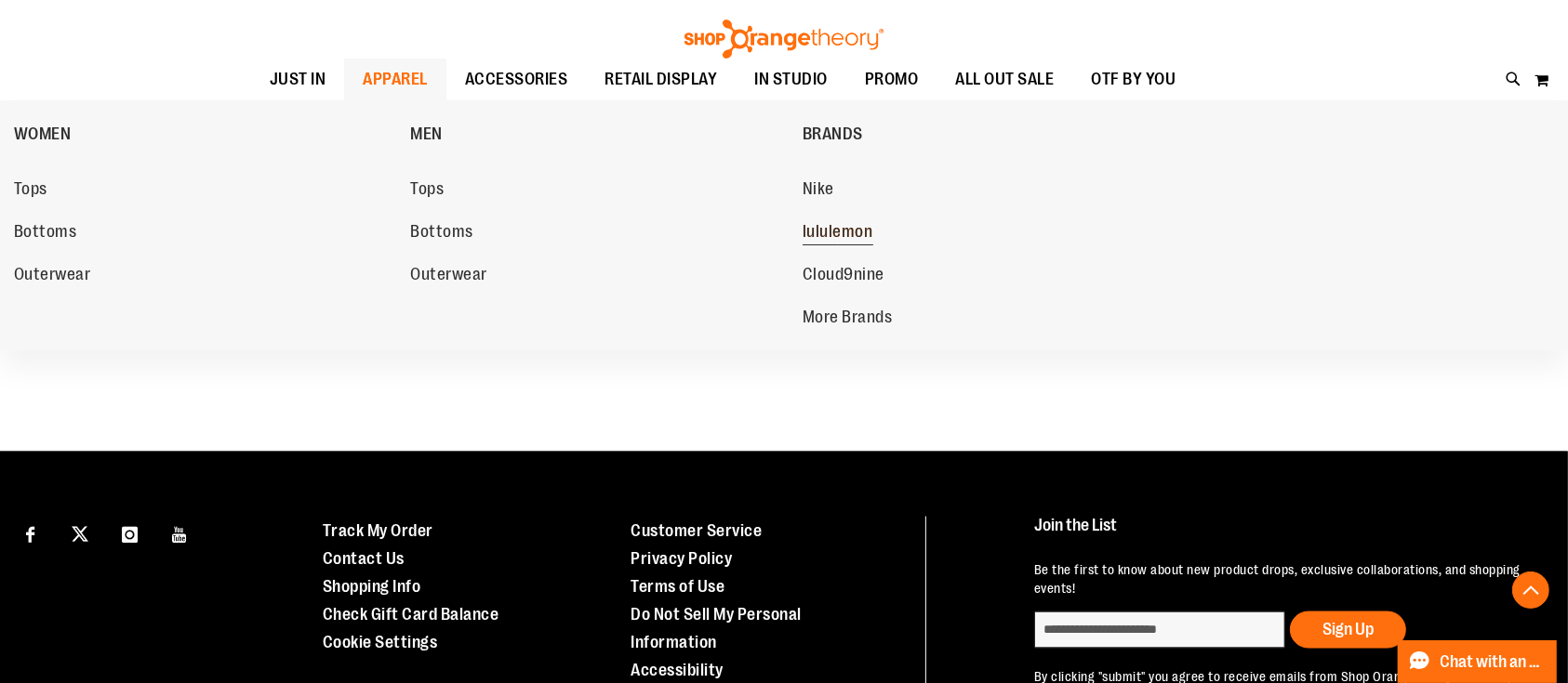
click at [825, 226] on span "lululemon" at bounding box center [838, 234] width 71 height 24
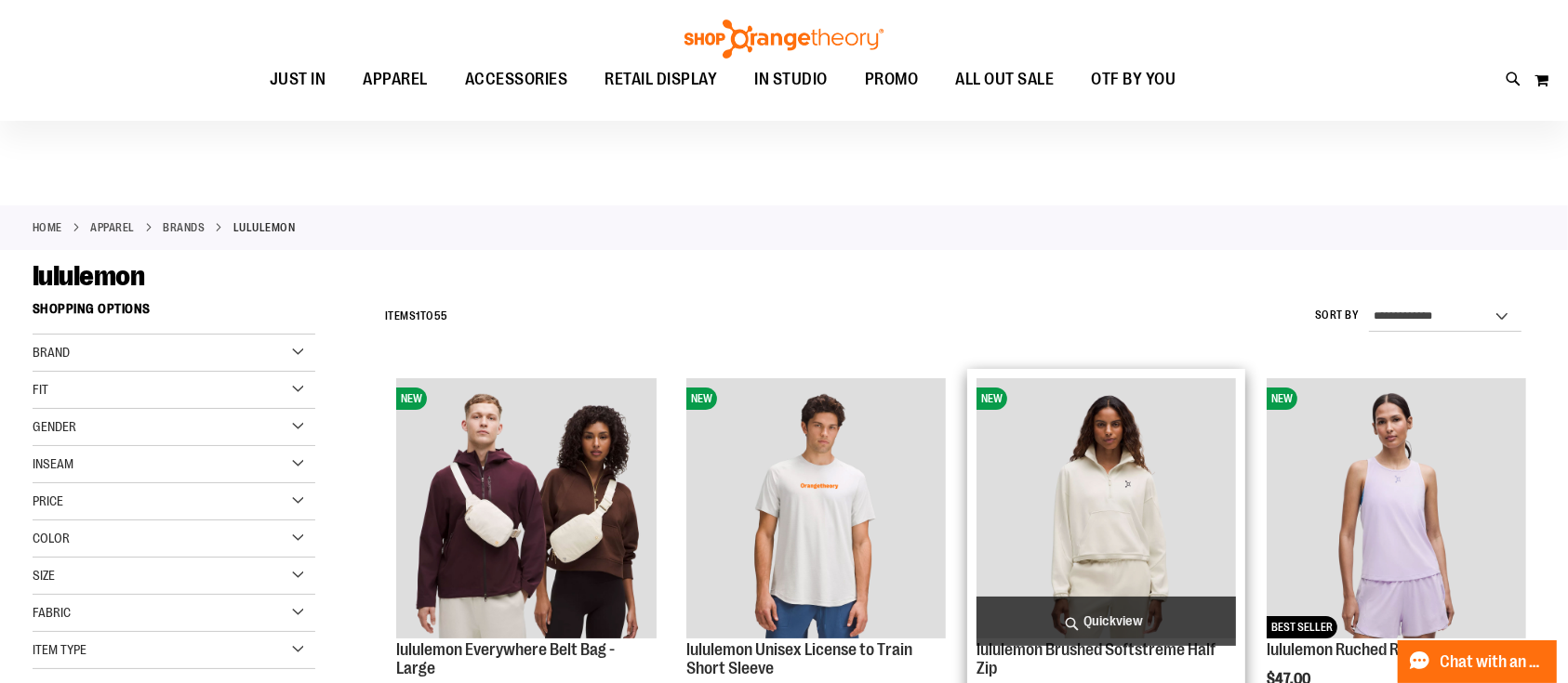
scroll to position [124, 0]
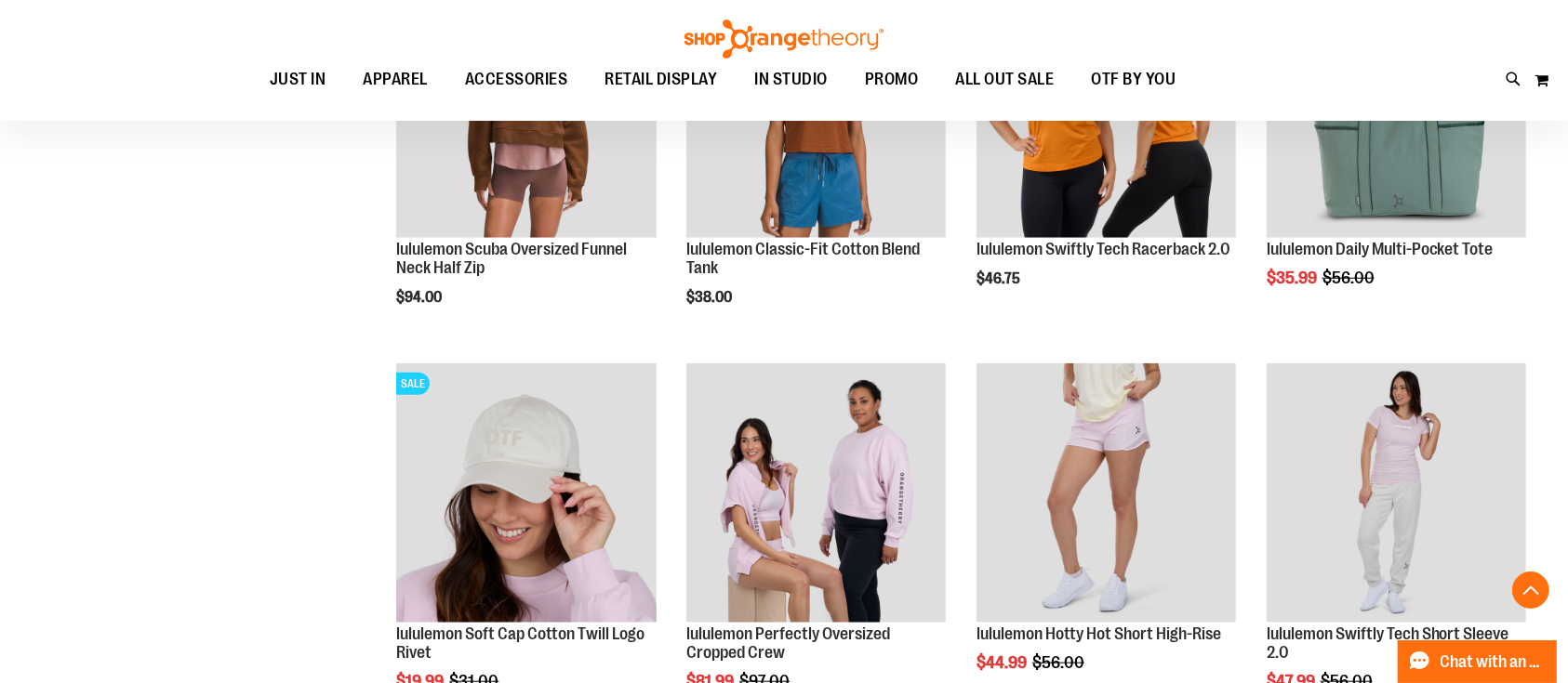
scroll to position [1591, 0]
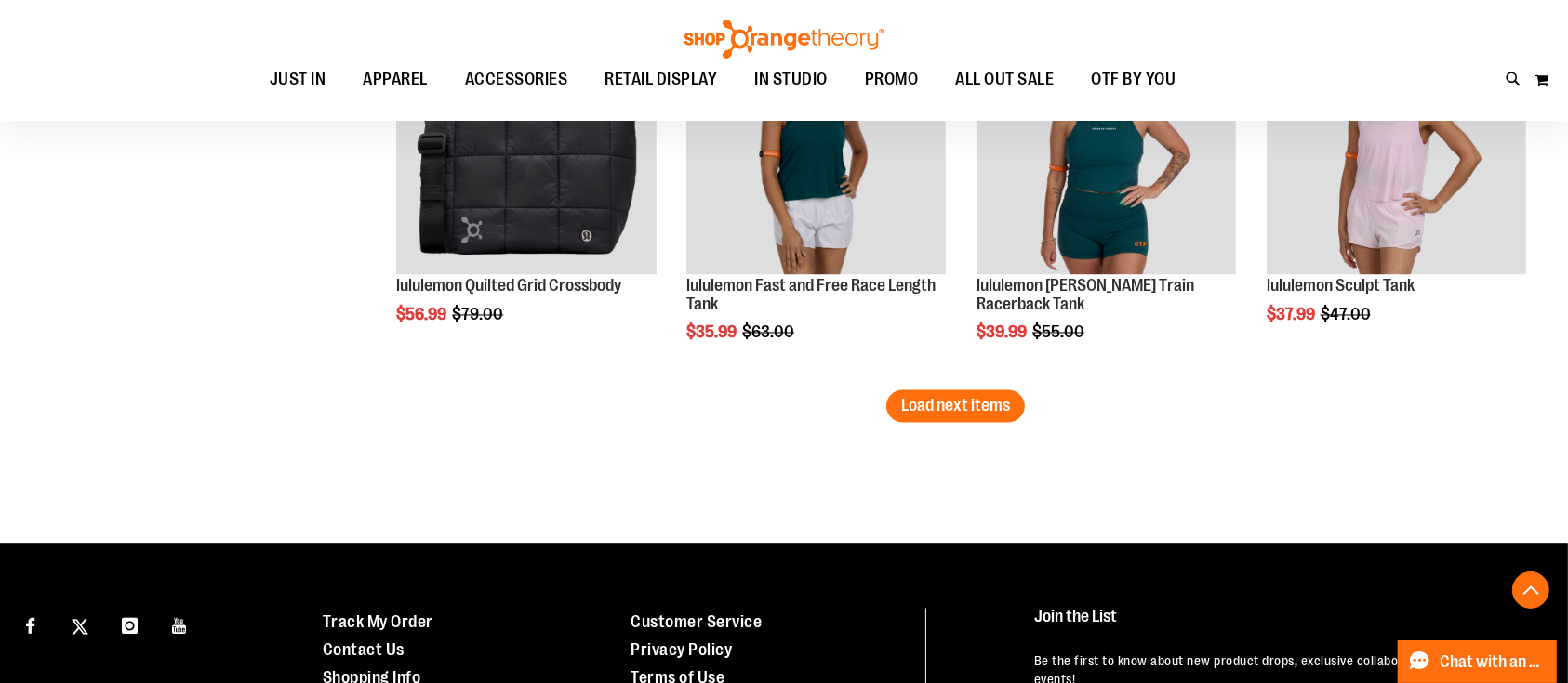
scroll to position [3451, 0]
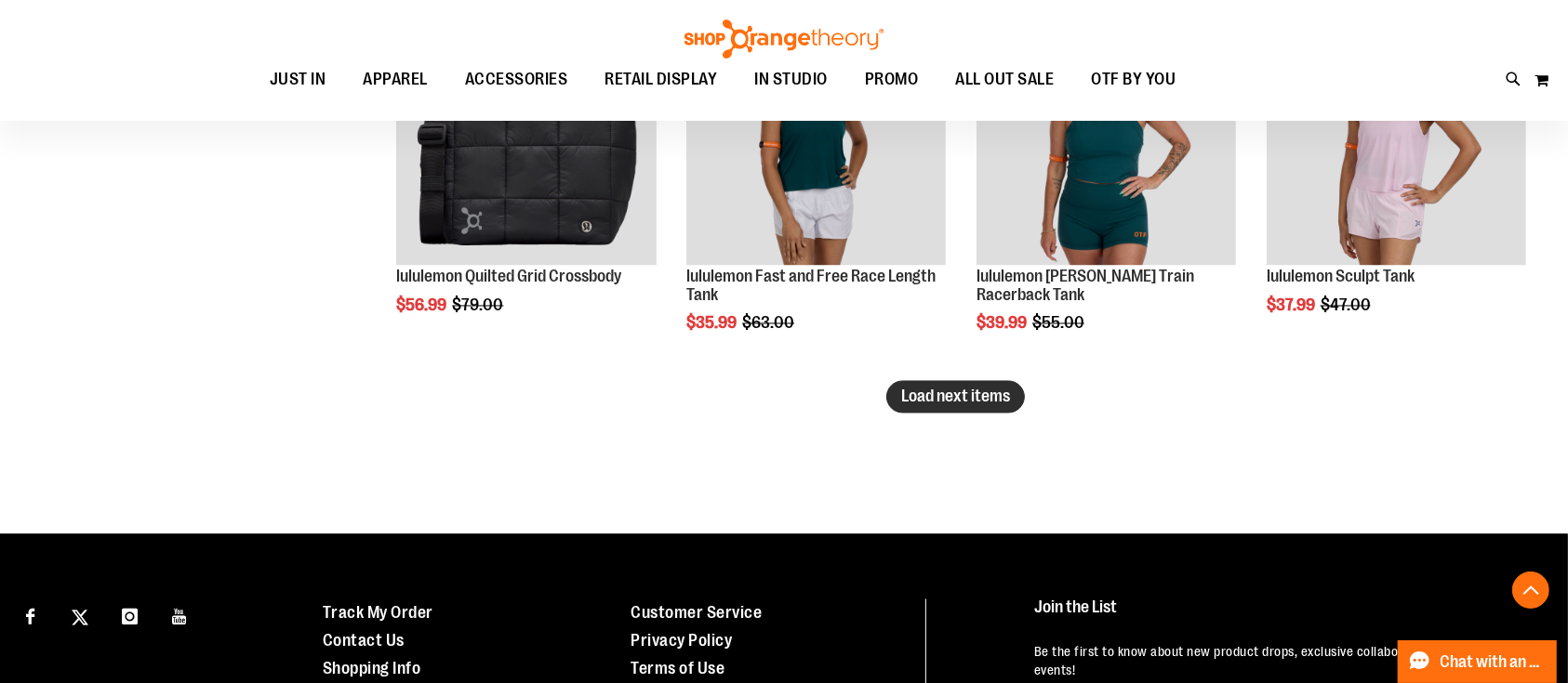
click at [974, 384] on button "Load next items" at bounding box center [955, 397] width 139 height 32
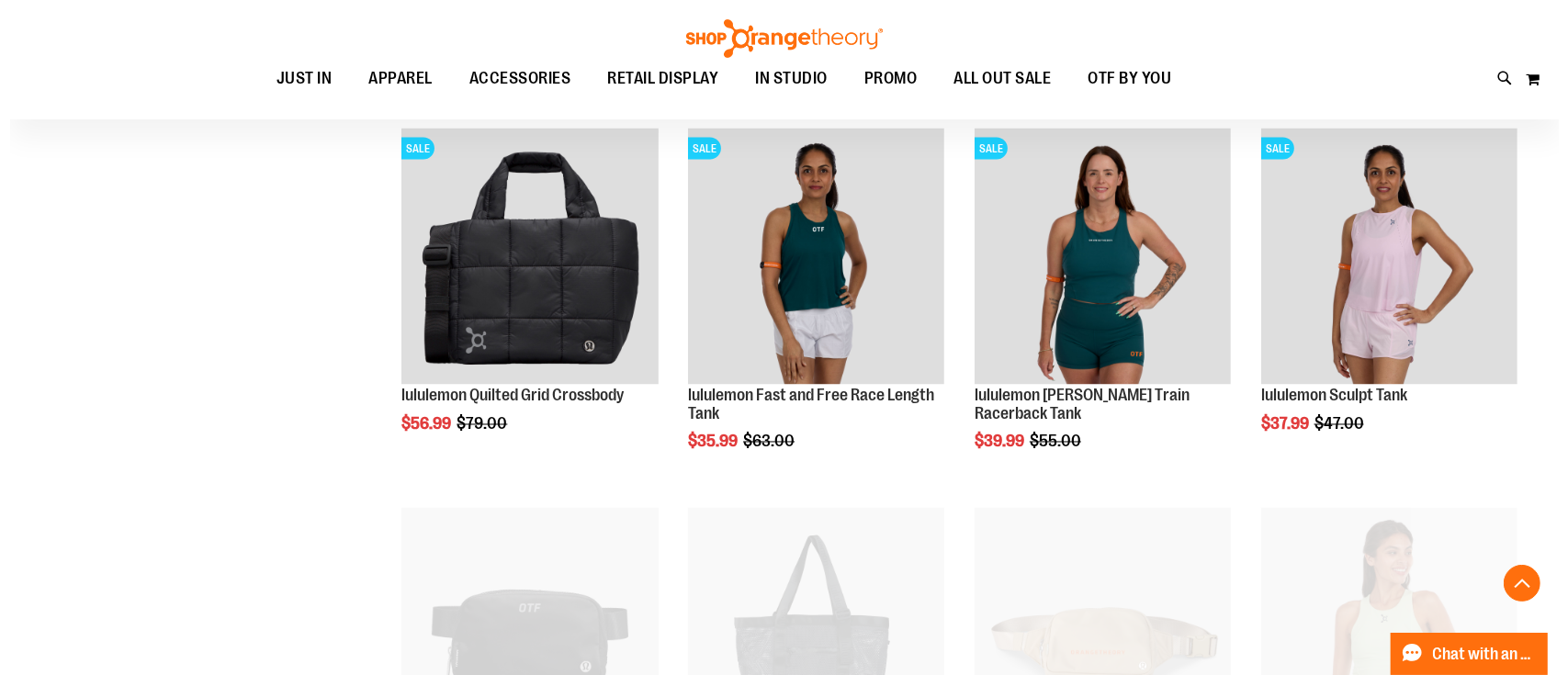
scroll to position [2921, 0]
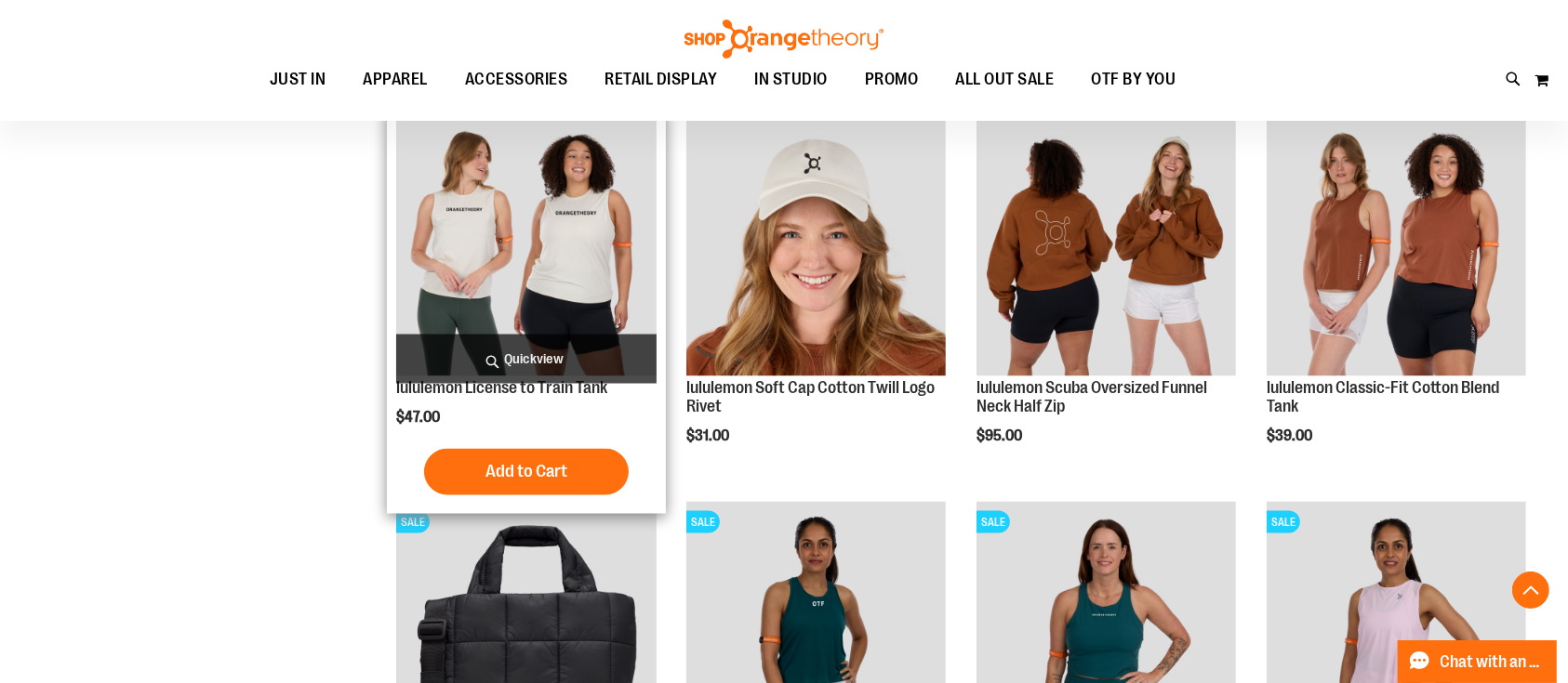
click at [513, 354] on span "Quickview" at bounding box center [525, 359] width 259 height 49
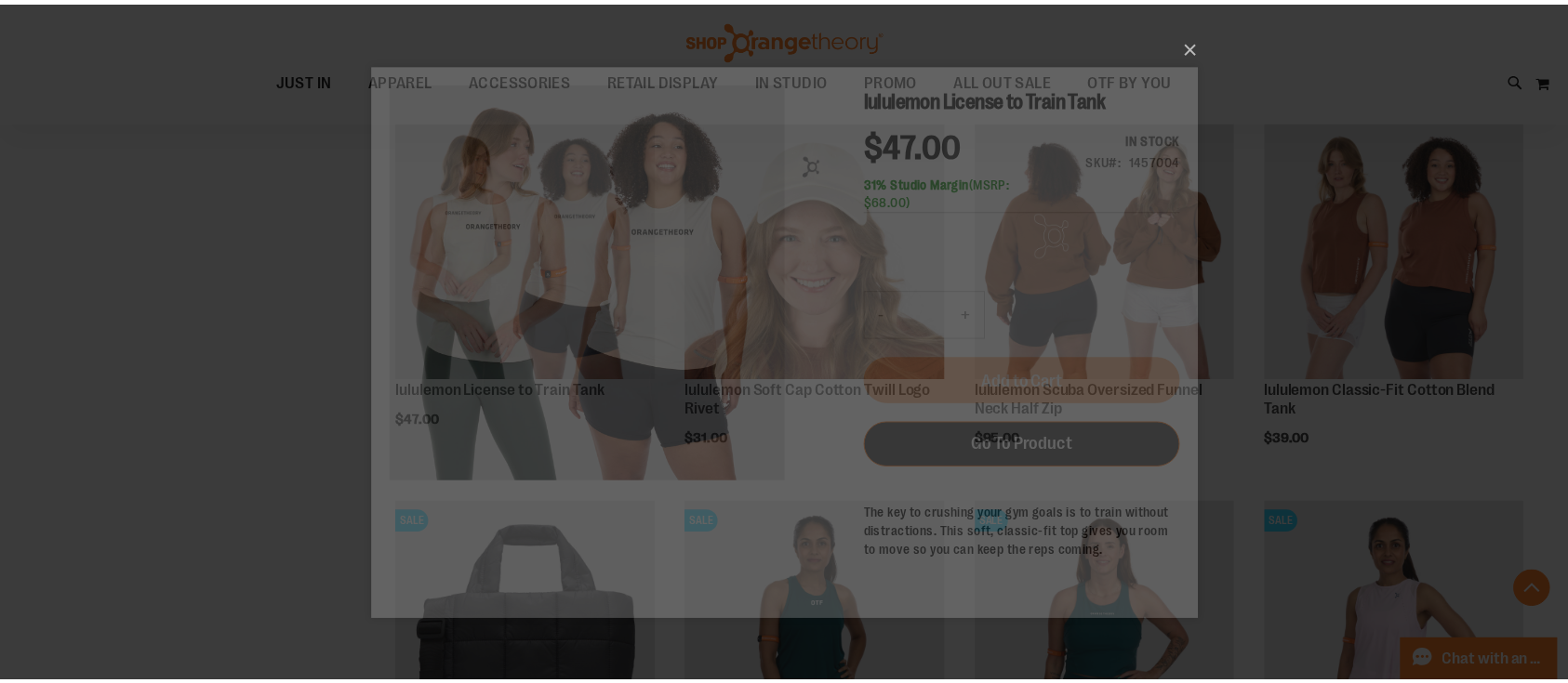
scroll to position [0, 0]
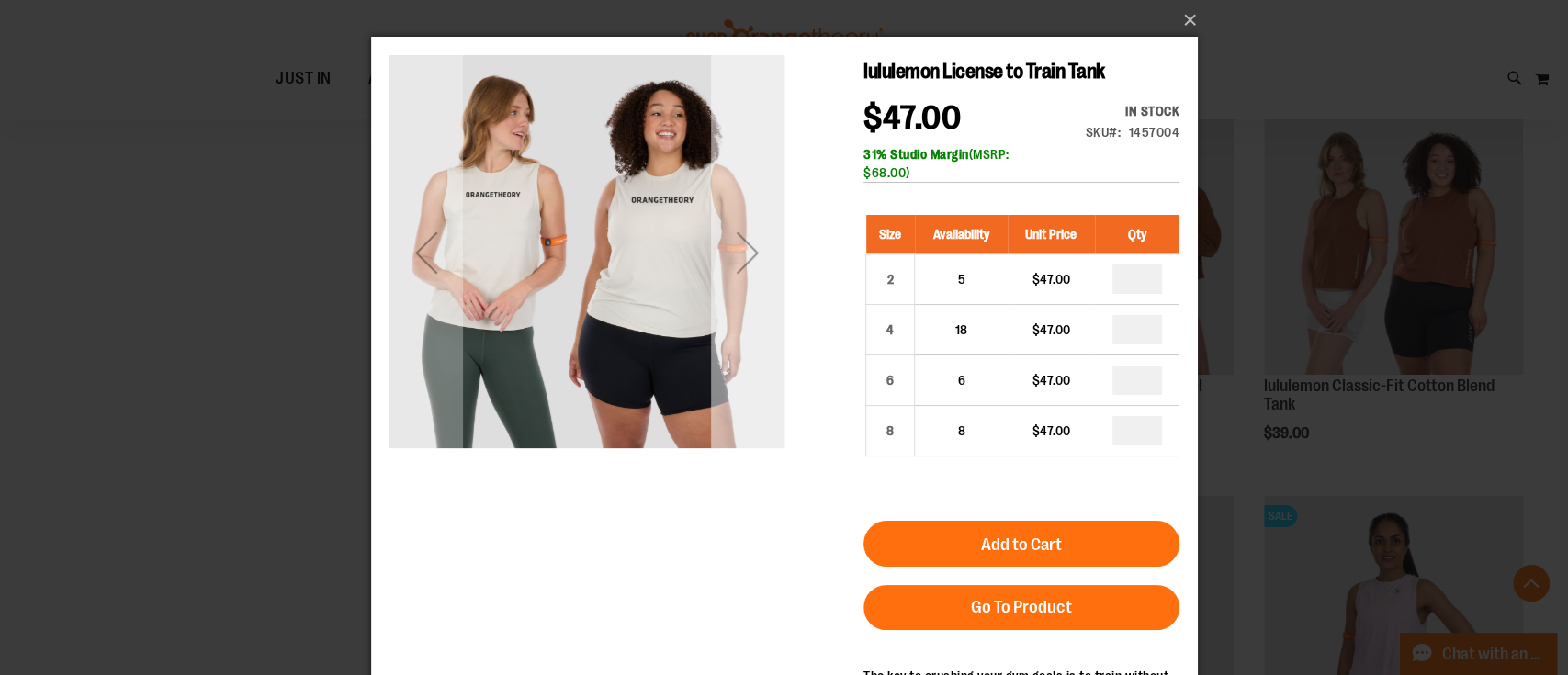
click at [745, 241] on div "Next" at bounding box center [747, 253] width 74 height 74
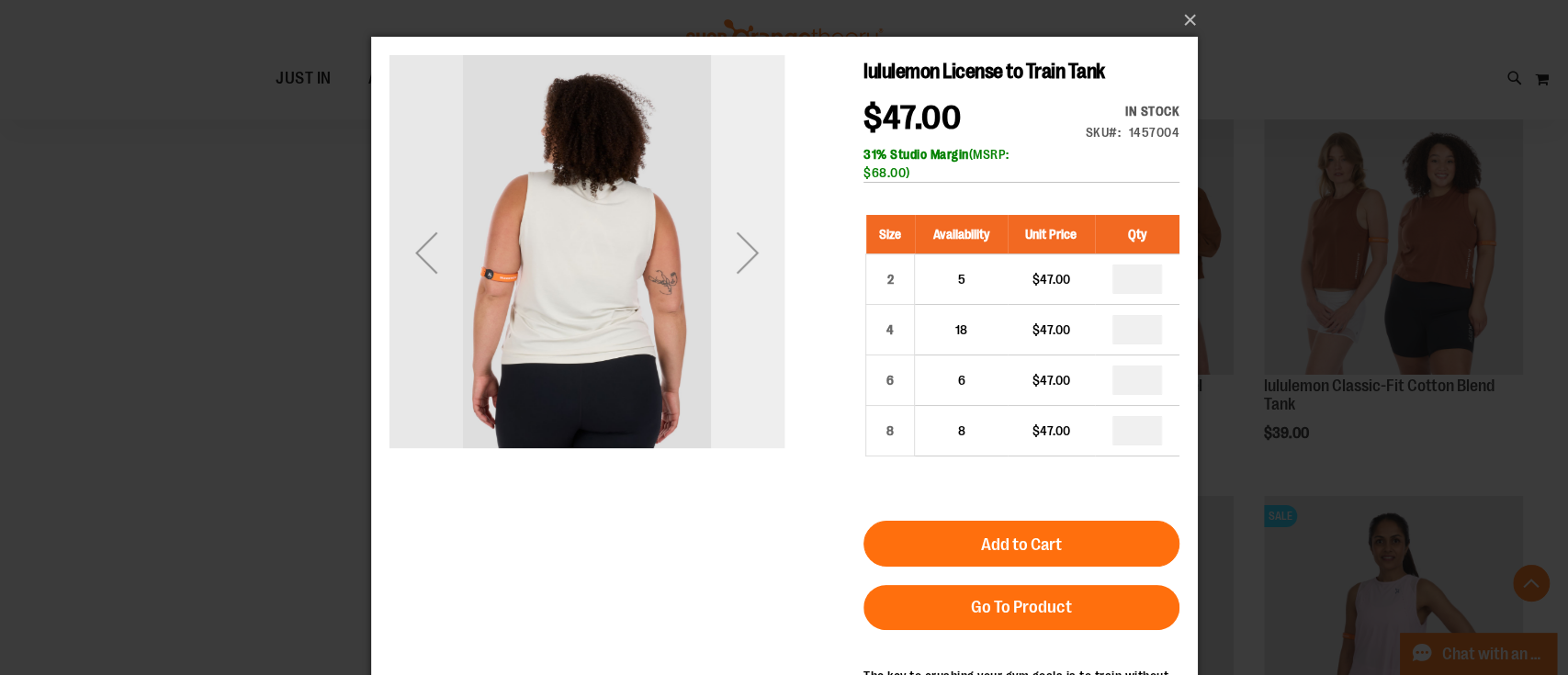
click at [745, 241] on div "Next" at bounding box center [747, 253] width 74 height 74
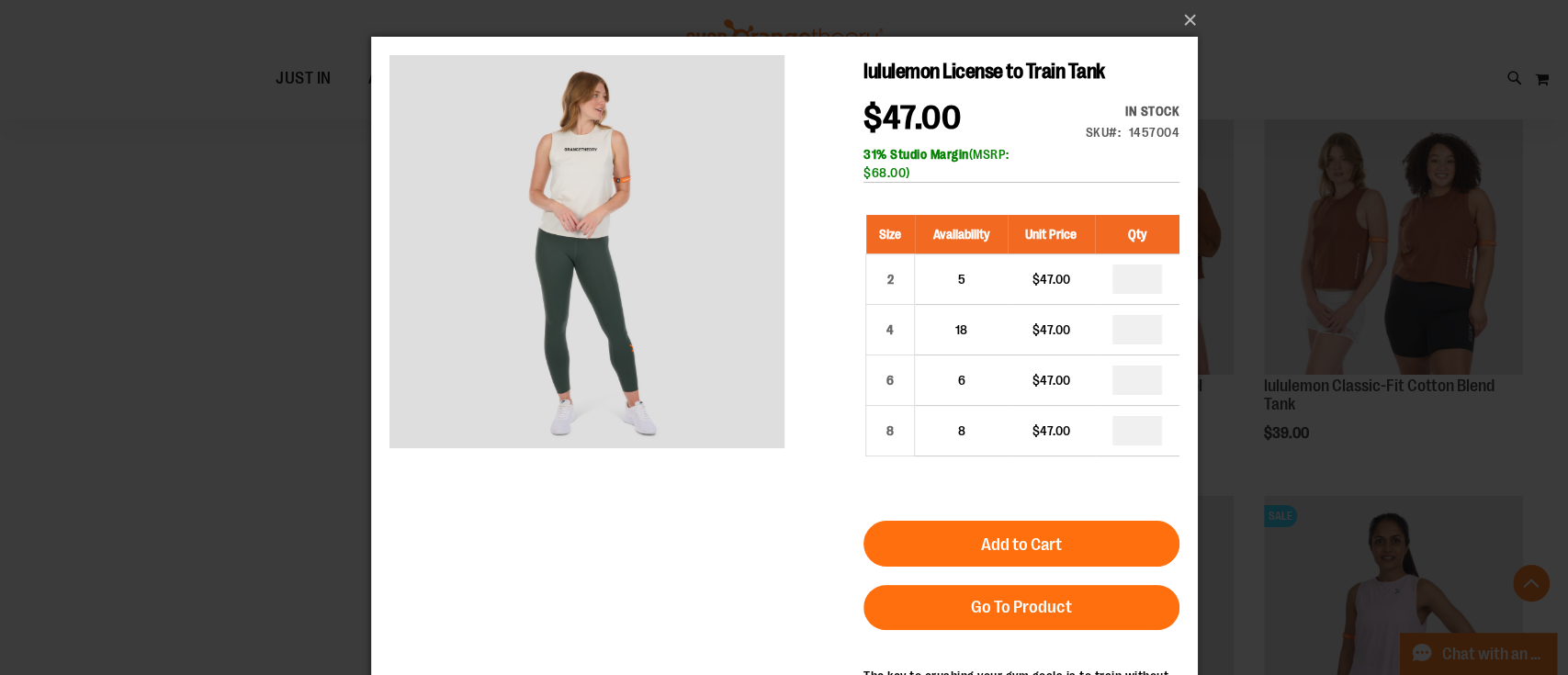
drag, startPoint x: 345, startPoint y: 315, endPoint x: 0, endPoint y: 277, distance: 347.1
click at [345, 315] on div "×" at bounding box center [784, 338] width 1568 height 675
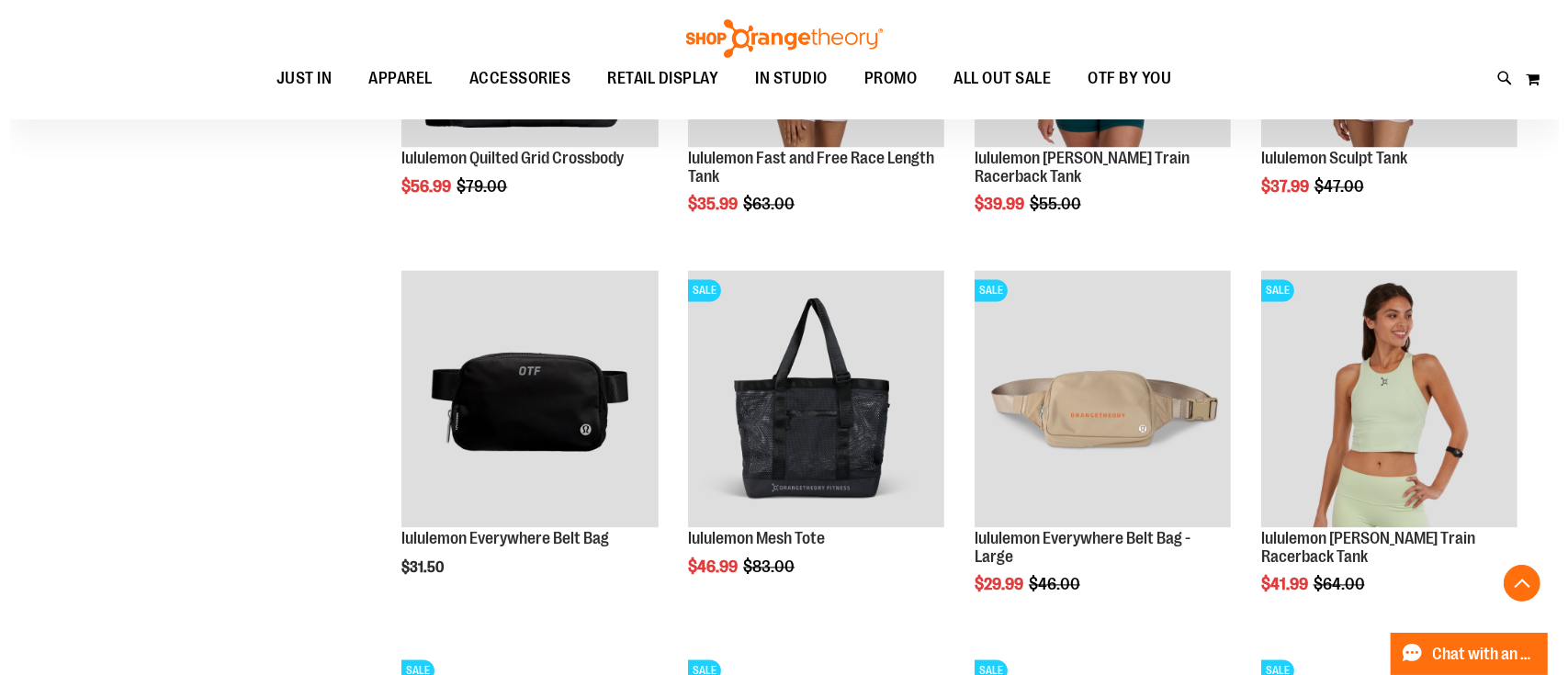
scroll to position [3656, 0]
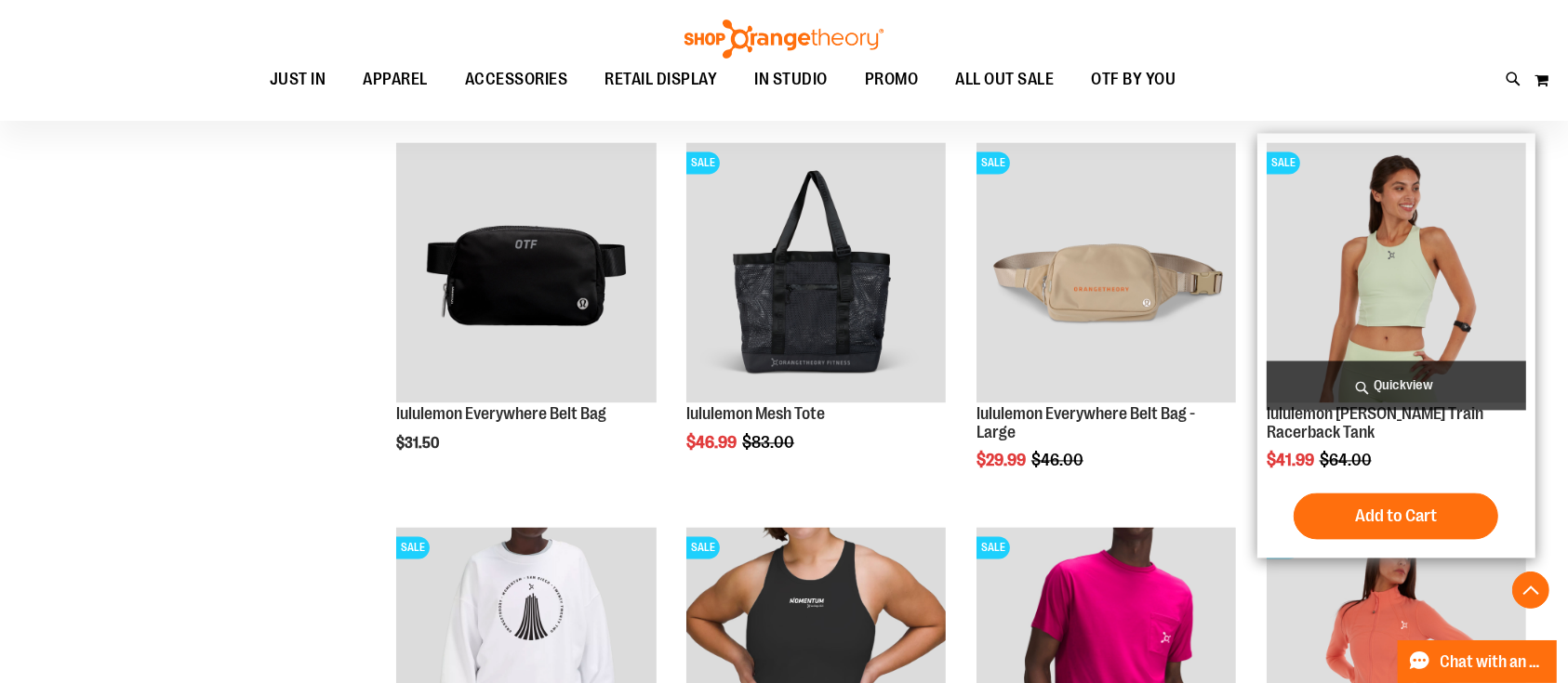
click at [1381, 371] on span "Quickview" at bounding box center [1395, 385] width 259 height 49
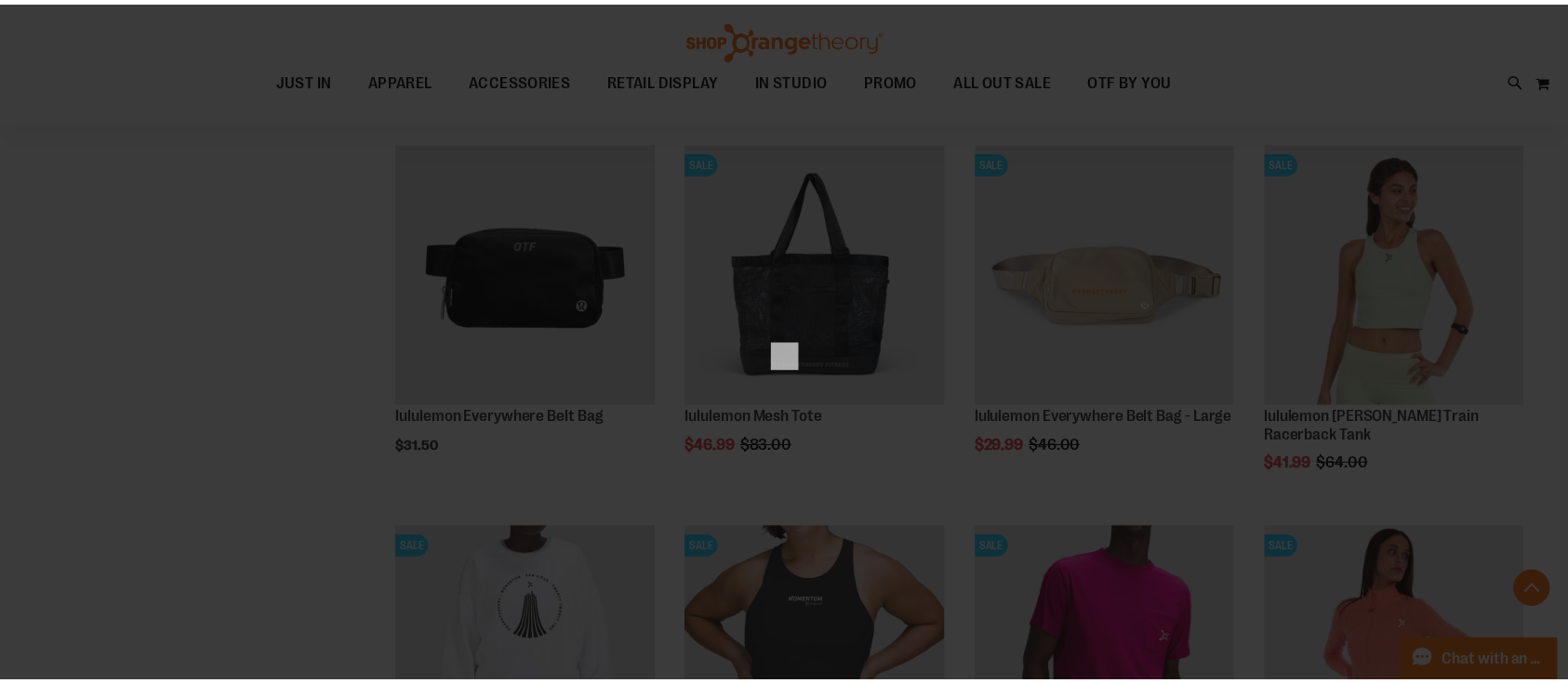
scroll to position [0, 0]
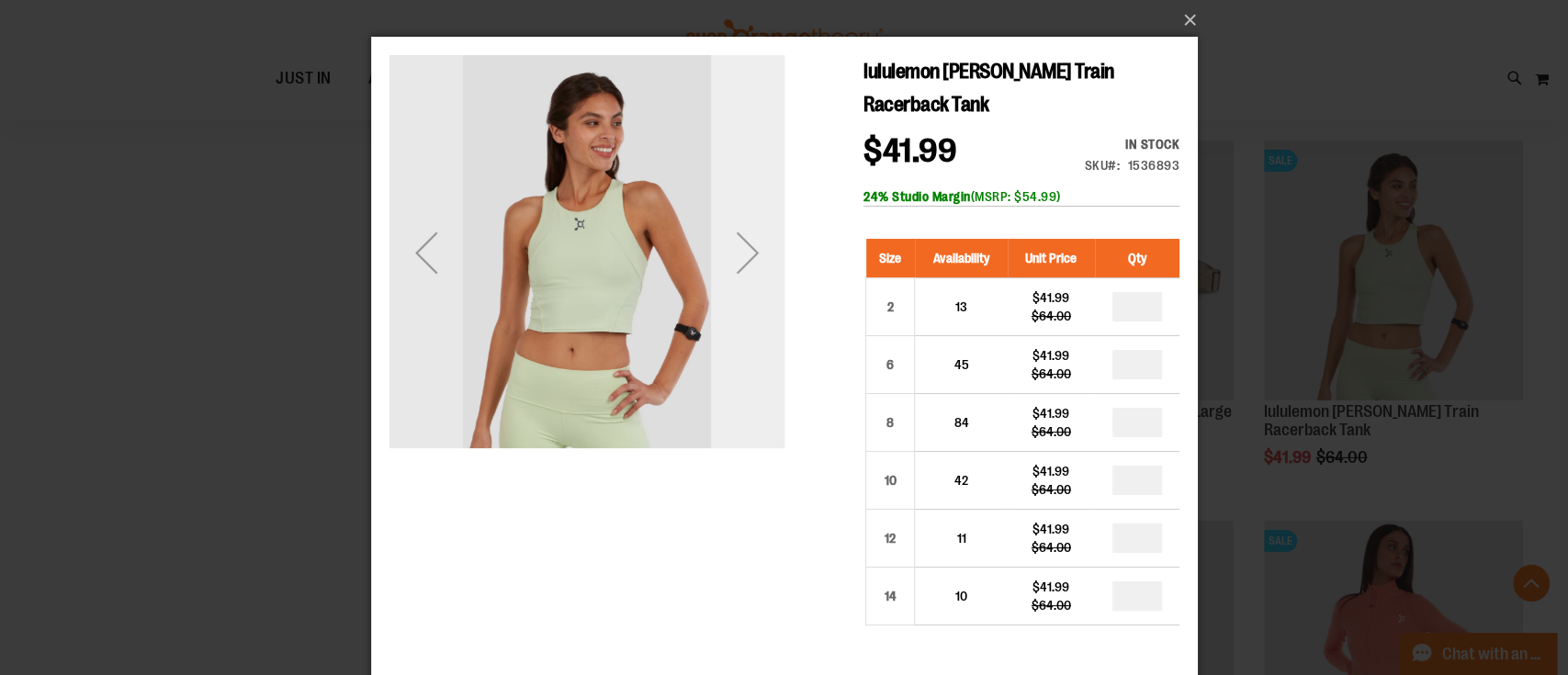
click at [744, 269] on div "Next" at bounding box center [747, 253] width 74 height 74
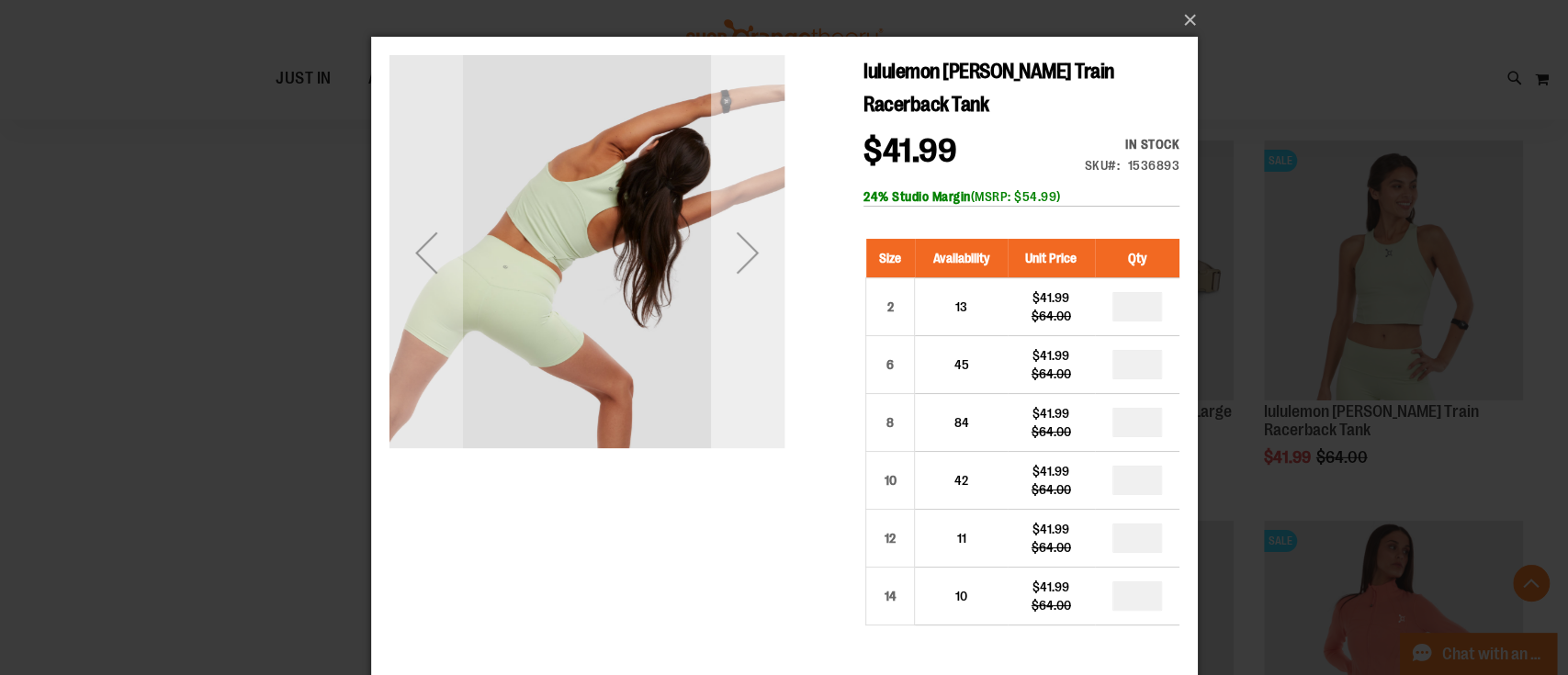
click at [736, 269] on div "Next" at bounding box center [747, 253] width 74 height 74
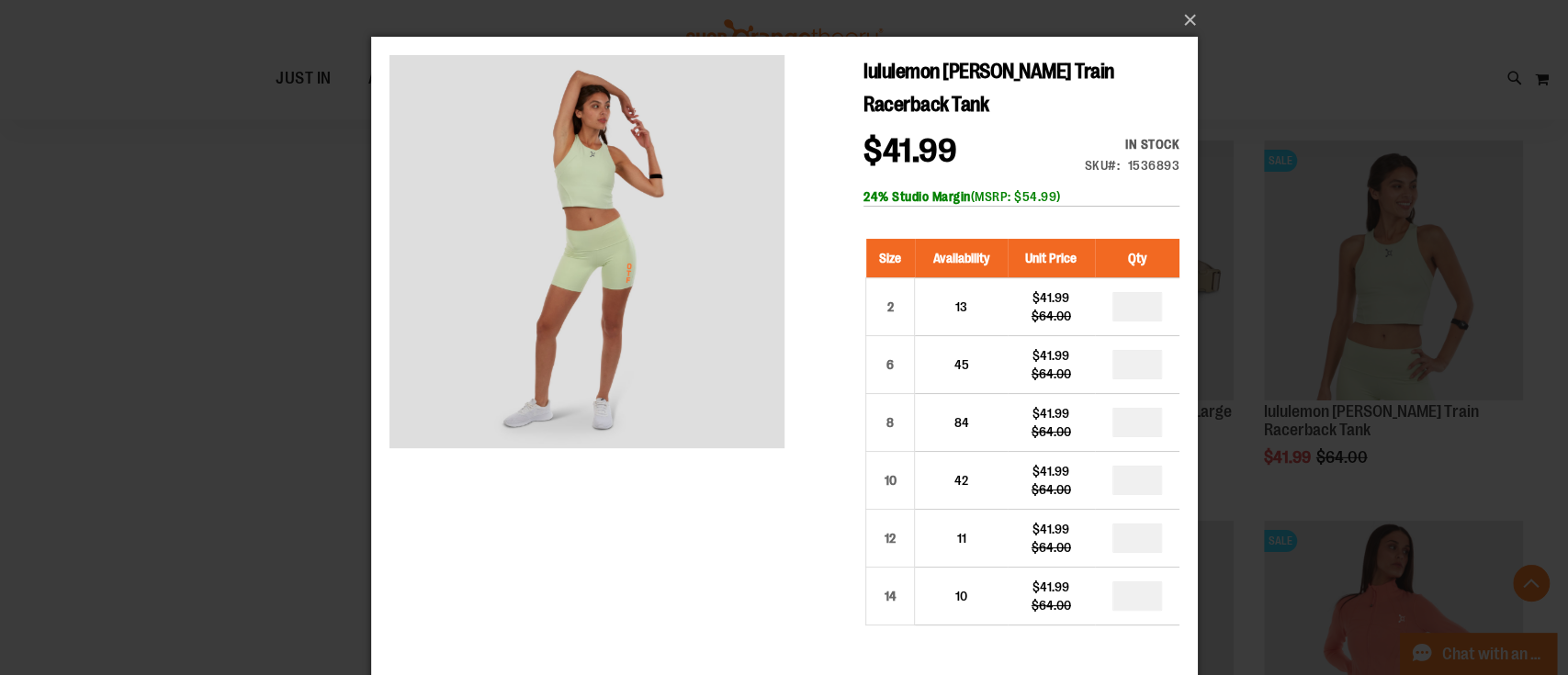
click at [204, 308] on div "×" at bounding box center [784, 338] width 1568 height 675
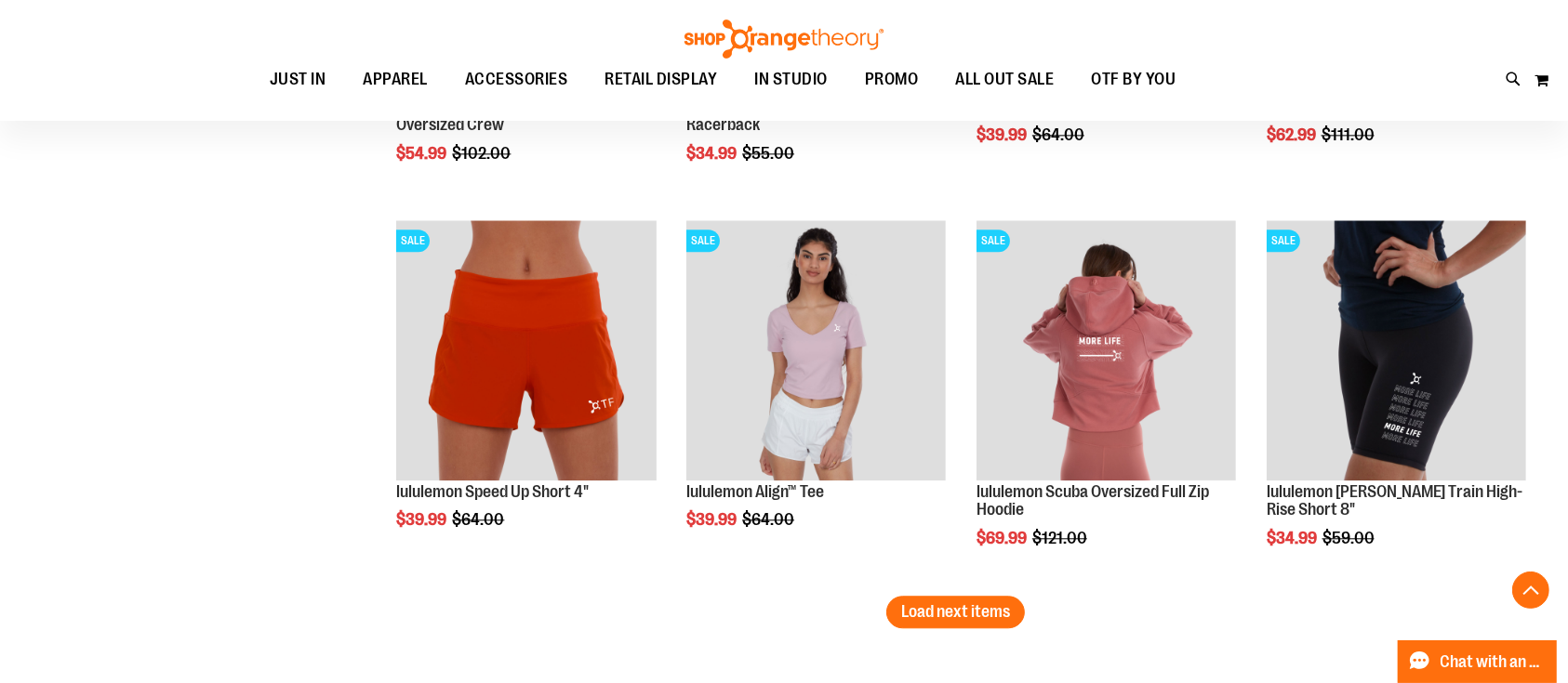
scroll to position [4567, 0]
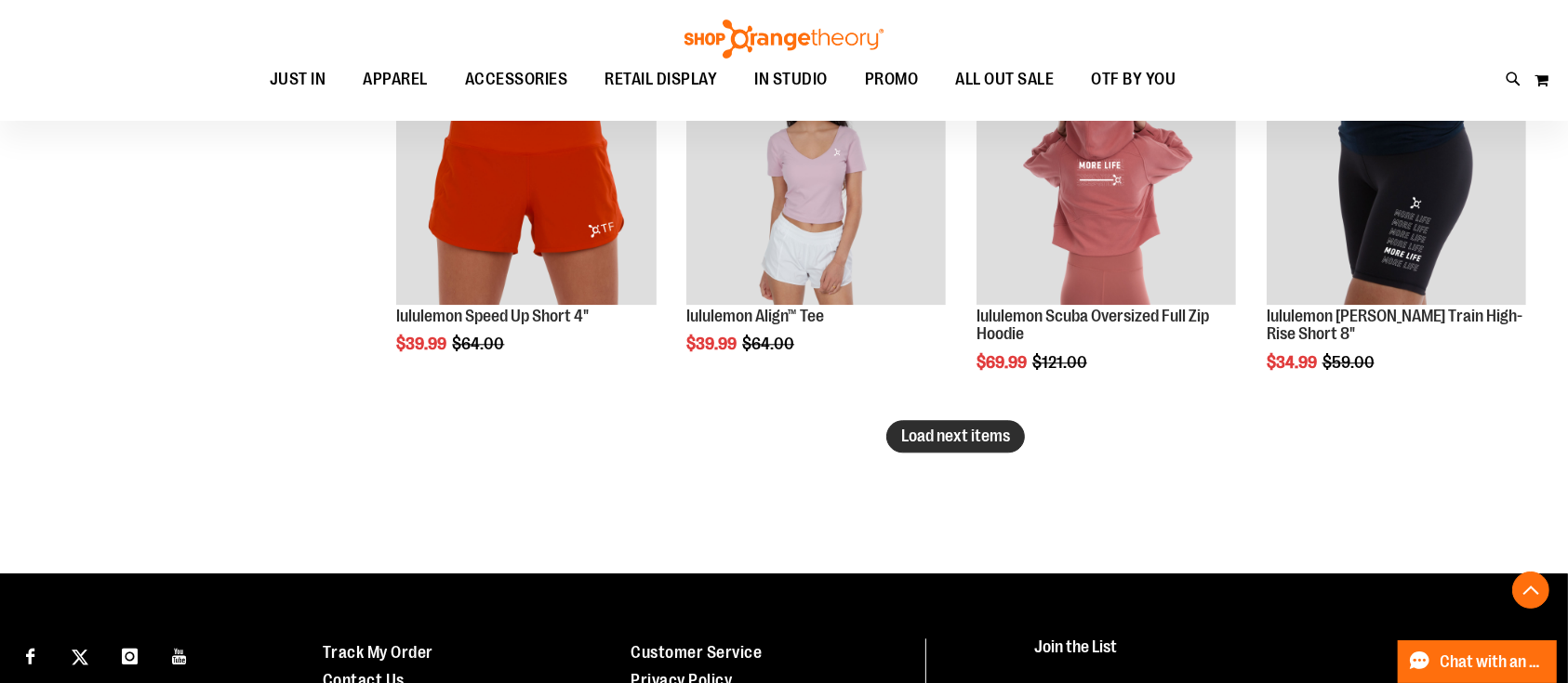
click at [944, 445] on button "Load next items" at bounding box center [955, 436] width 139 height 32
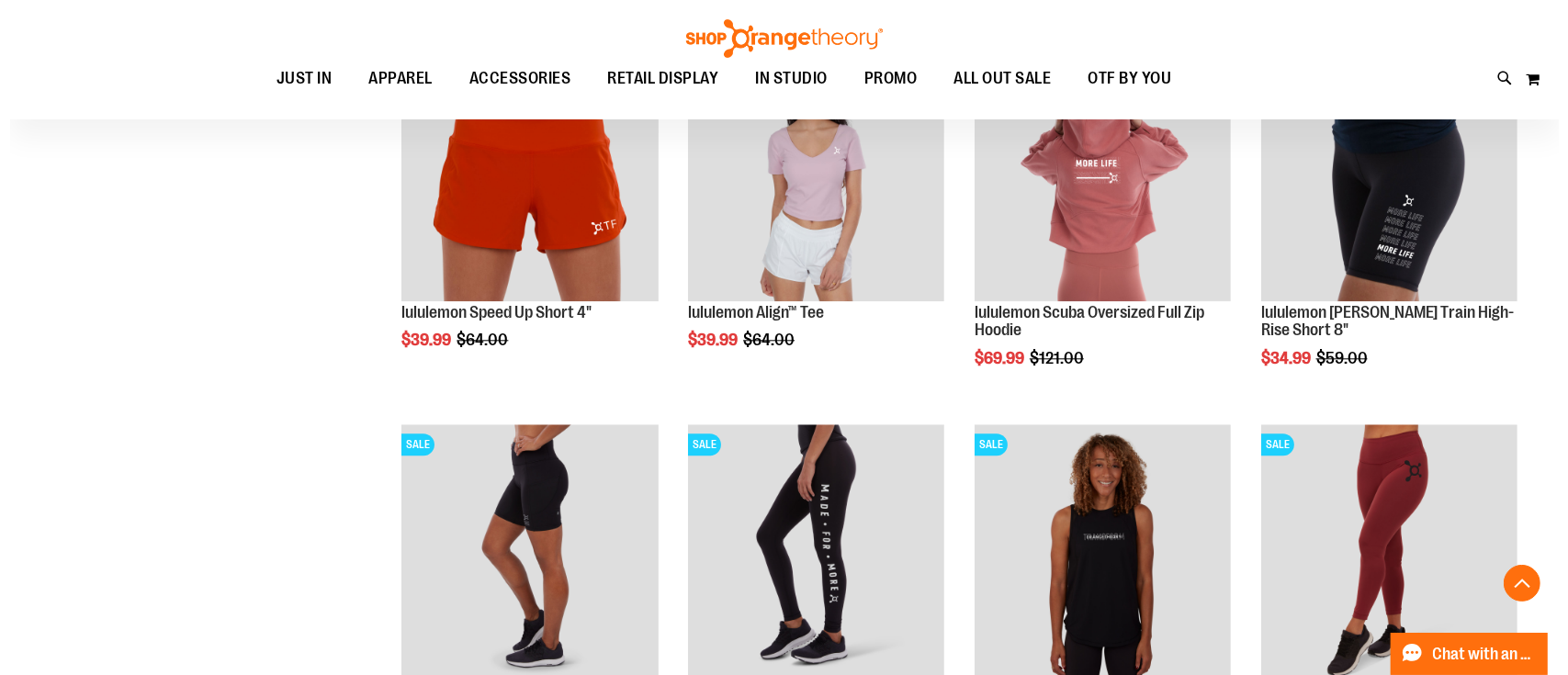
scroll to position [4636, 0]
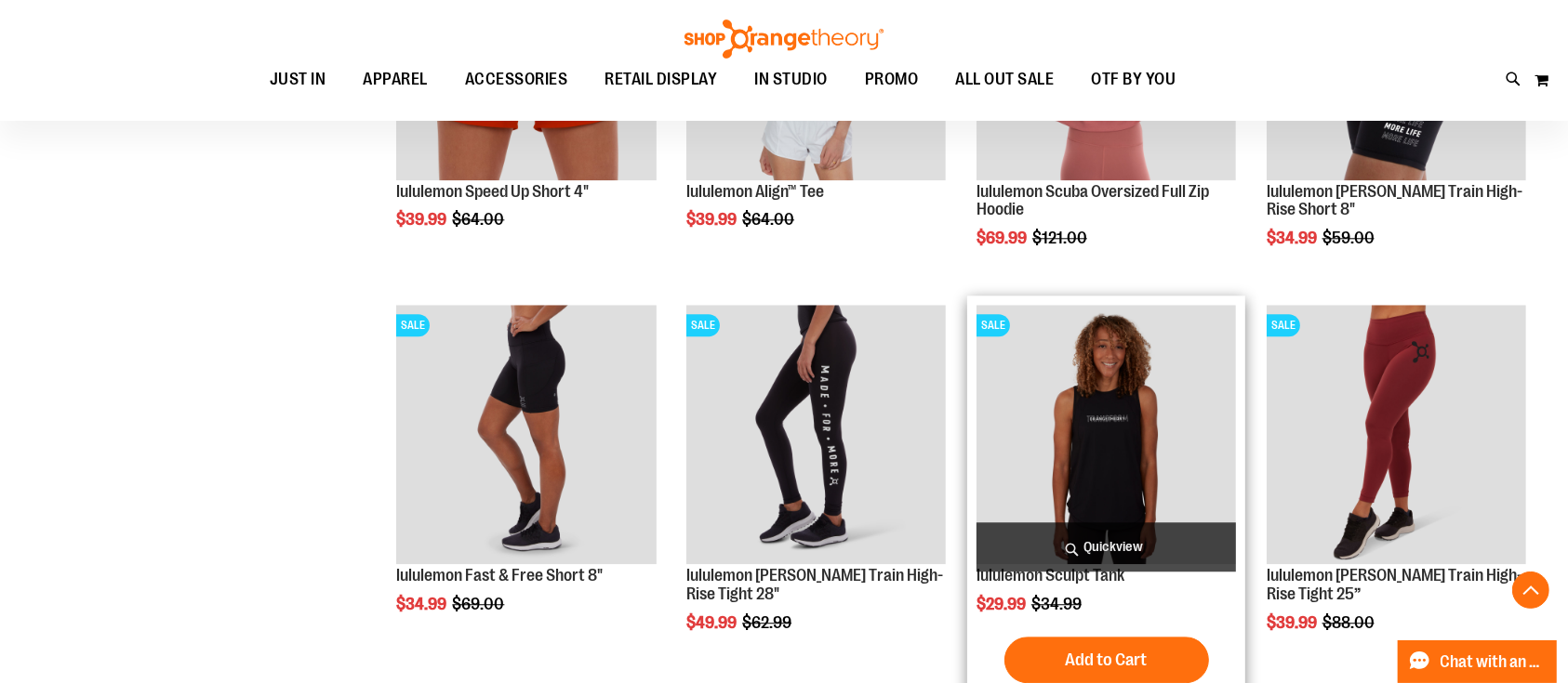
click at [1093, 543] on span "Quickview" at bounding box center [1106, 547] width 259 height 49
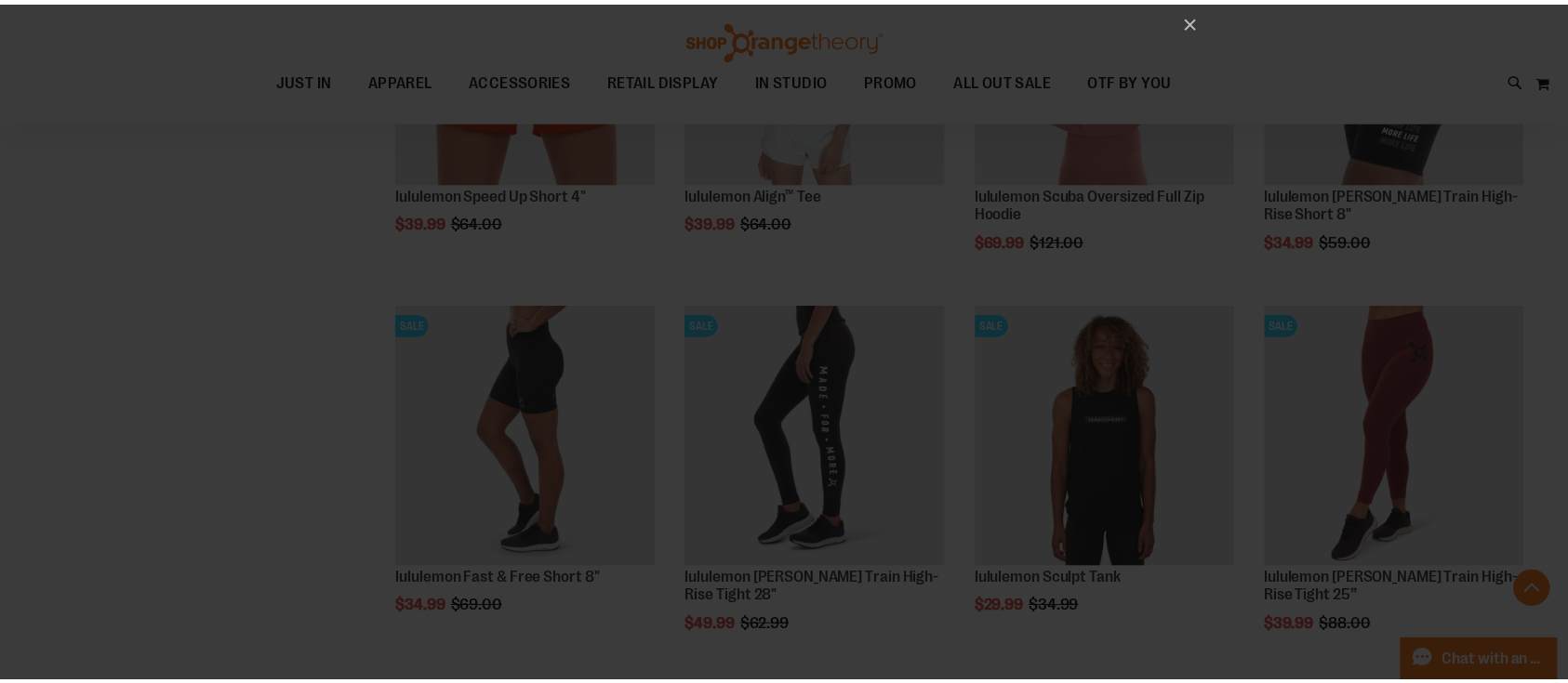
scroll to position [0, 0]
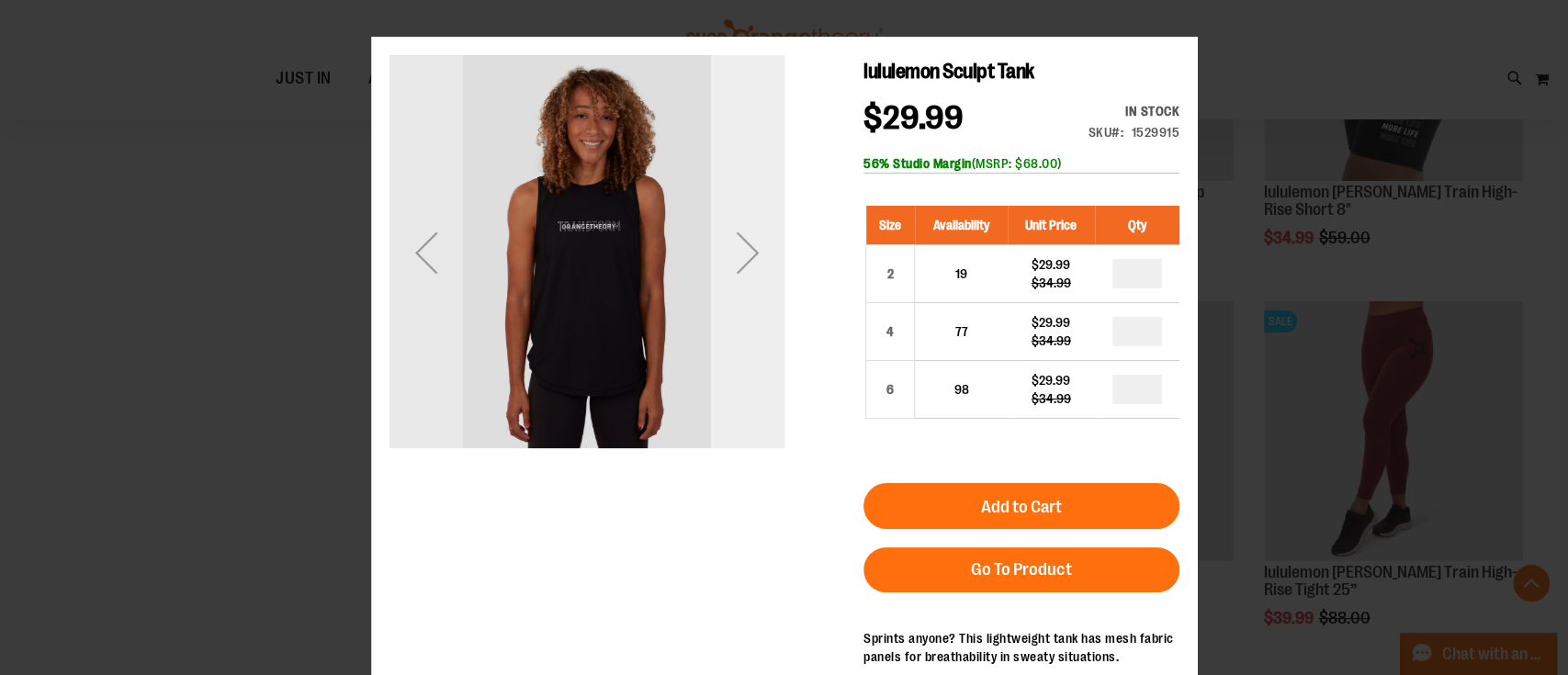
click at [752, 279] on div "Next" at bounding box center [747, 253] width 74 height 74
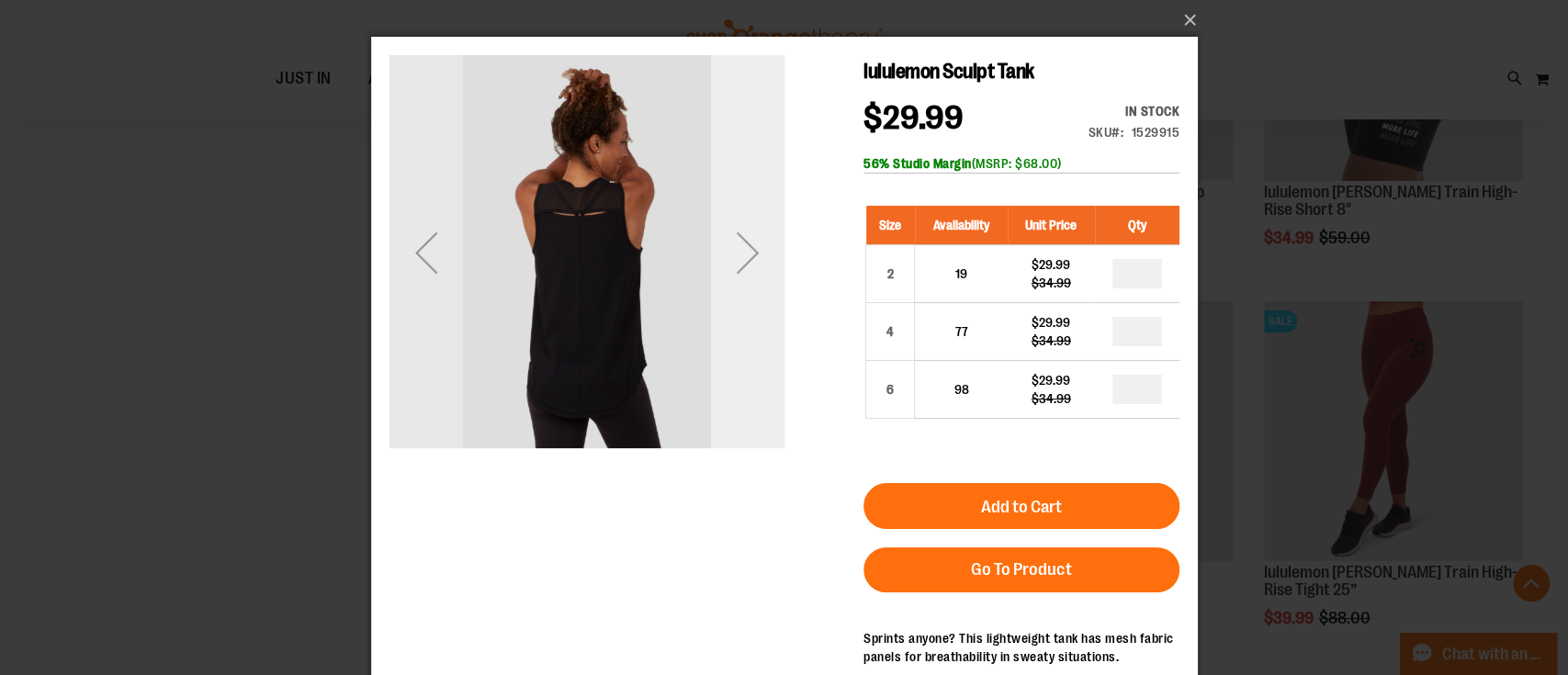
click at [752, 279] on div "Next" at bounding box center [747, 253] width 74 height 74
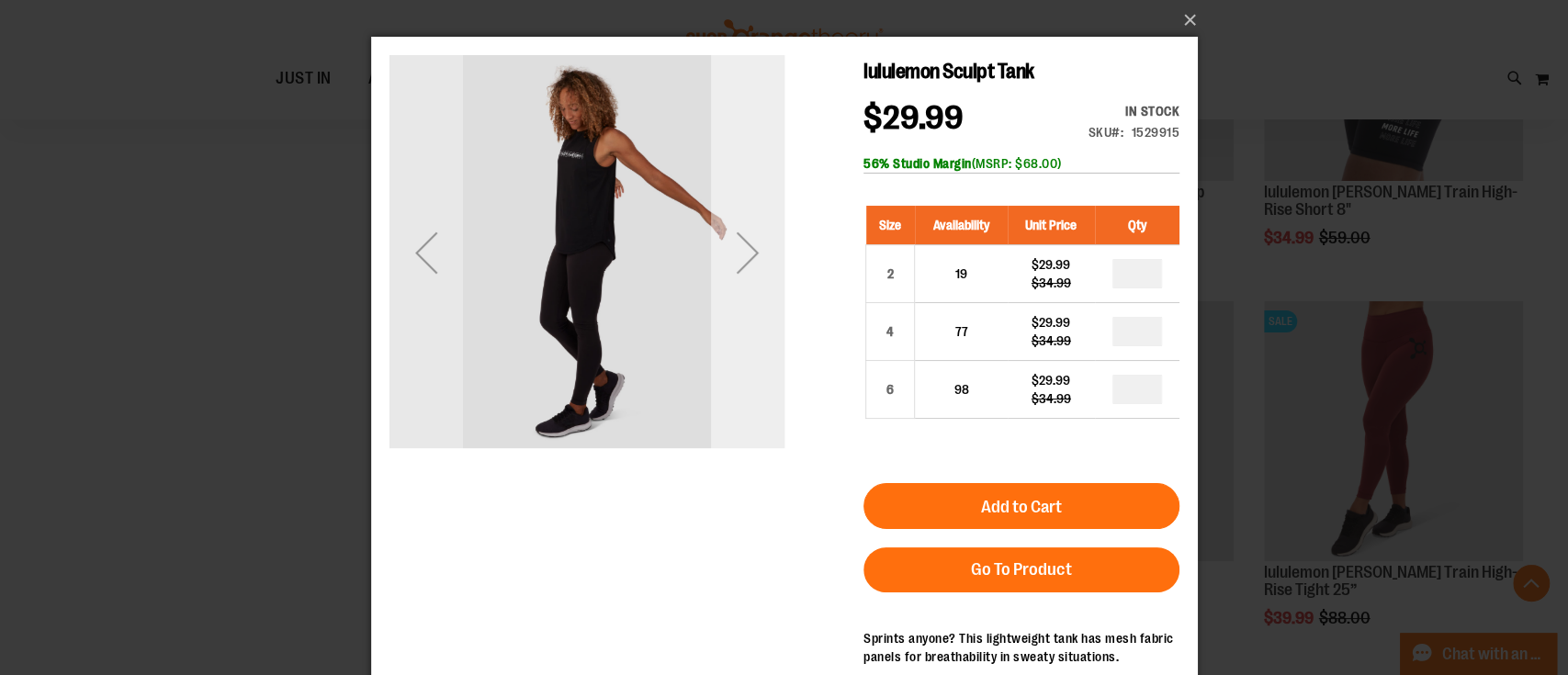
click at [752, 279] on div "Next" at bounding box center [747, 253] width 74 height 74
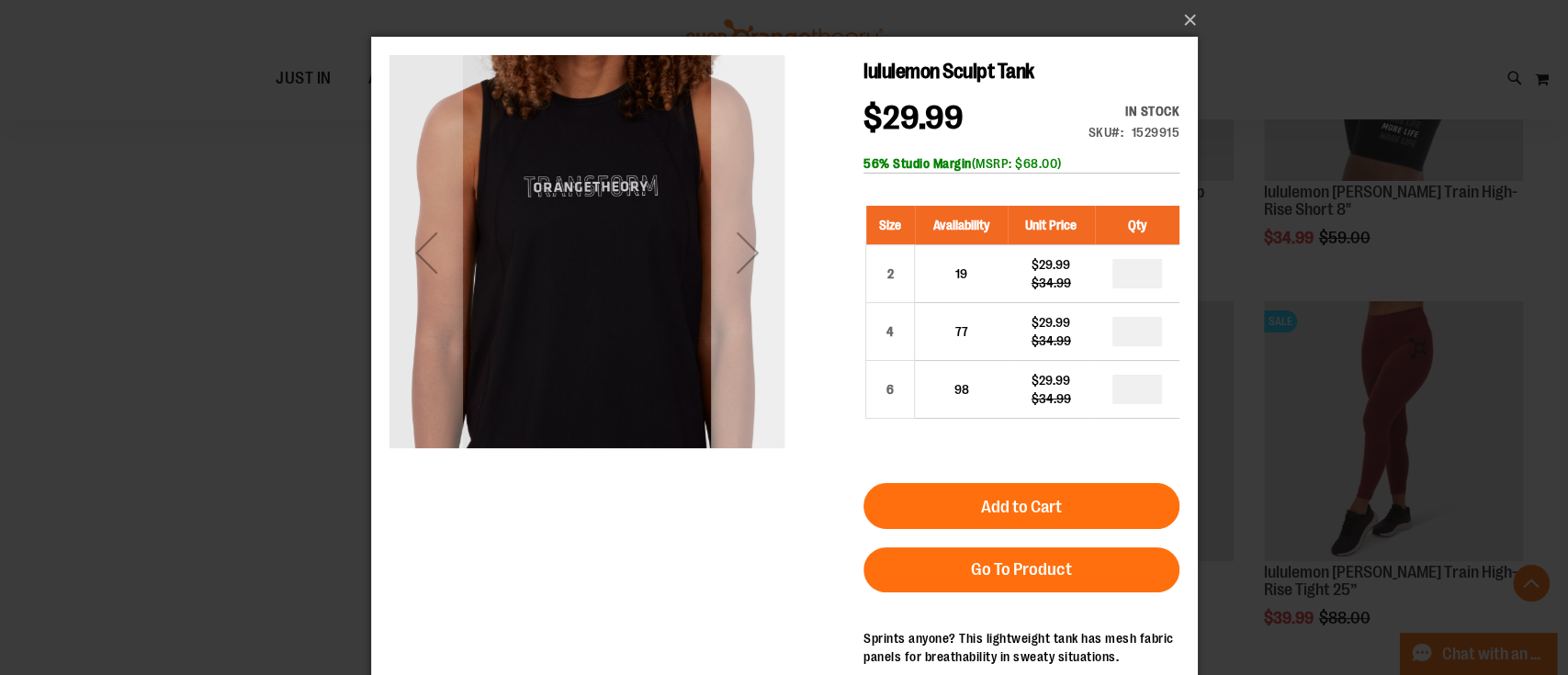
click at [723, 279] on div "Next" at bounding box center [747, 253] width 74 height 74
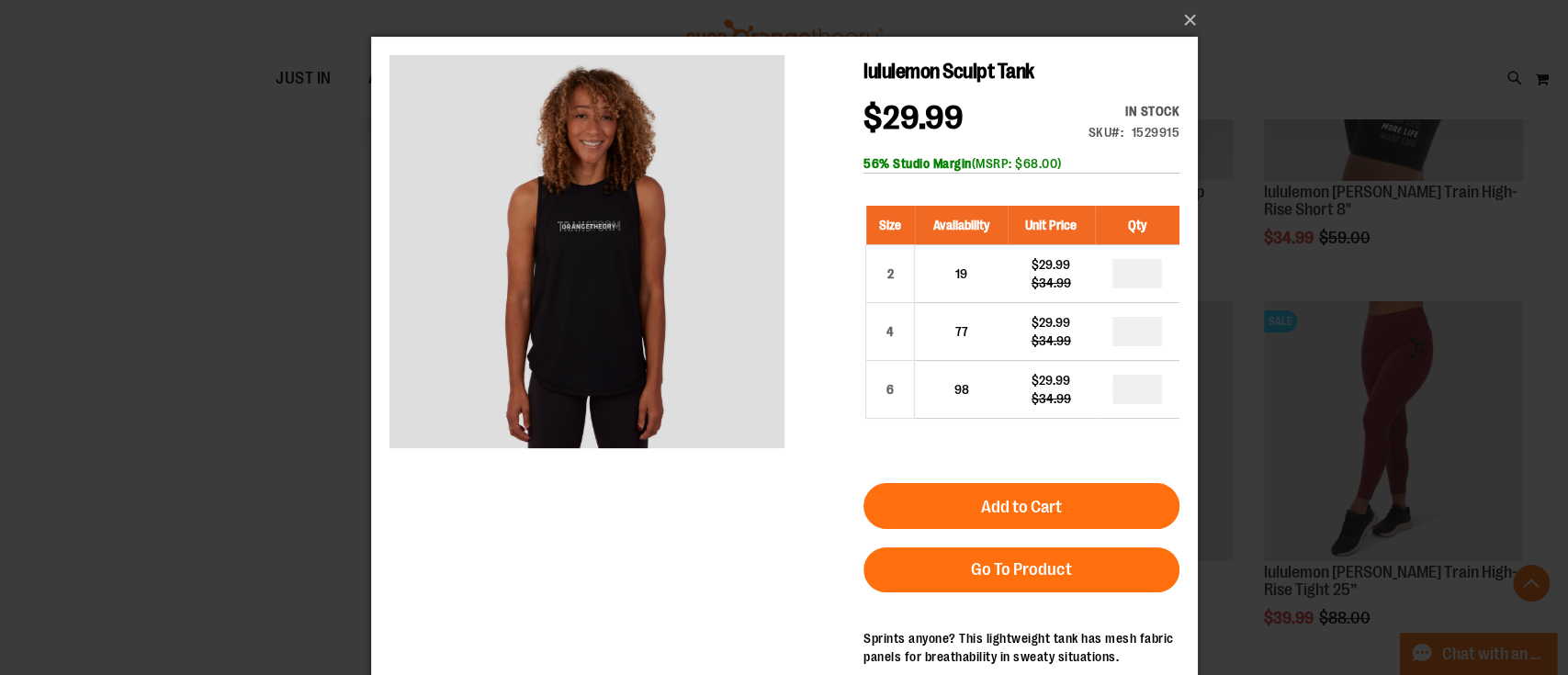
click at [267, 314] on div "×" at bounding box center [784, 338] width 1568 height 675
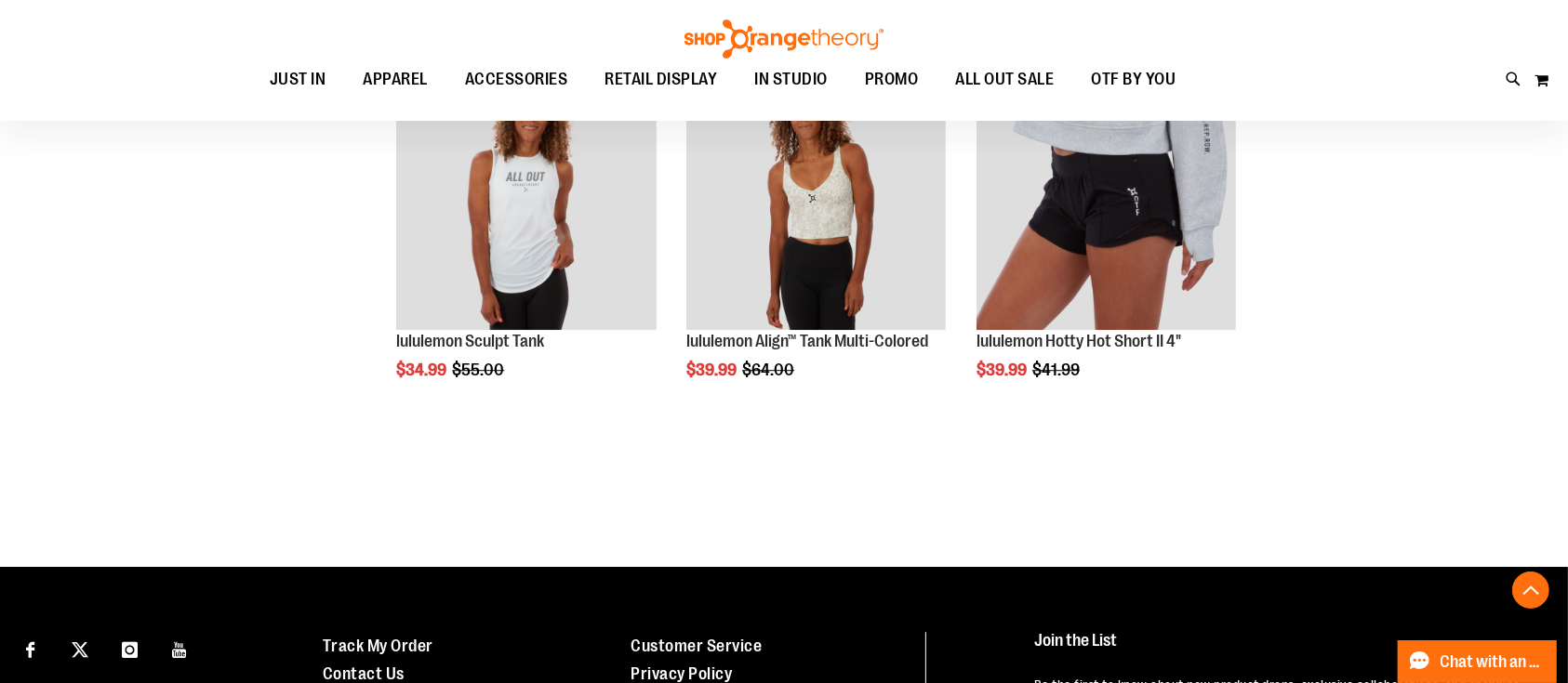
scroll to position [5187, 0]
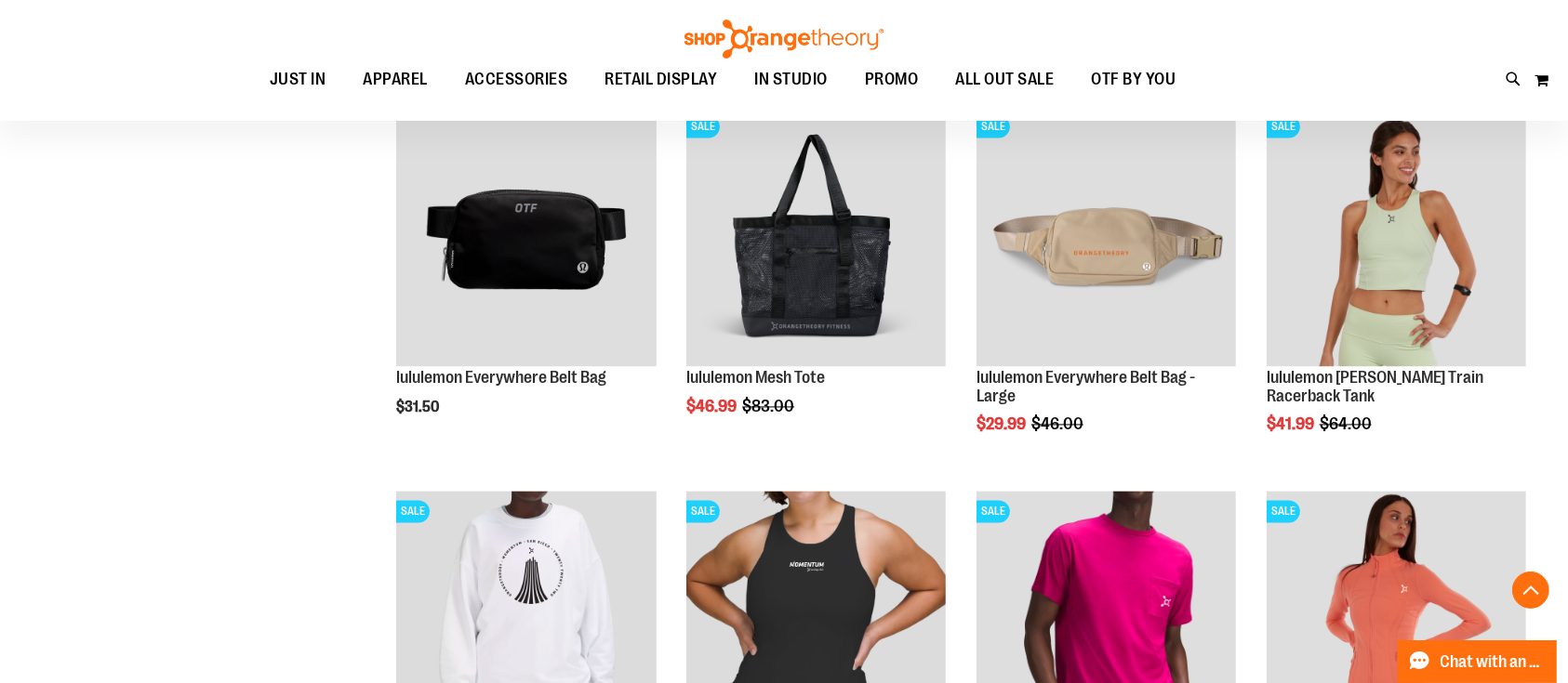
scroll to position [3699, 0]
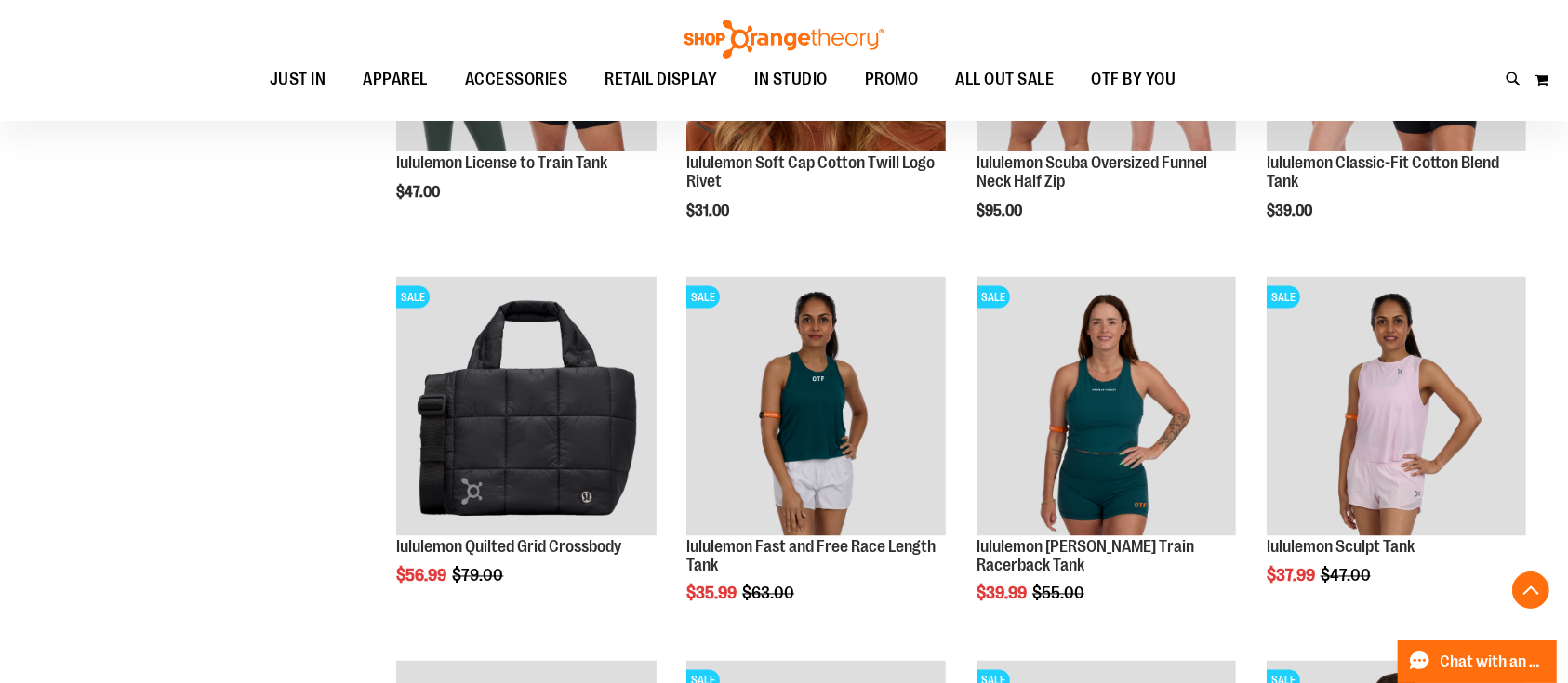
scroll to position [2956, 0]
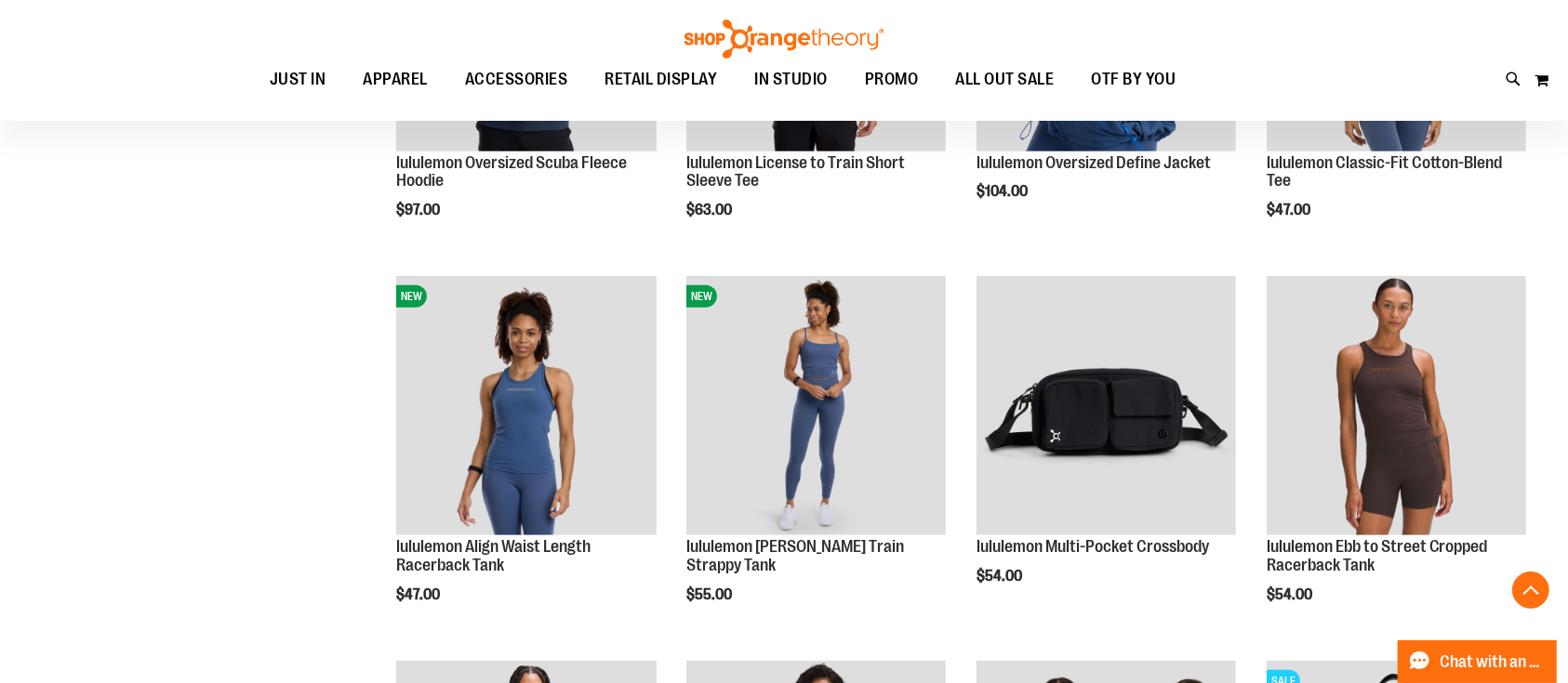
scroll to position [848, 0]
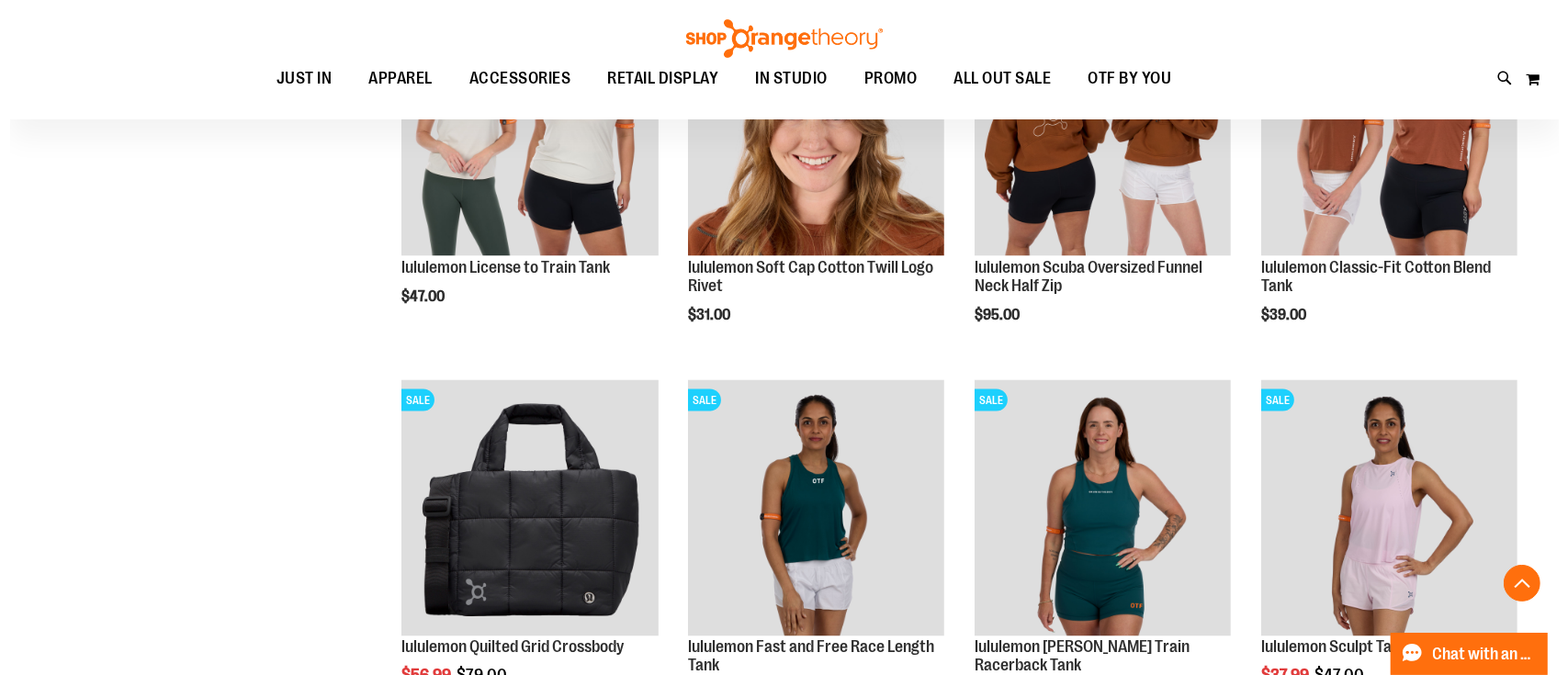
scroll to position [2921, 0]
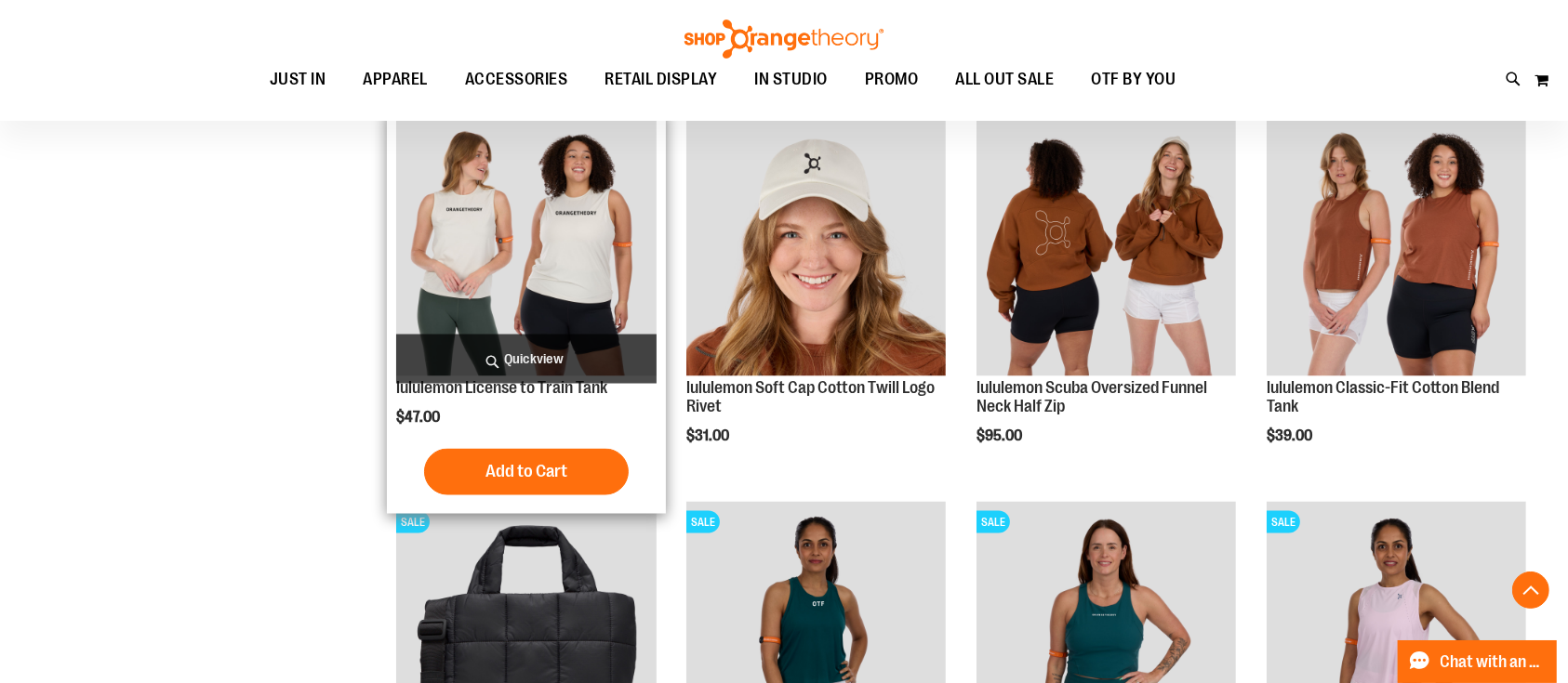
click at [546, 353] on span "Quickview" at bounding box center [525, 359] width 259 height 49
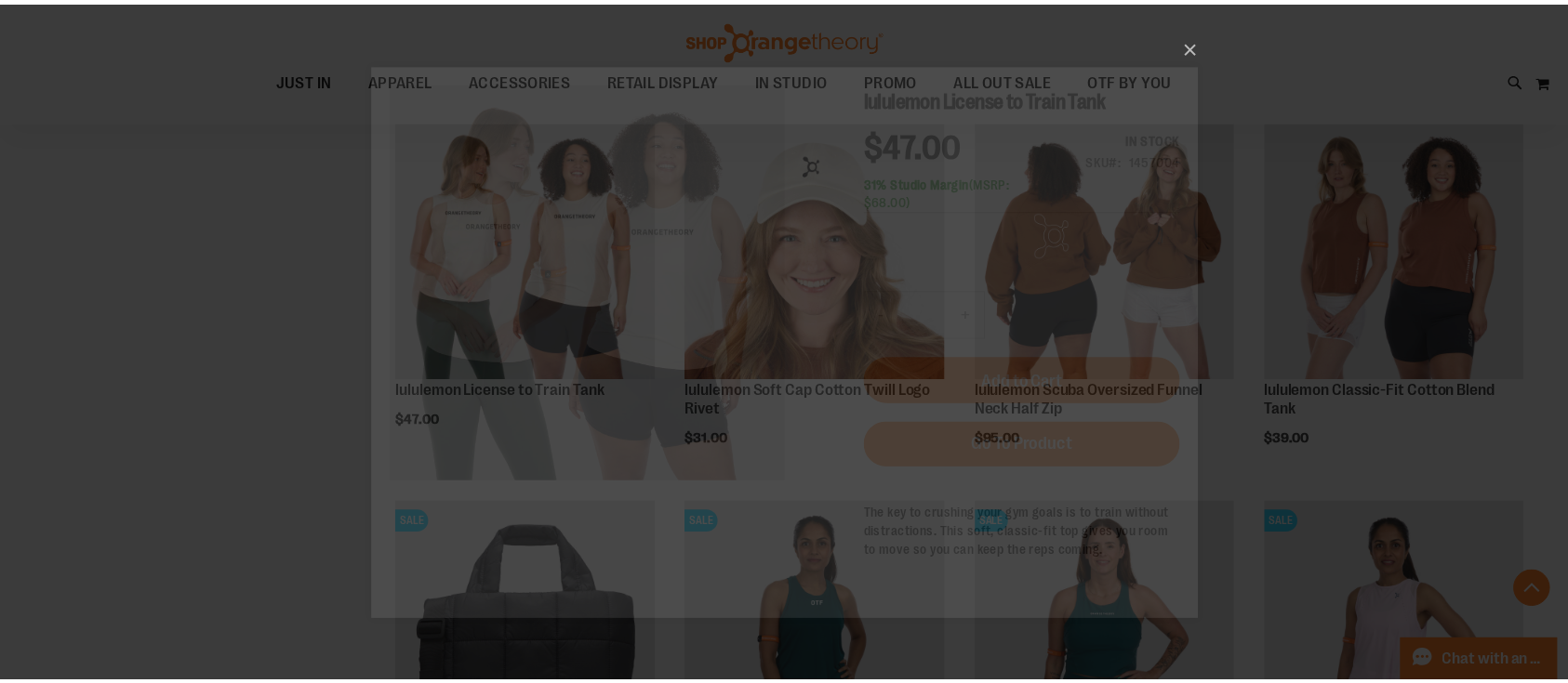
scroll to position [0, 0]
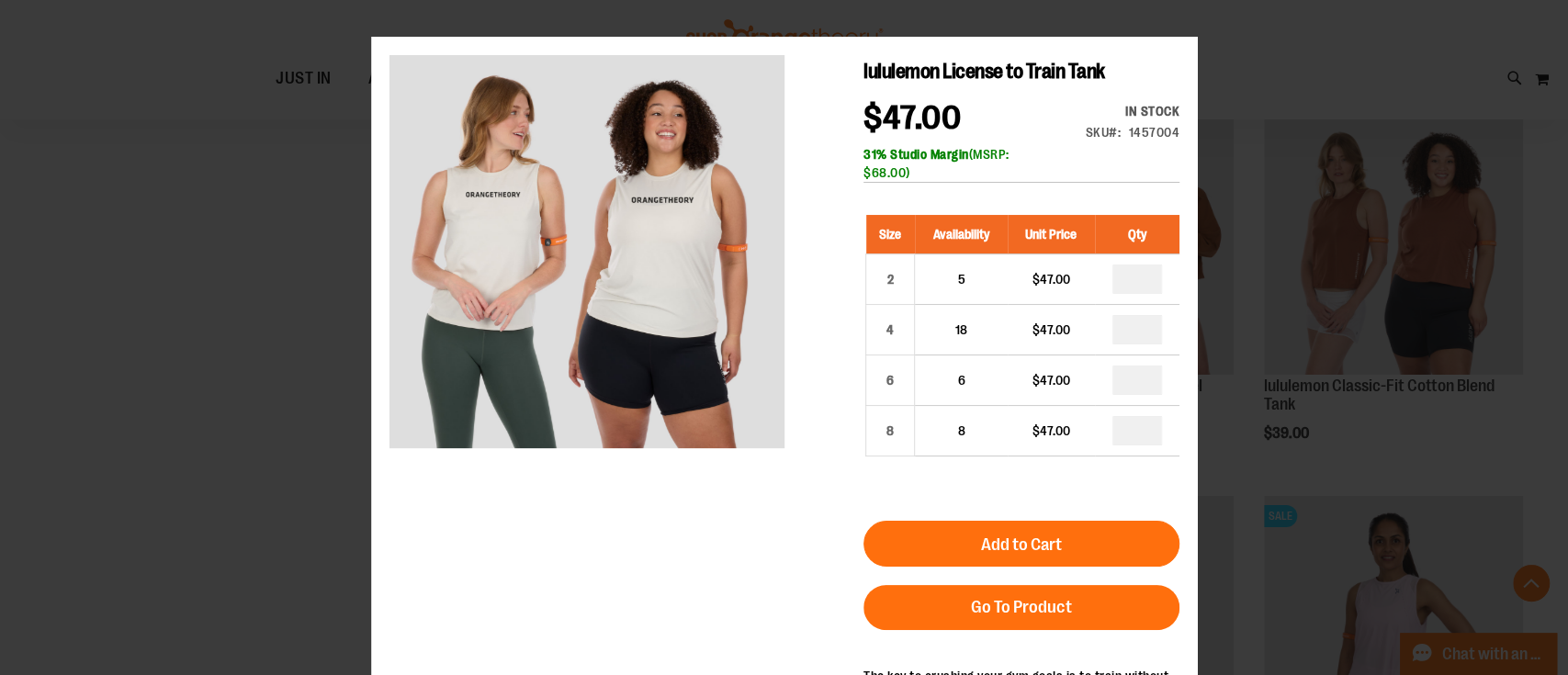
click at [1351, 201] on div "×" at bounding box center [784, 338] width 1568 height 675
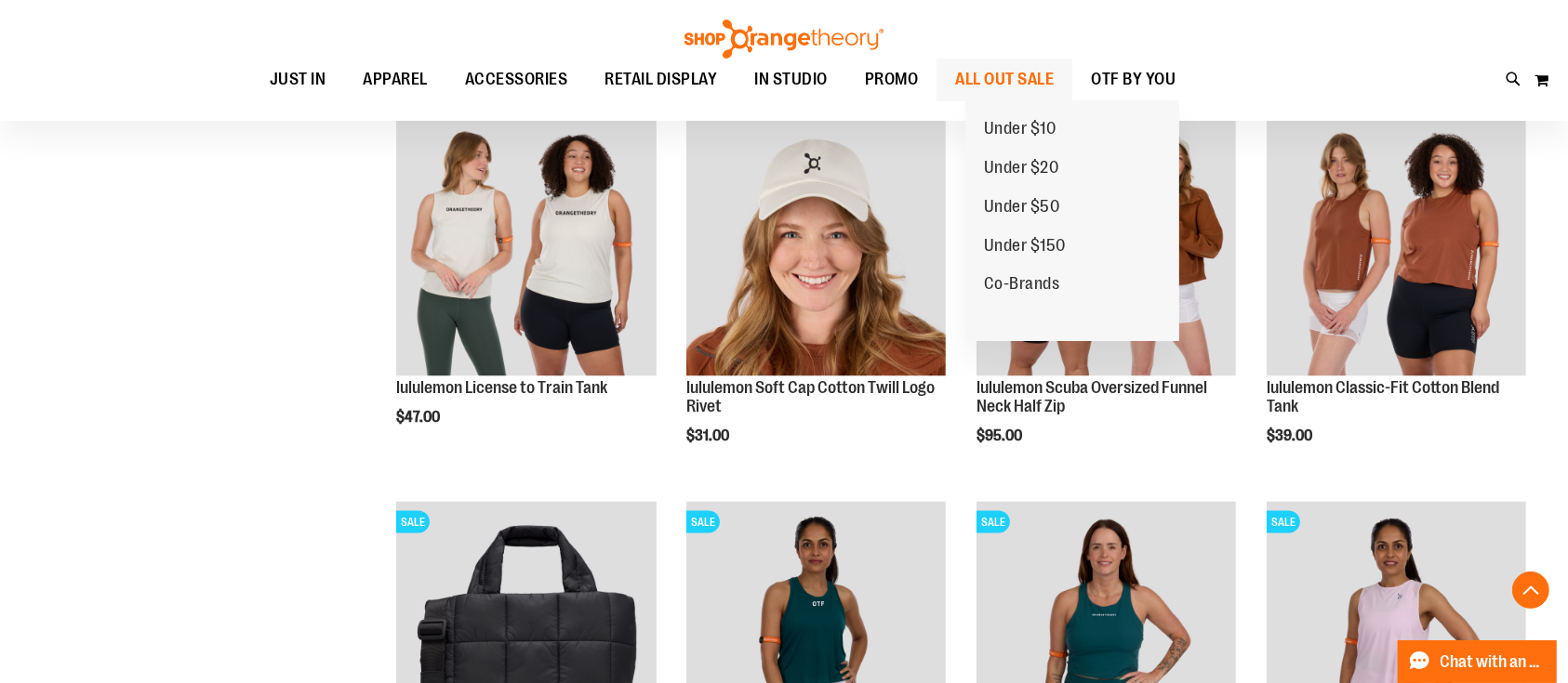
click at [1034, 88] on span "ALL OUT SALE" at bounding box center [1004, 79] width 98 height 42
click at [1031, 76] on span "ALL OUT SALE" at bounding box center [1004, 79] width 98 height 42
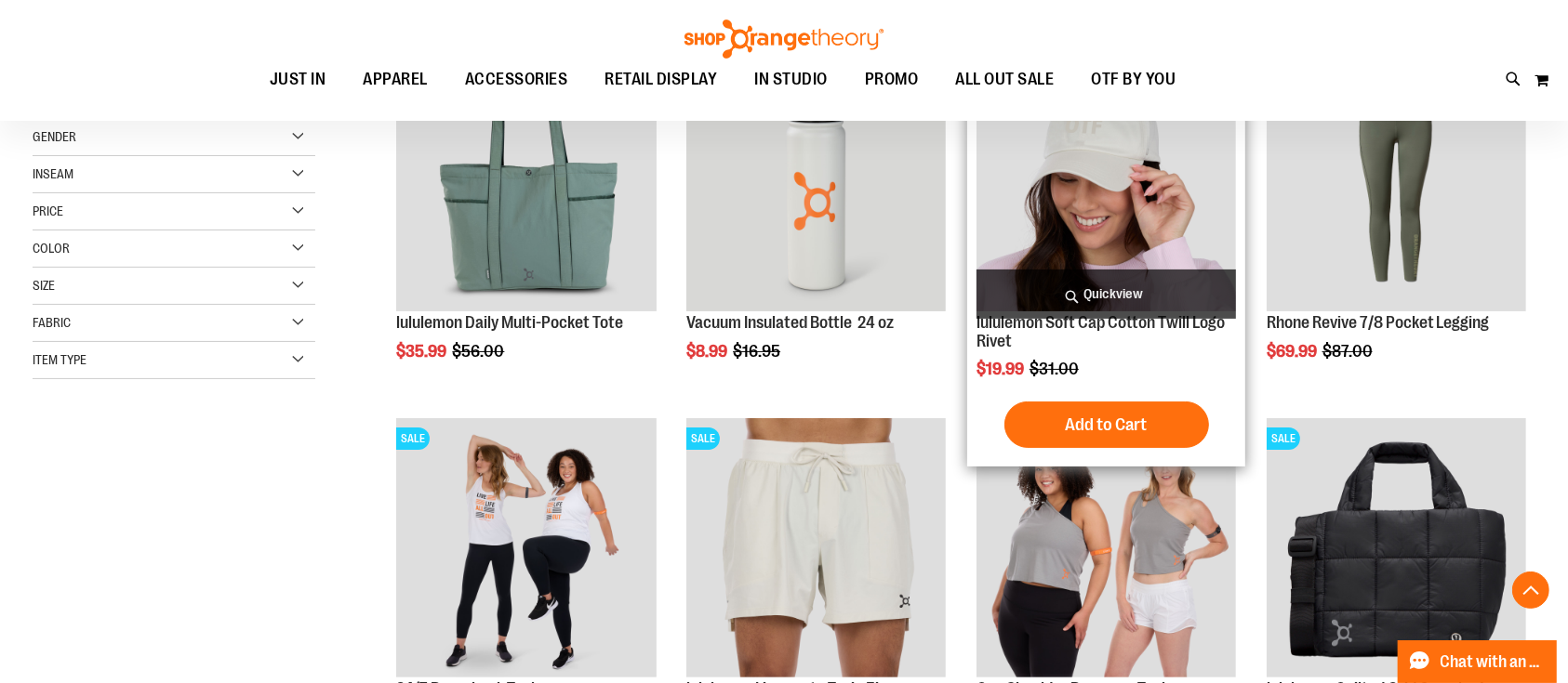
scroll to position [495, 0]
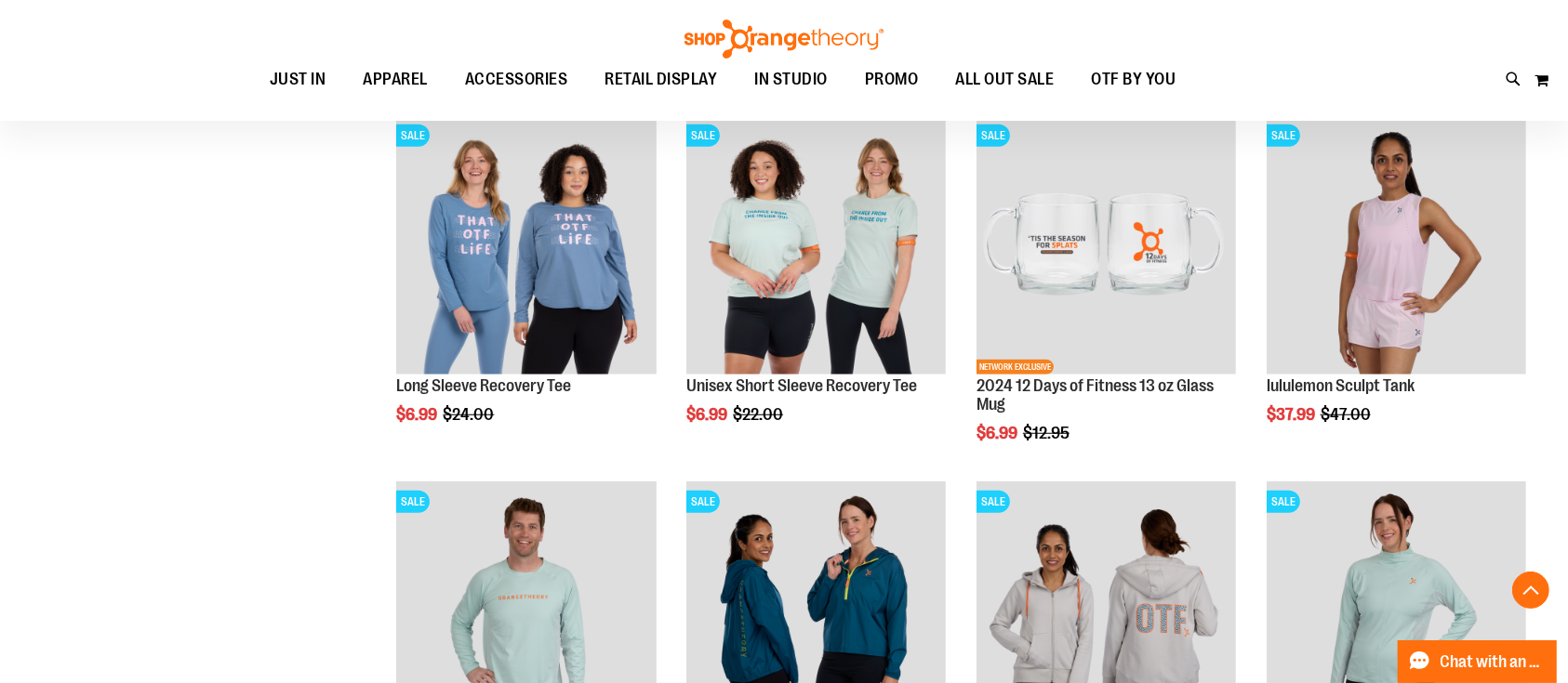
scroll to position [1611, 0]
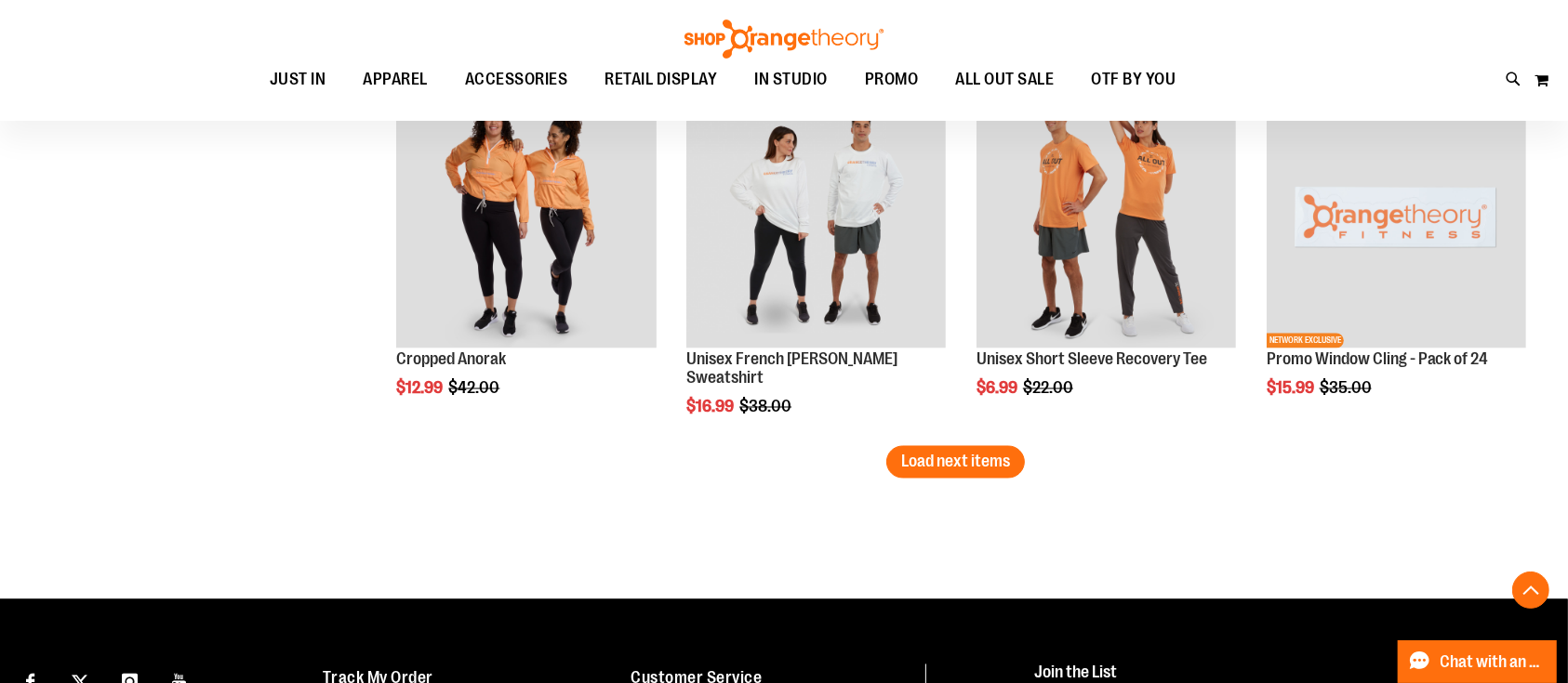
scroll to position [3223, 0]
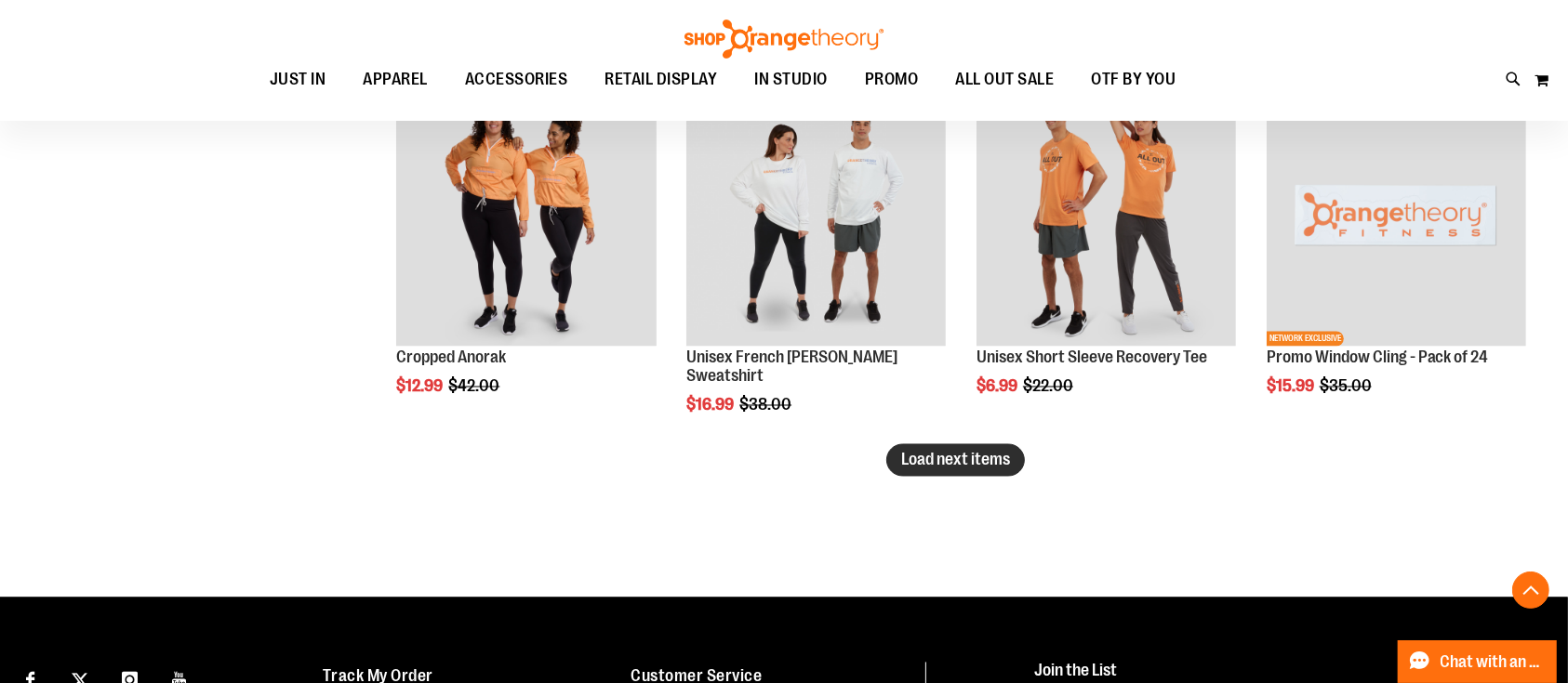
click at [911, 467] on span "Load next items" at bounding box center [955, 460] width 108 height 19
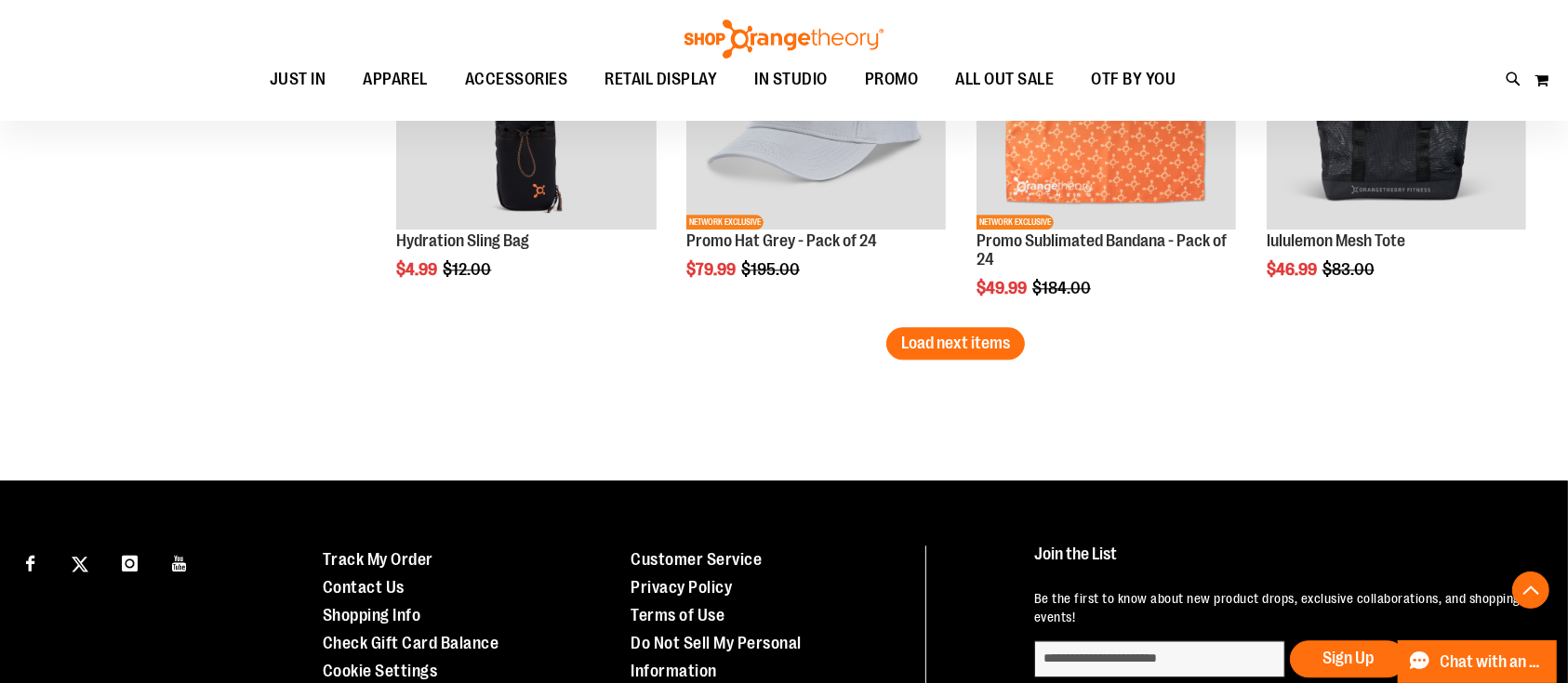
scroll to position [4463, 0]
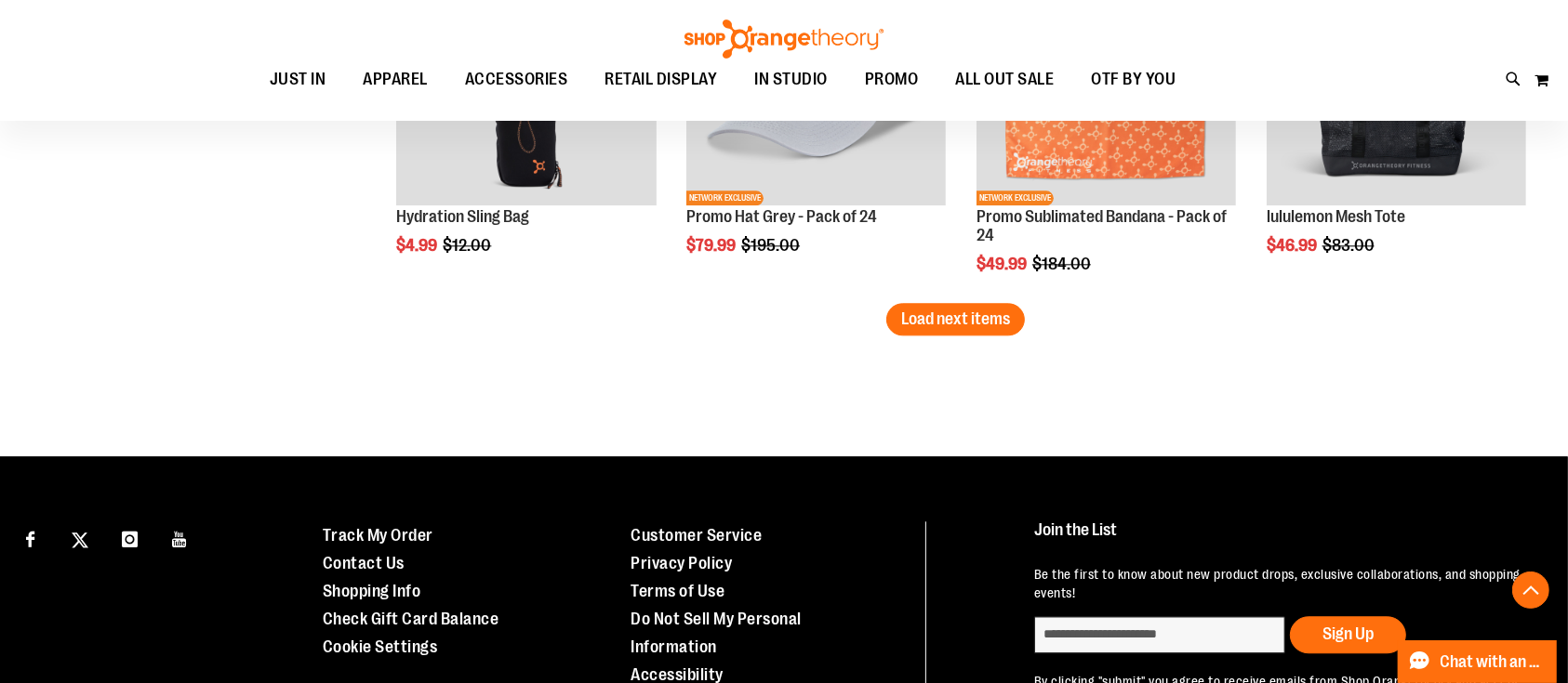
click at [916, 321] on span "Load next items" at bounding box center [955, 319] width 108 height 19
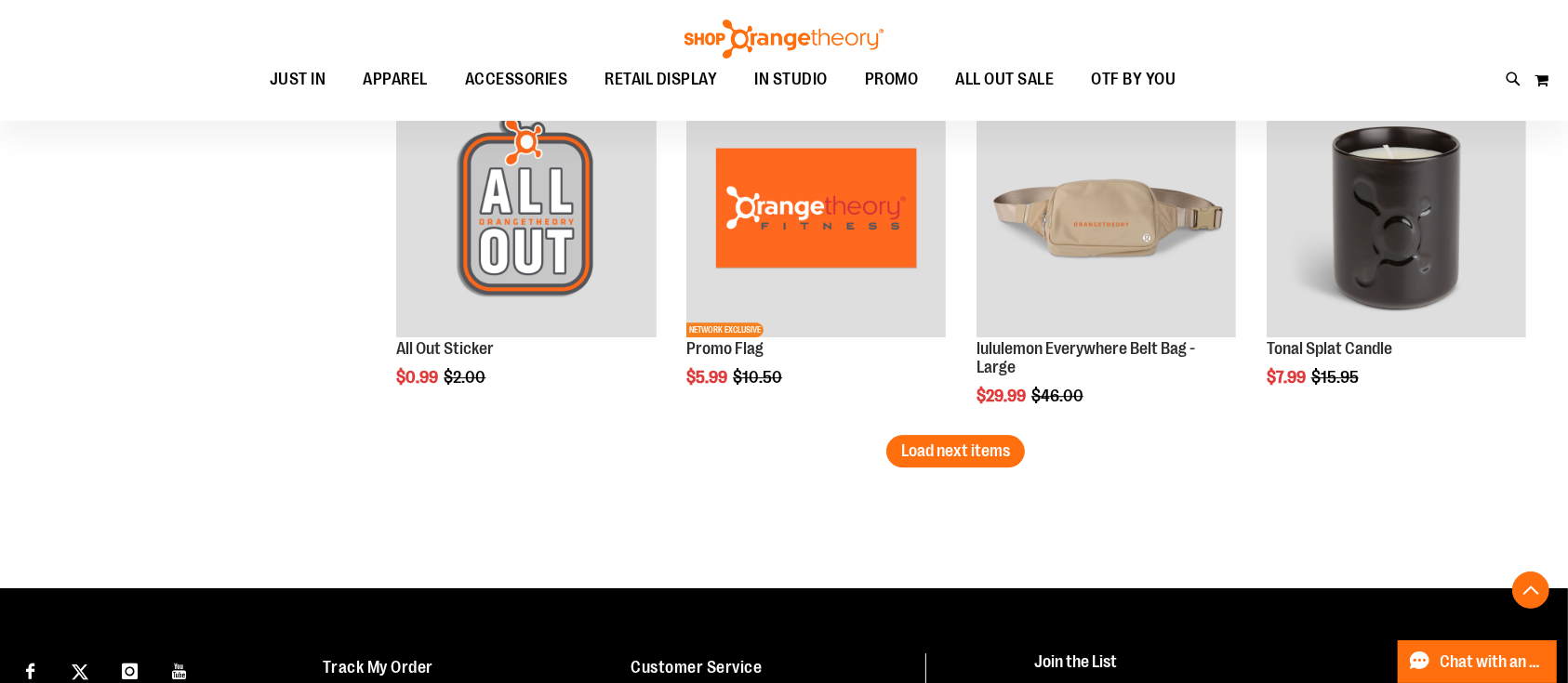
scroll to position [5454, 0]
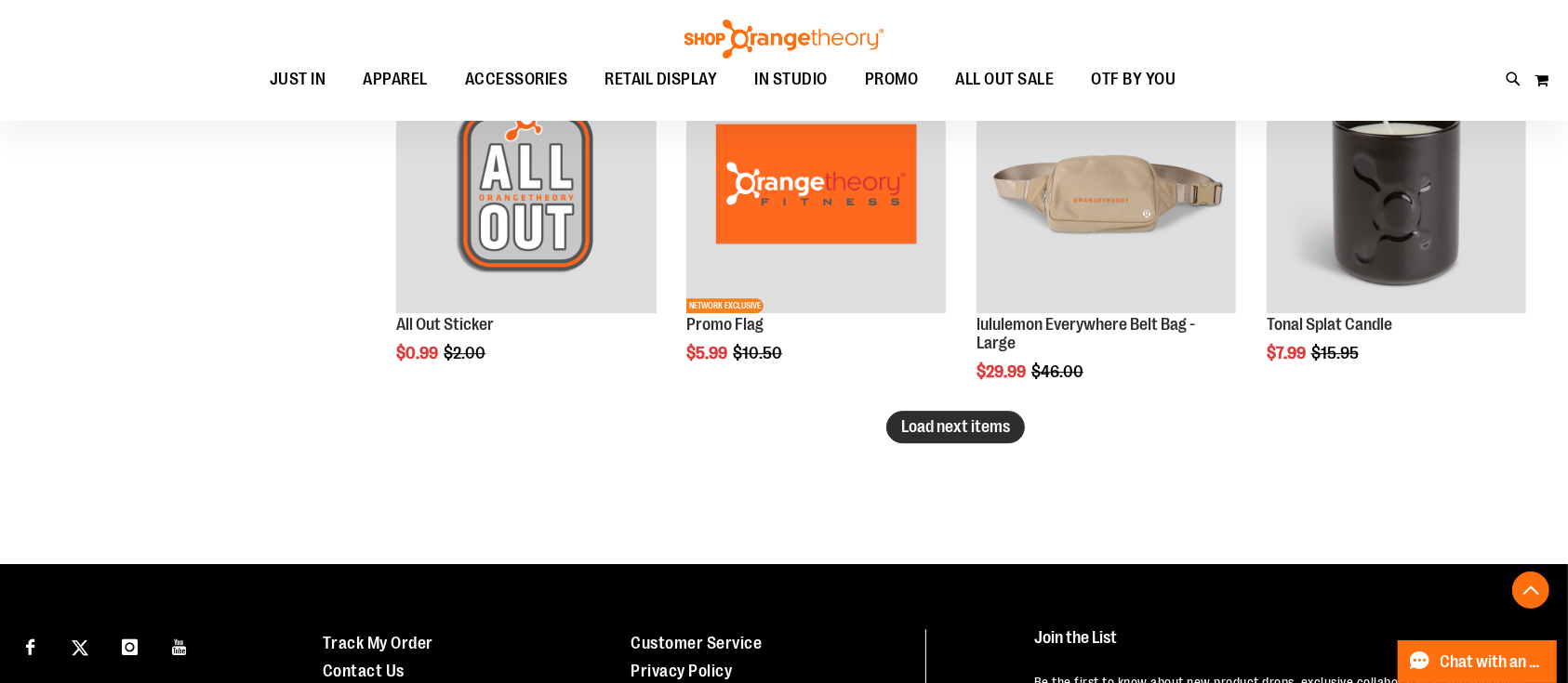
click at [959, 436] on button "Load next items" at bounding box center [955, 427] width 139 height 32
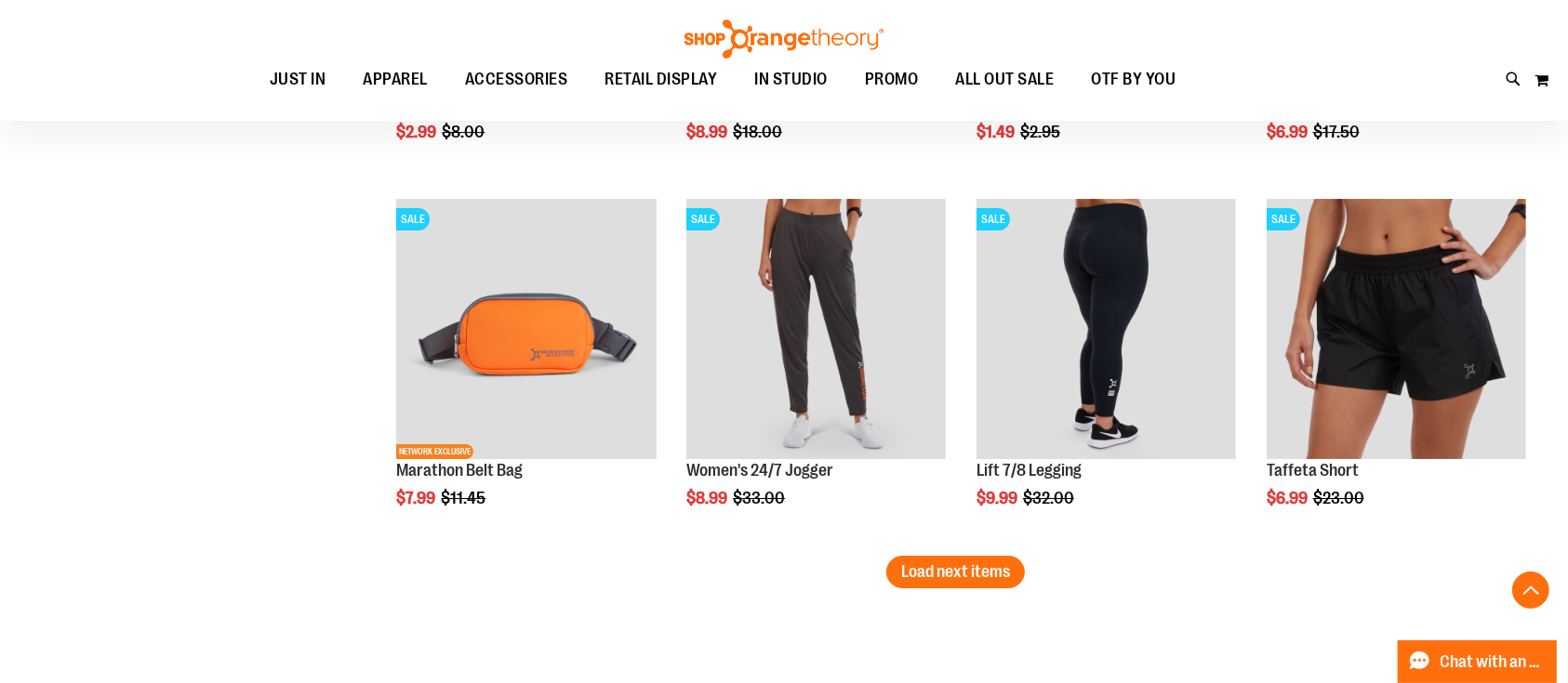
scroll to position [6446, 0]
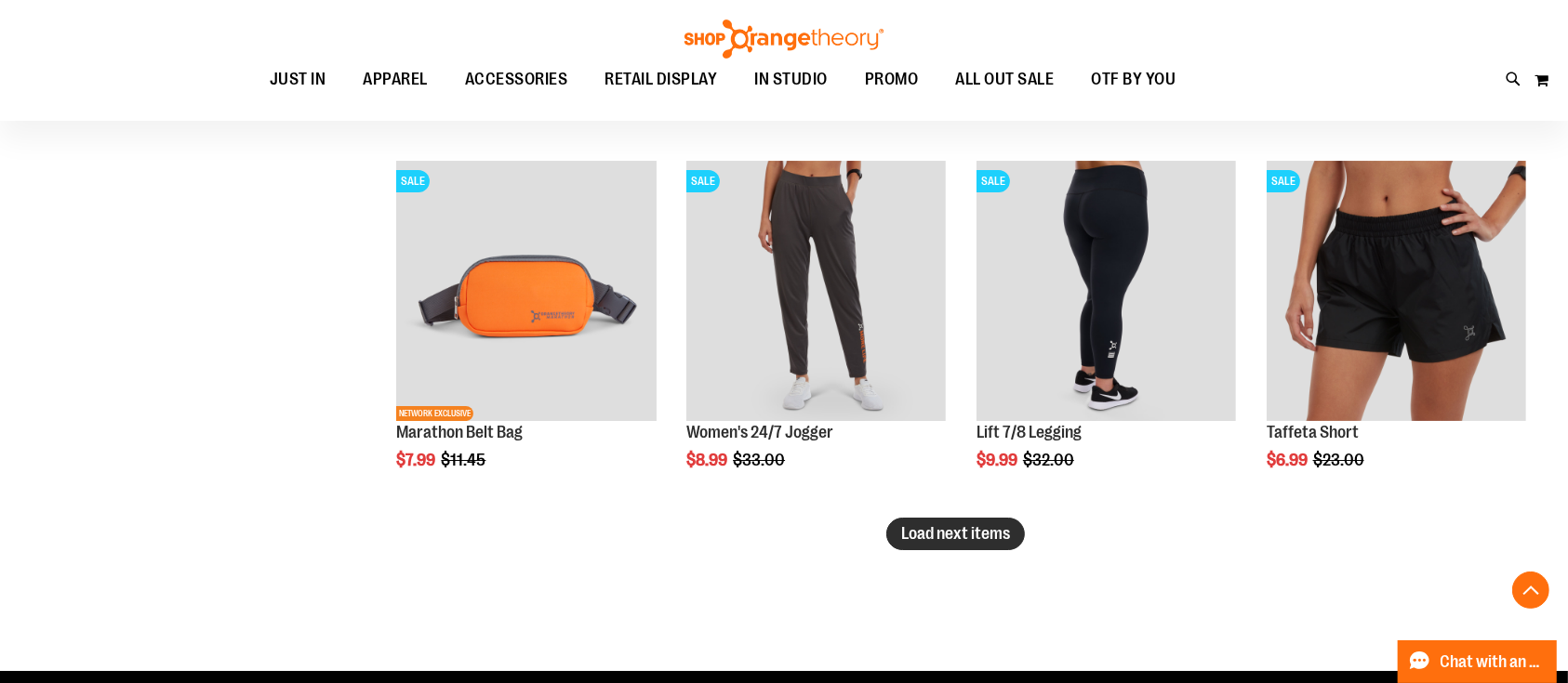
click at [1006, 532] on span "Load next items" at bounding box center [955, 534] width 108 height 19
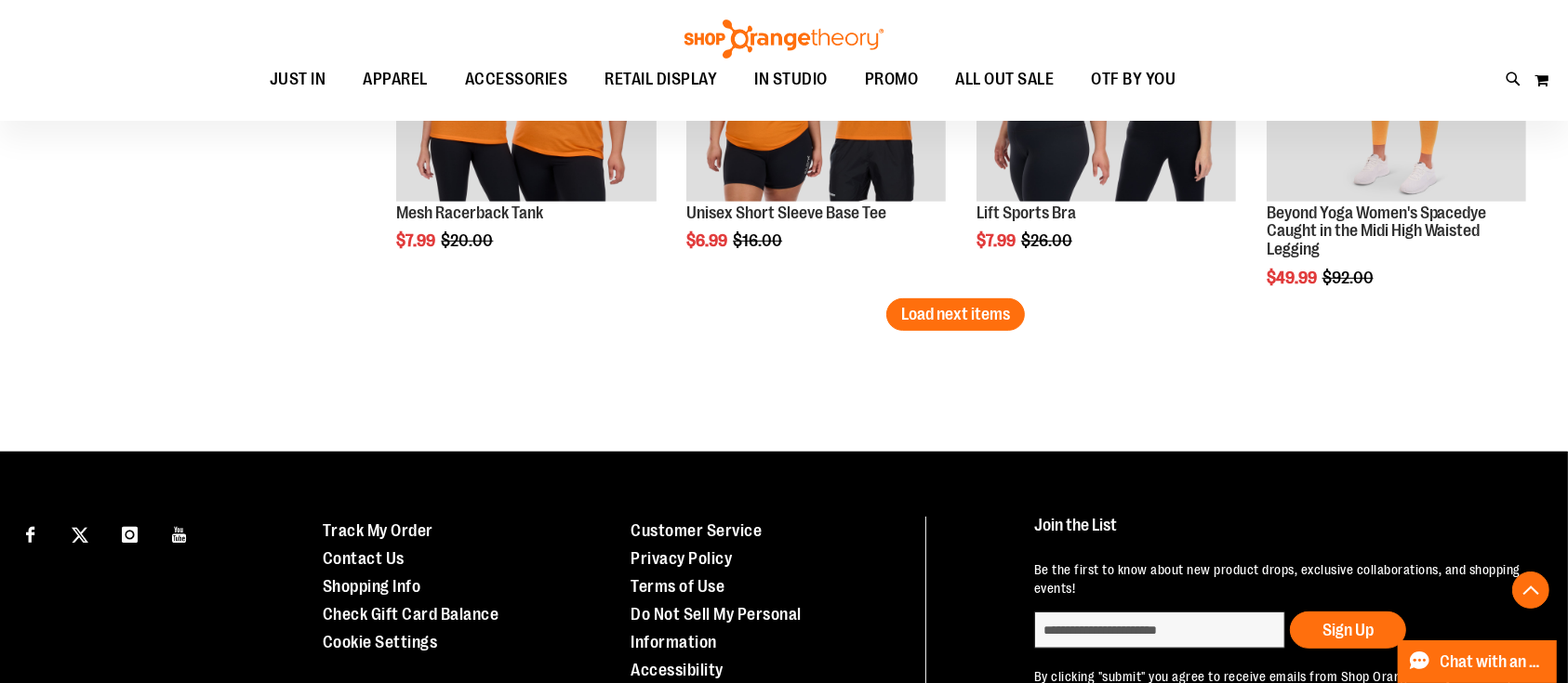
scroll to position [7809, 0]
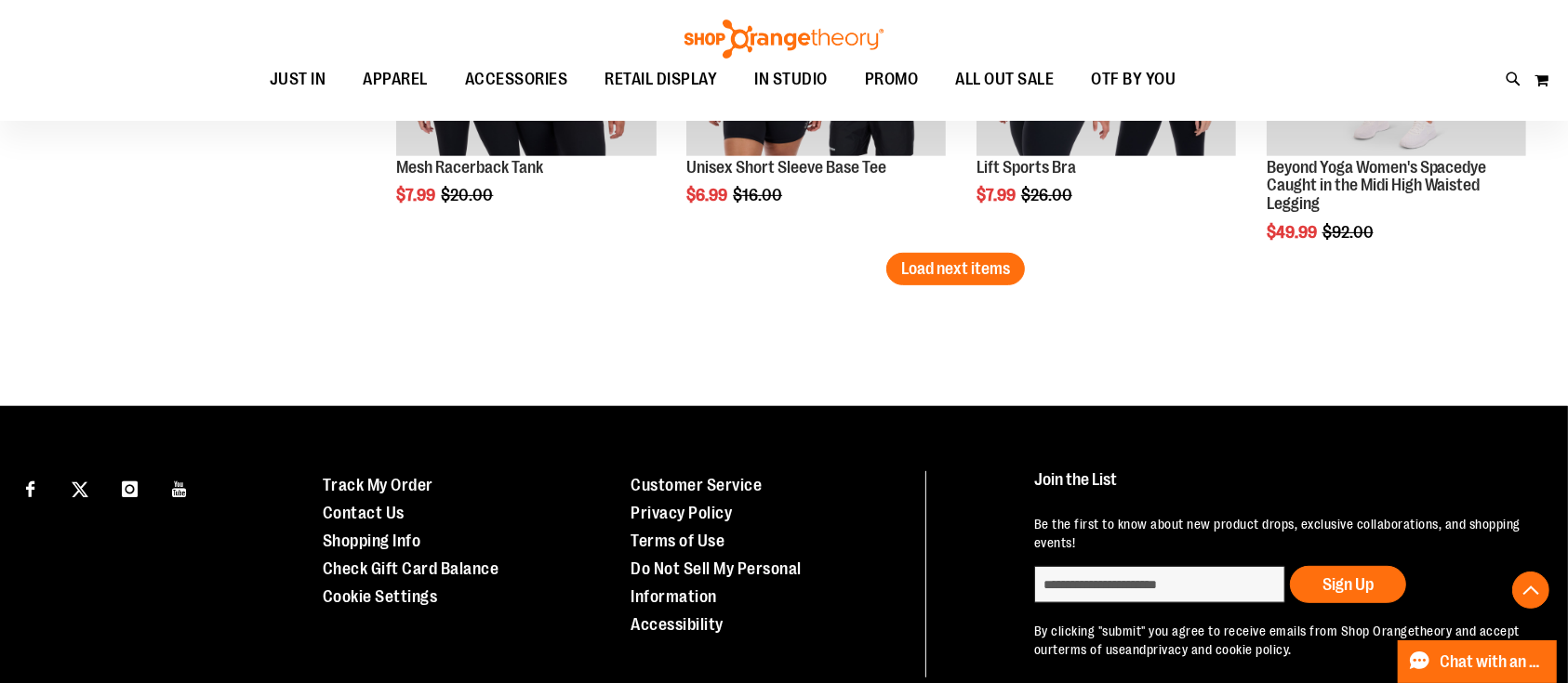
click at [901, 272] on span "Load next items" at bounding box center [955, 269] width 108 height 19
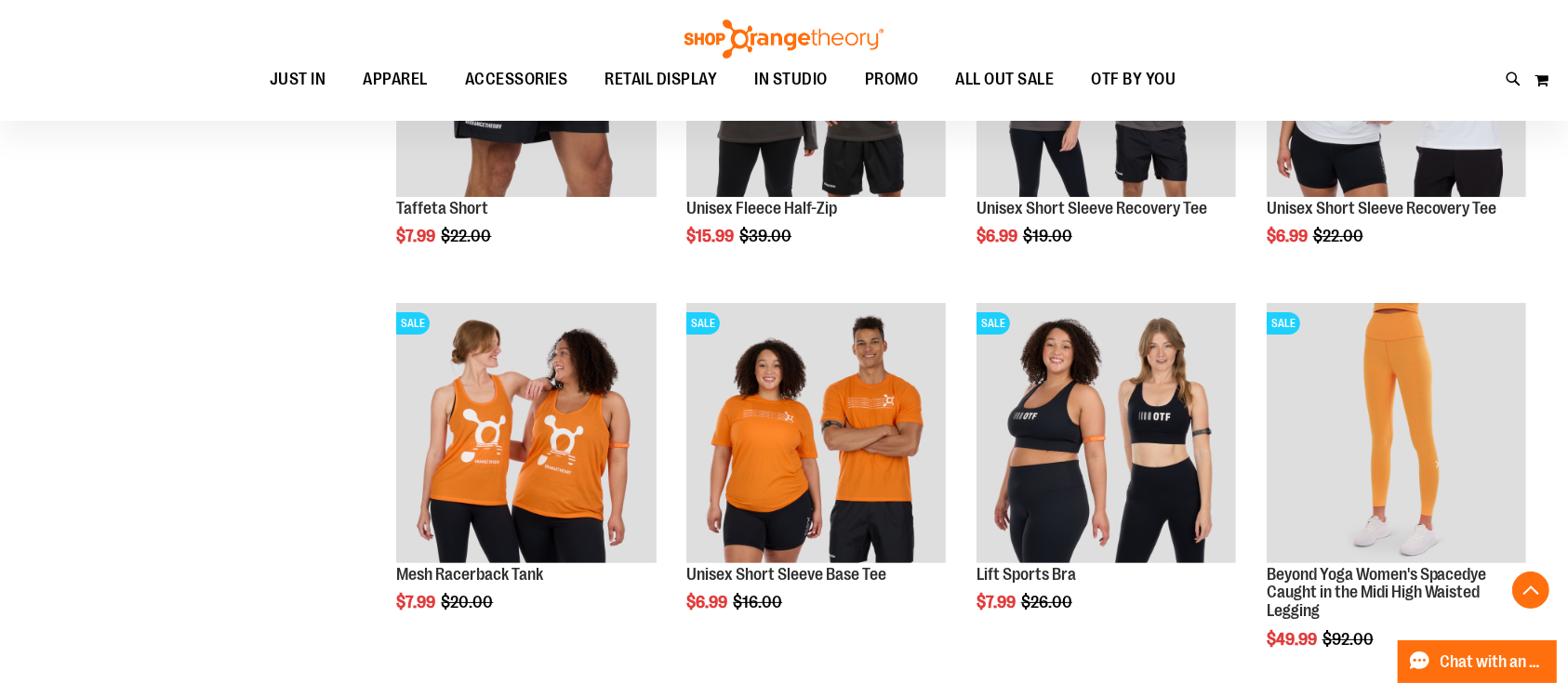
scroll to position [7189, 0]
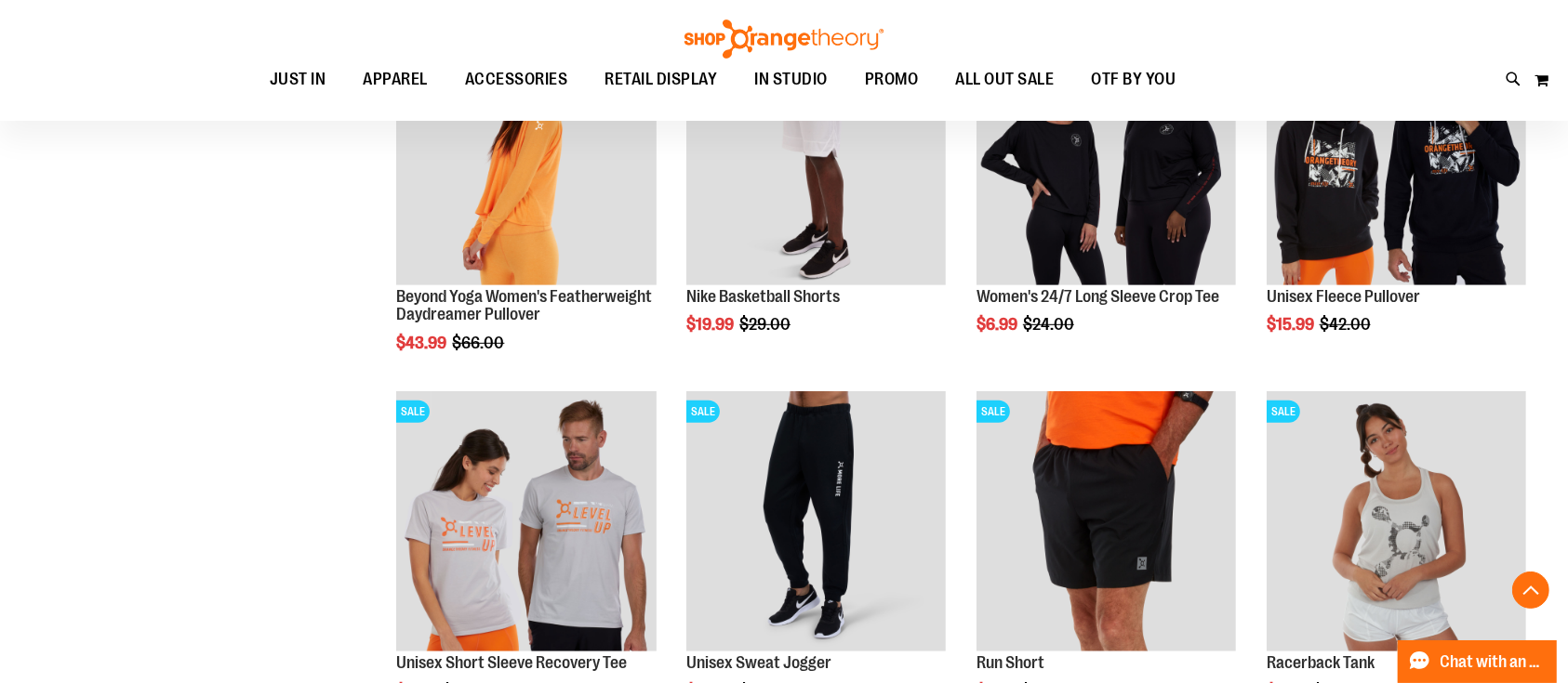
scroll to position [8057, 0]
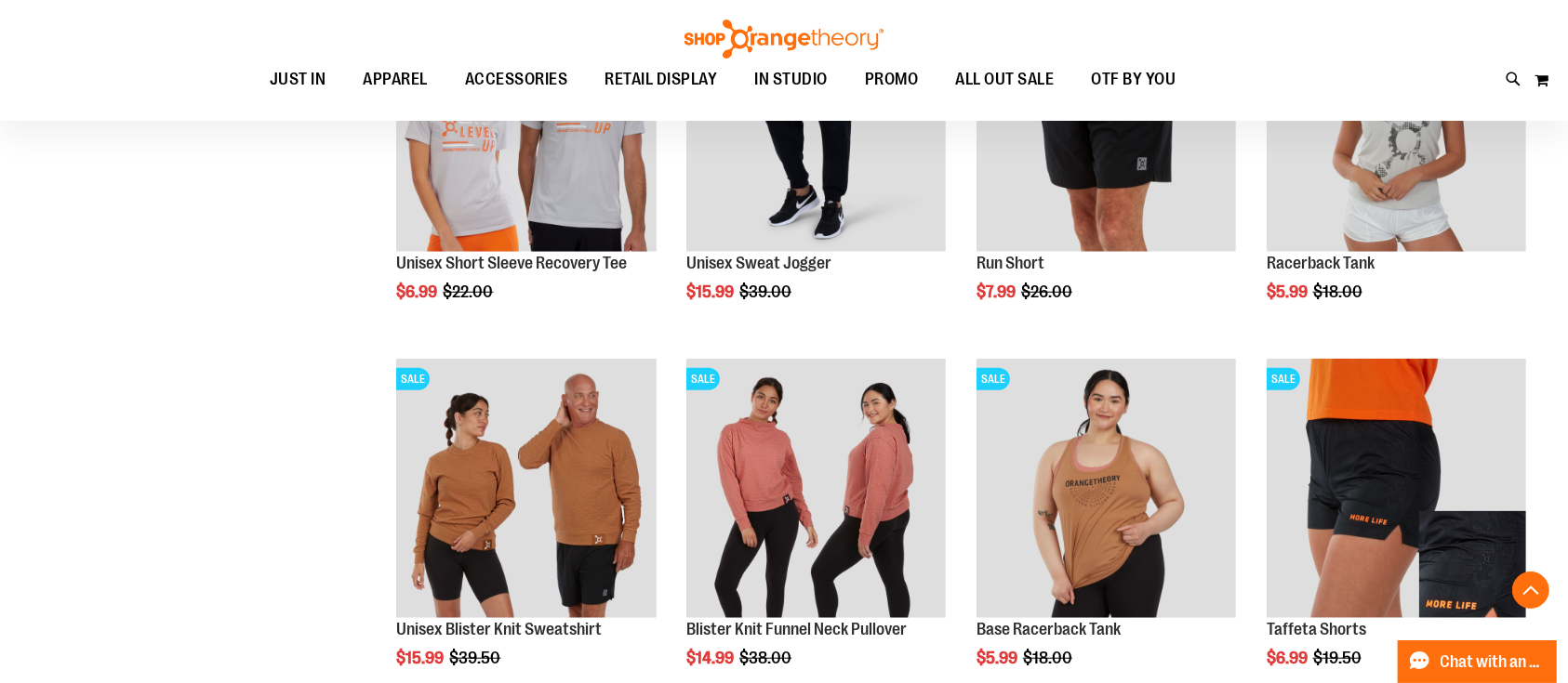
scroll to position [8677, 0]
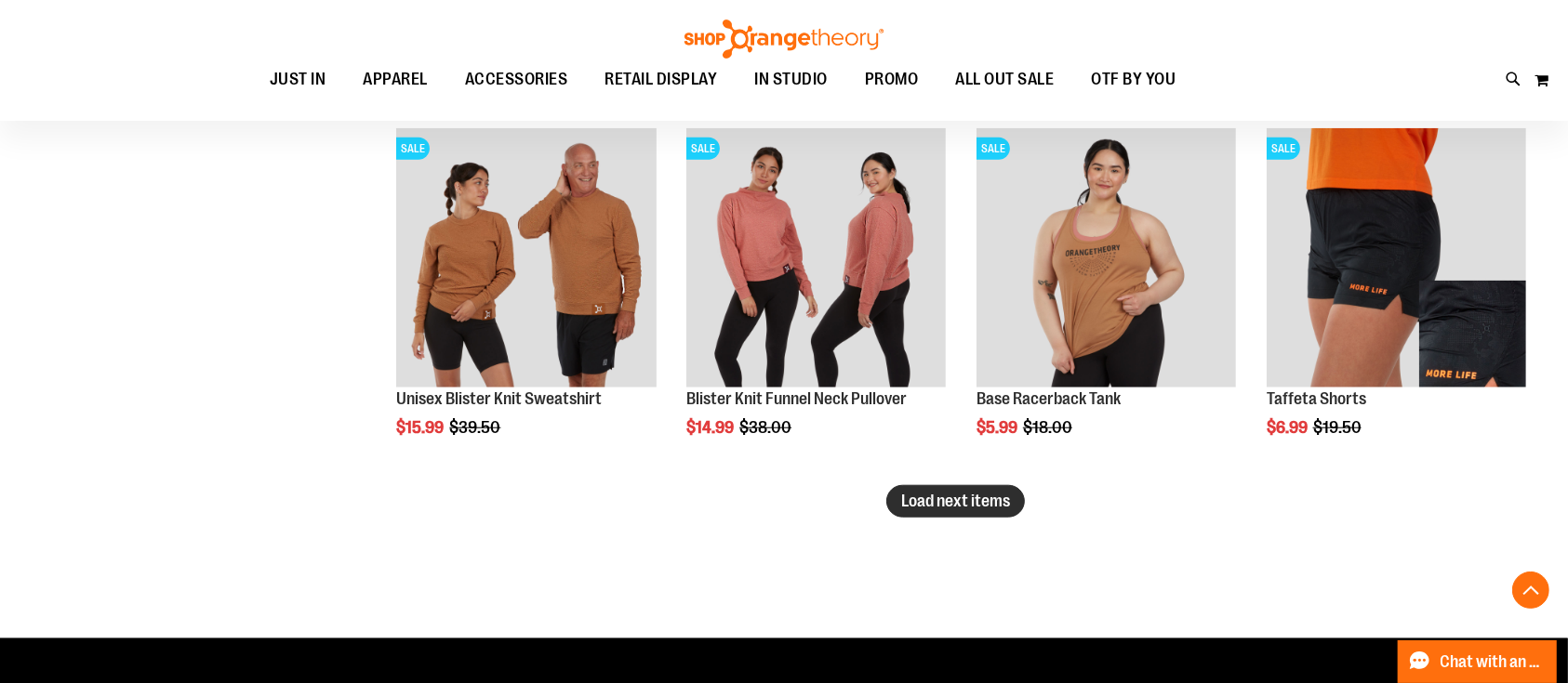
click at [962, 507] on span "Load next items" at bounding box center [955, 501] width 108 height 19
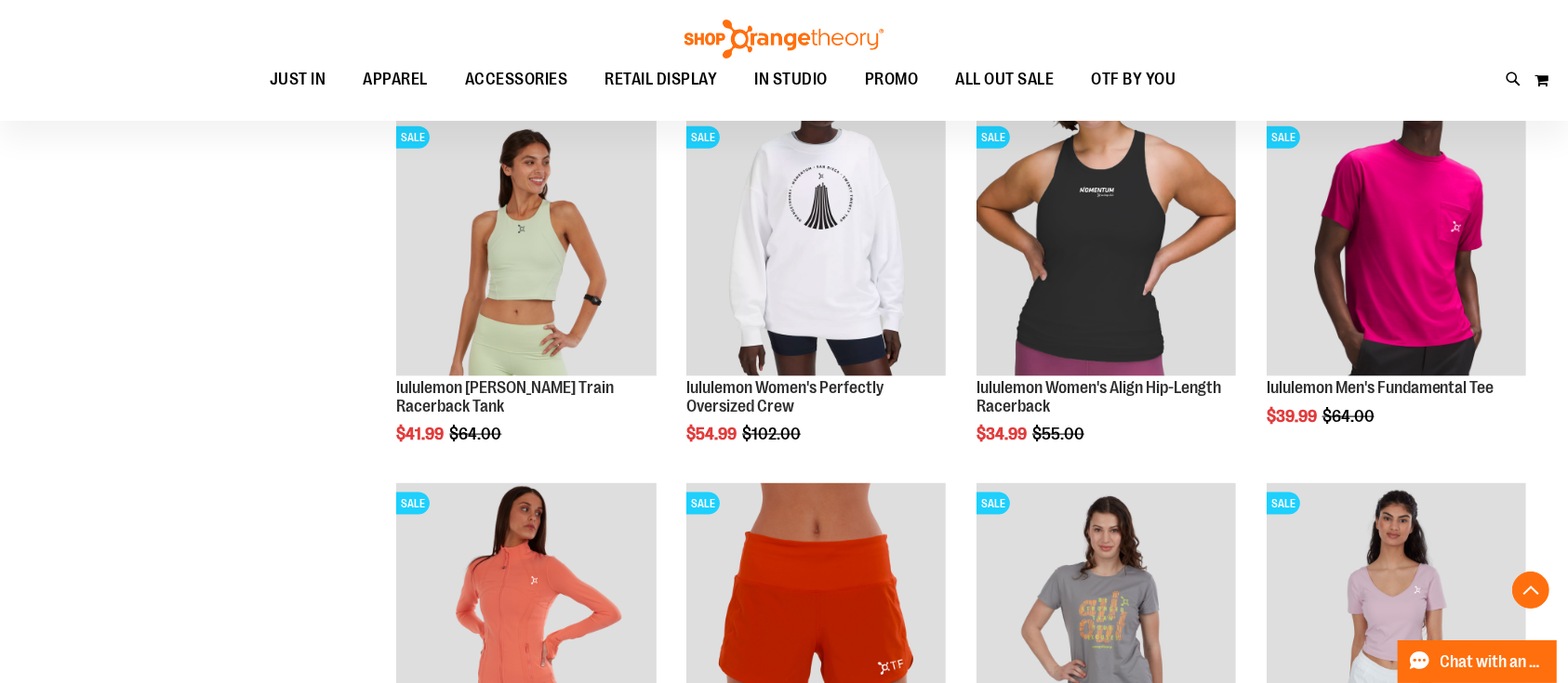
scroll to position [9669, 0]
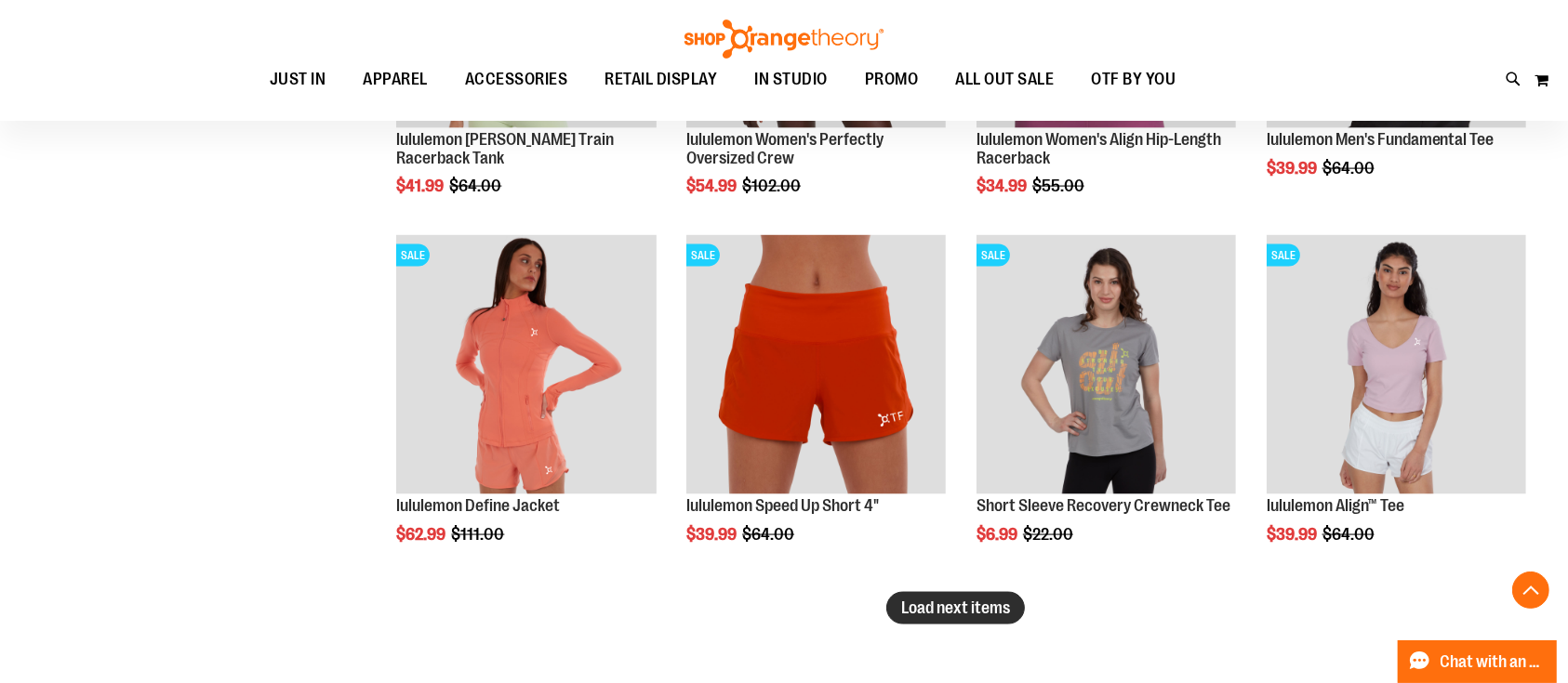
click at [901, 610] on span "Load next items" at bounding box center [955, 608] width 108 height 19
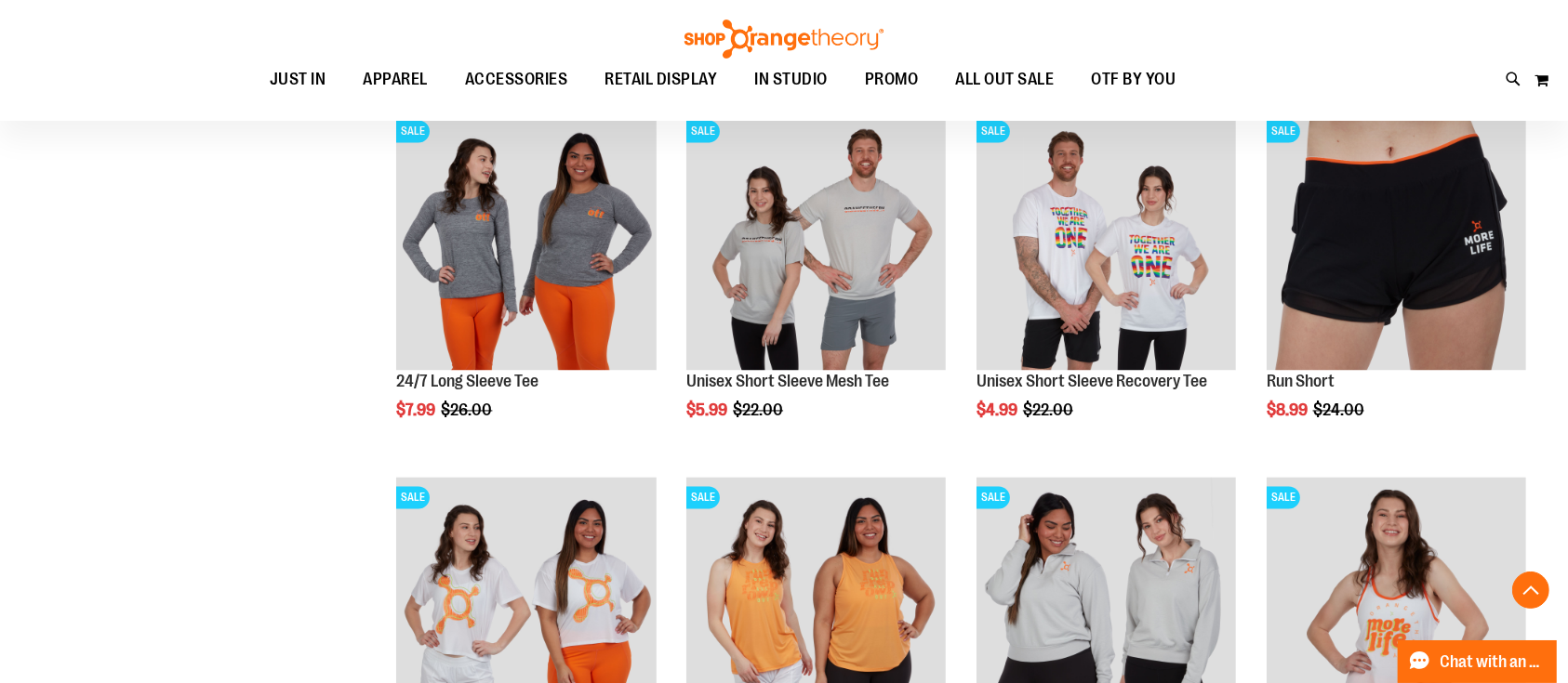
scroll to position [10660, 0]
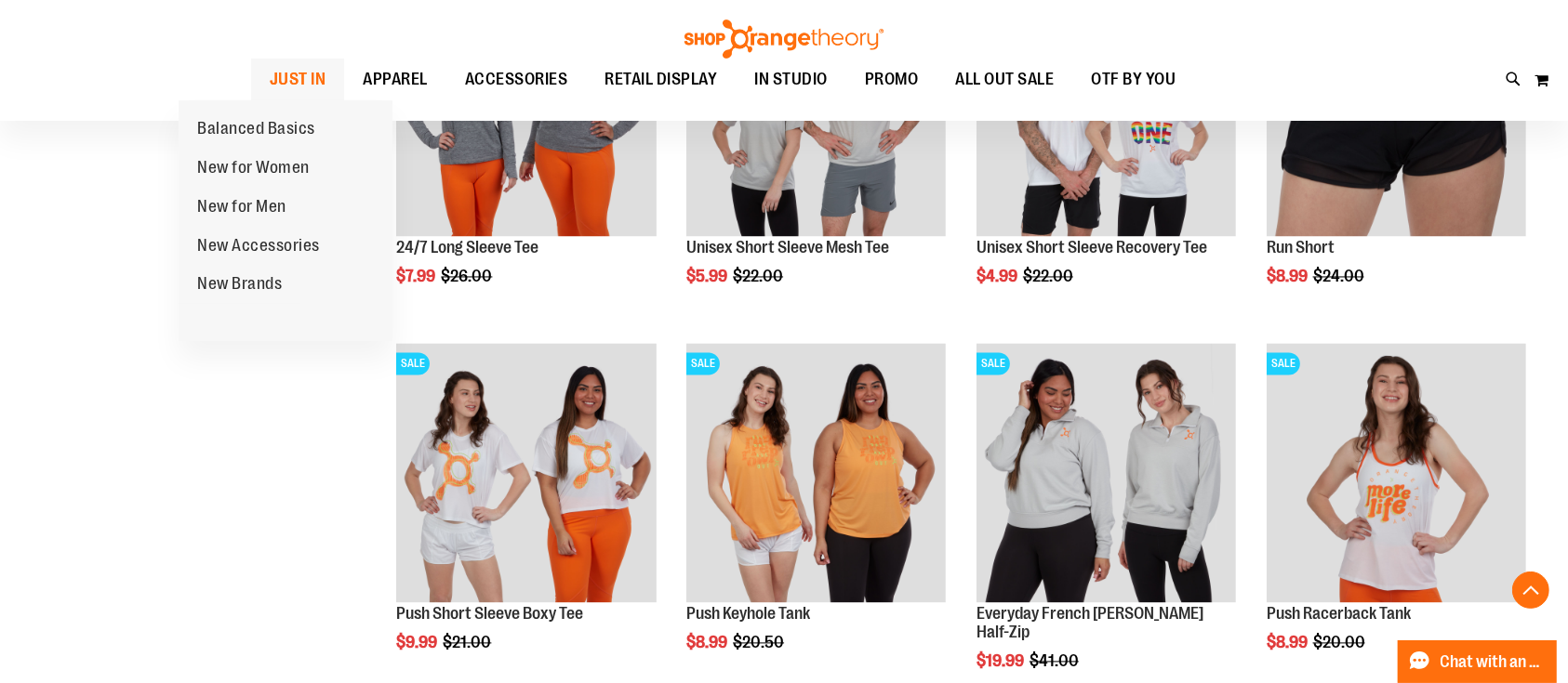
click at [267, 93] on link "JUST IN" at bounding box center [298, 79] width 94 height 42
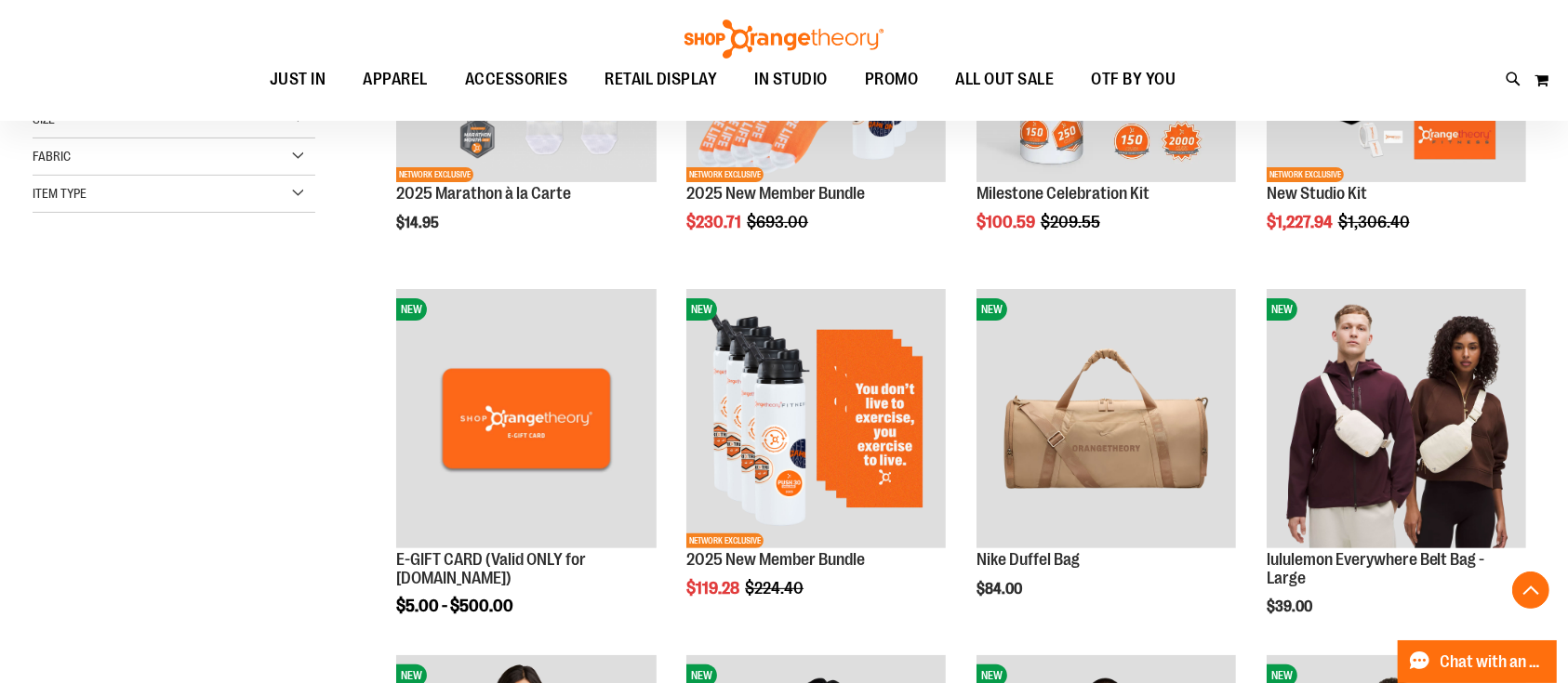
scroll to position [495, 0]
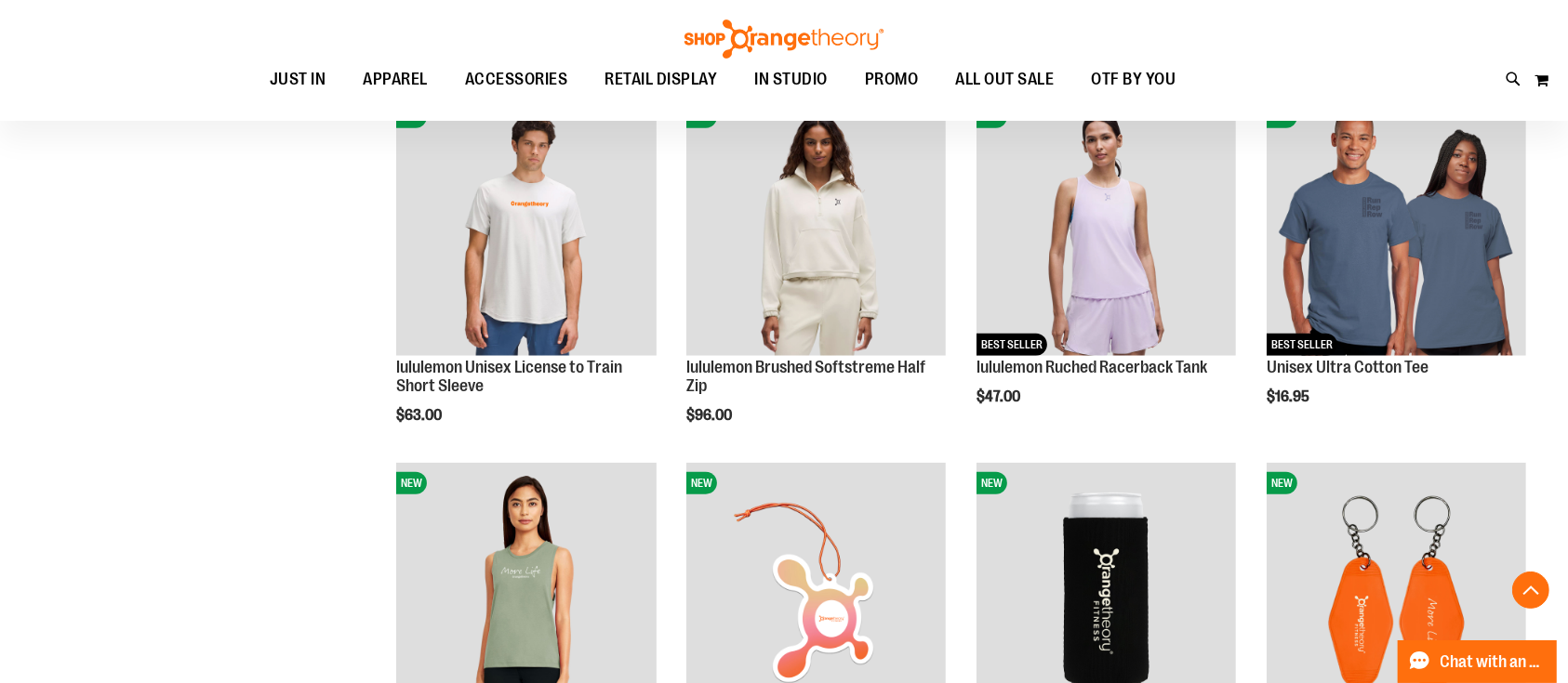
scroll to position [1859, 0]
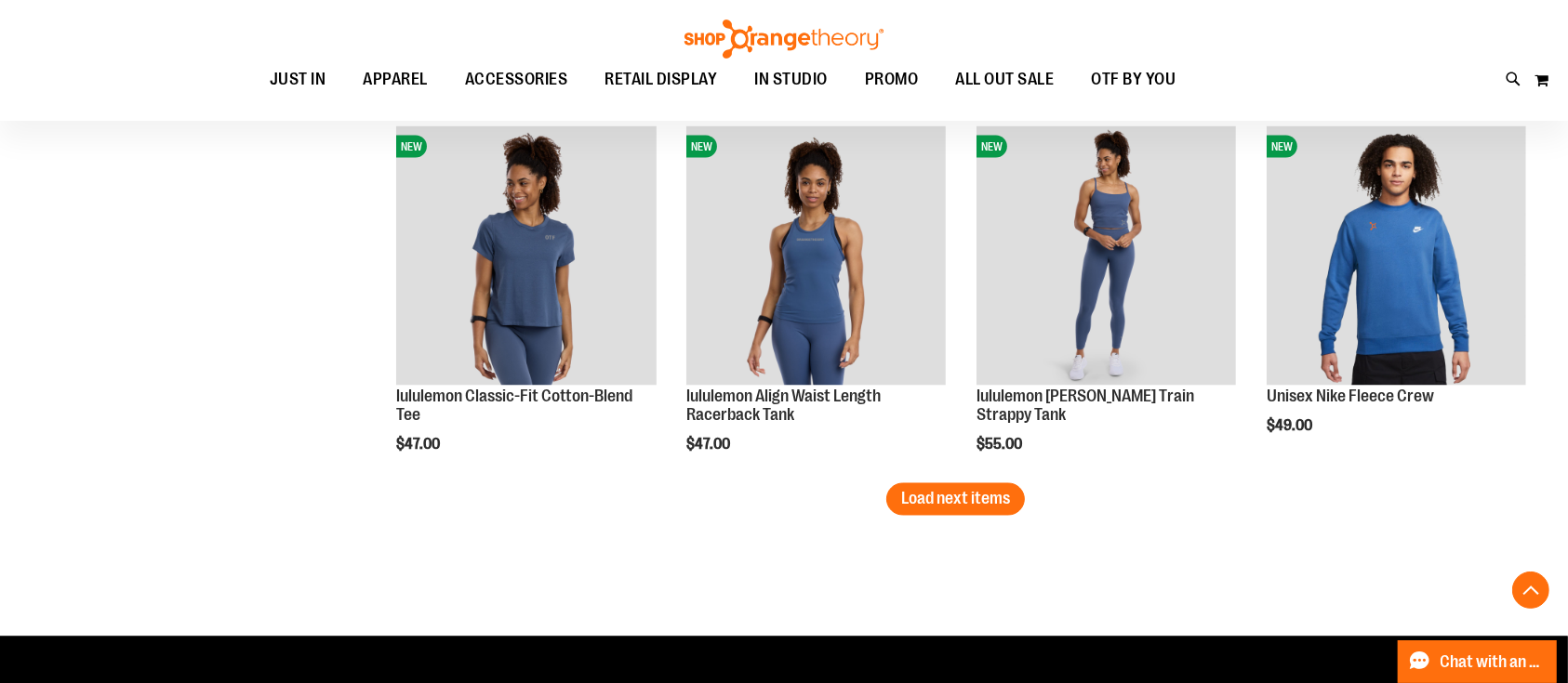
scroll to position [3223, 0]
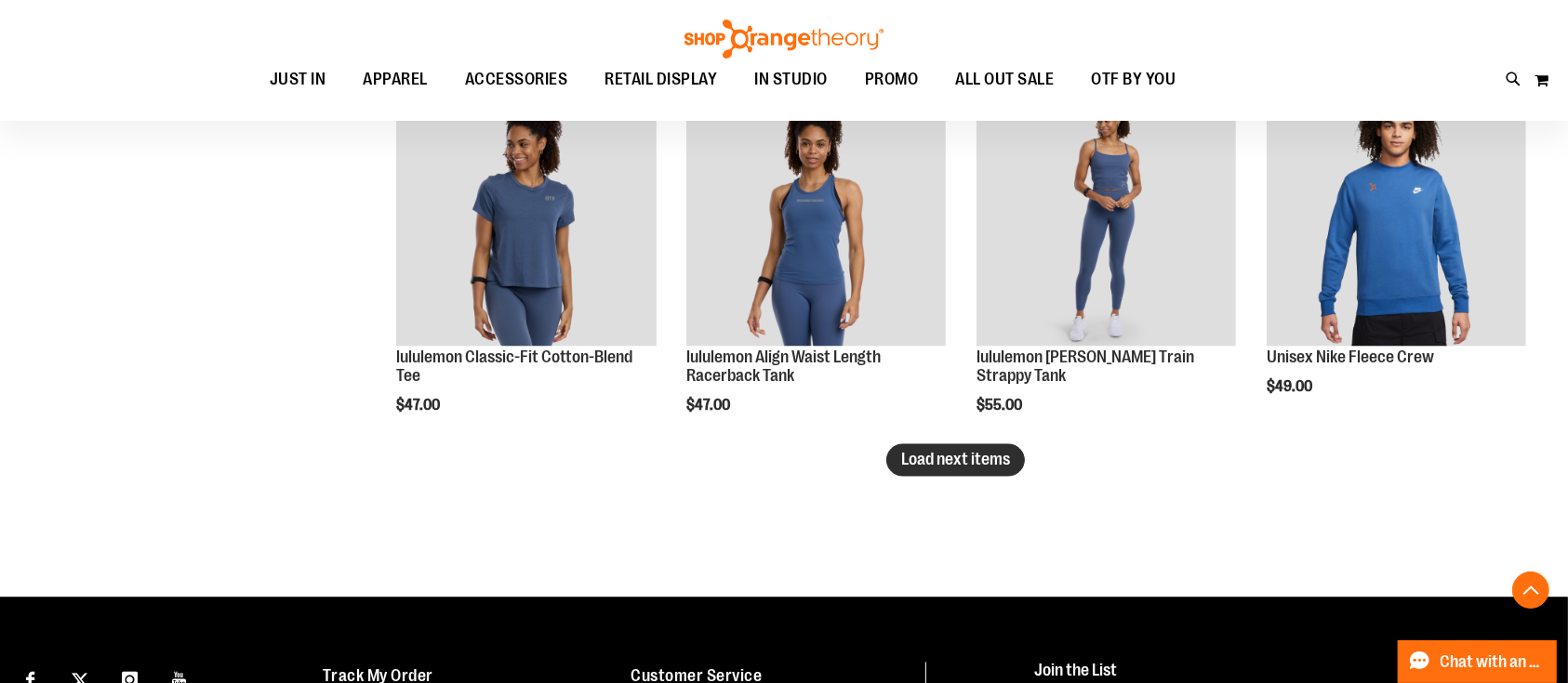
click at [1007, 444] on button "Load next items" at bounding box center [955, 460] width 139 height 32
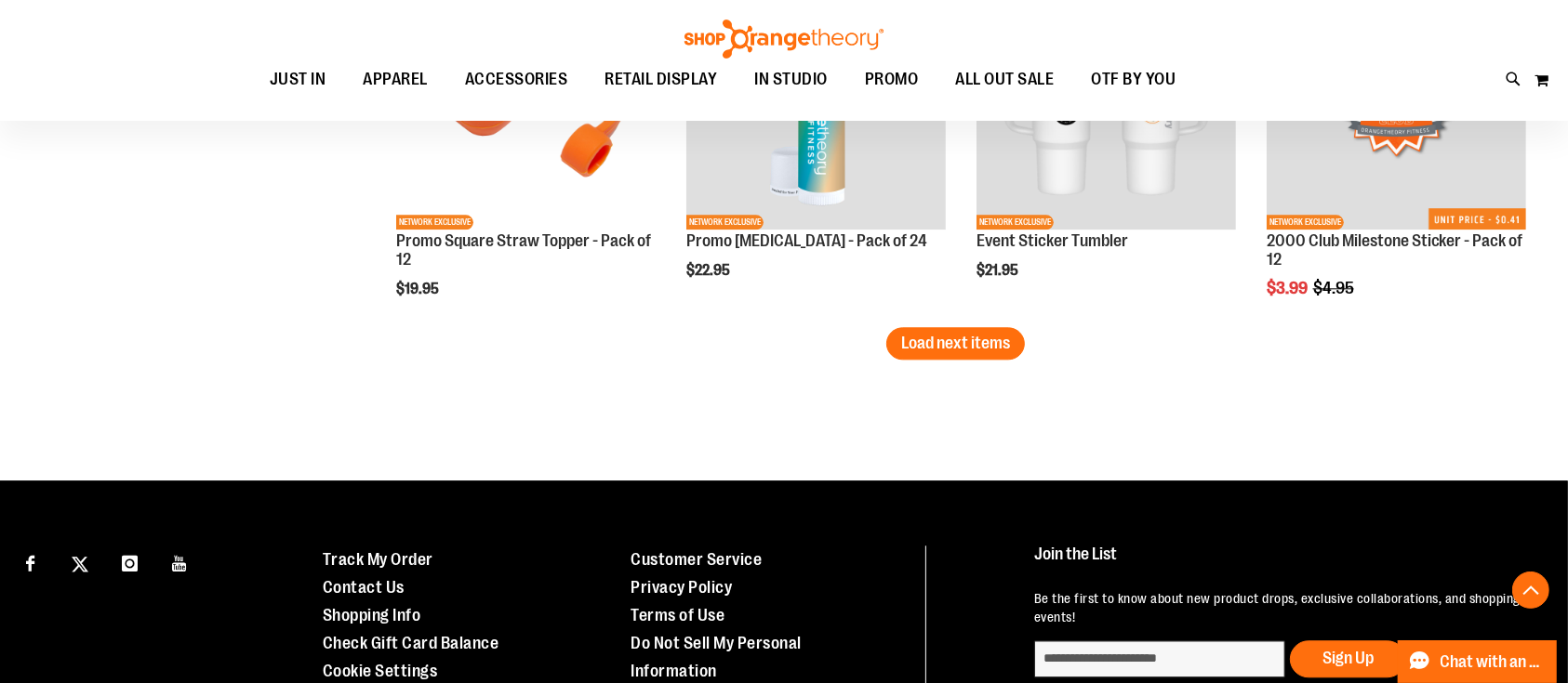
scroll to position [4463, 0]
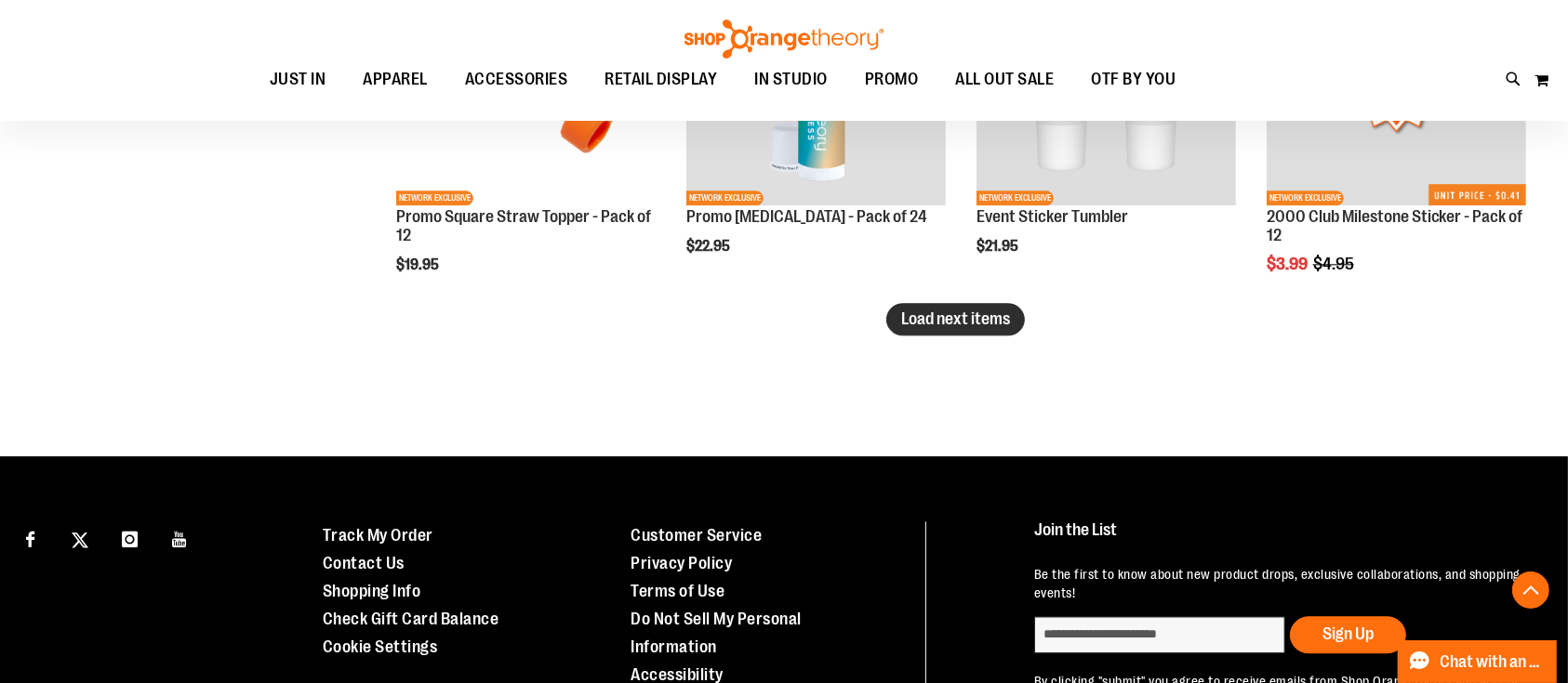
click at [985, 332] on button "Load next items" at bounding box center [955, 319] width 139 height 32
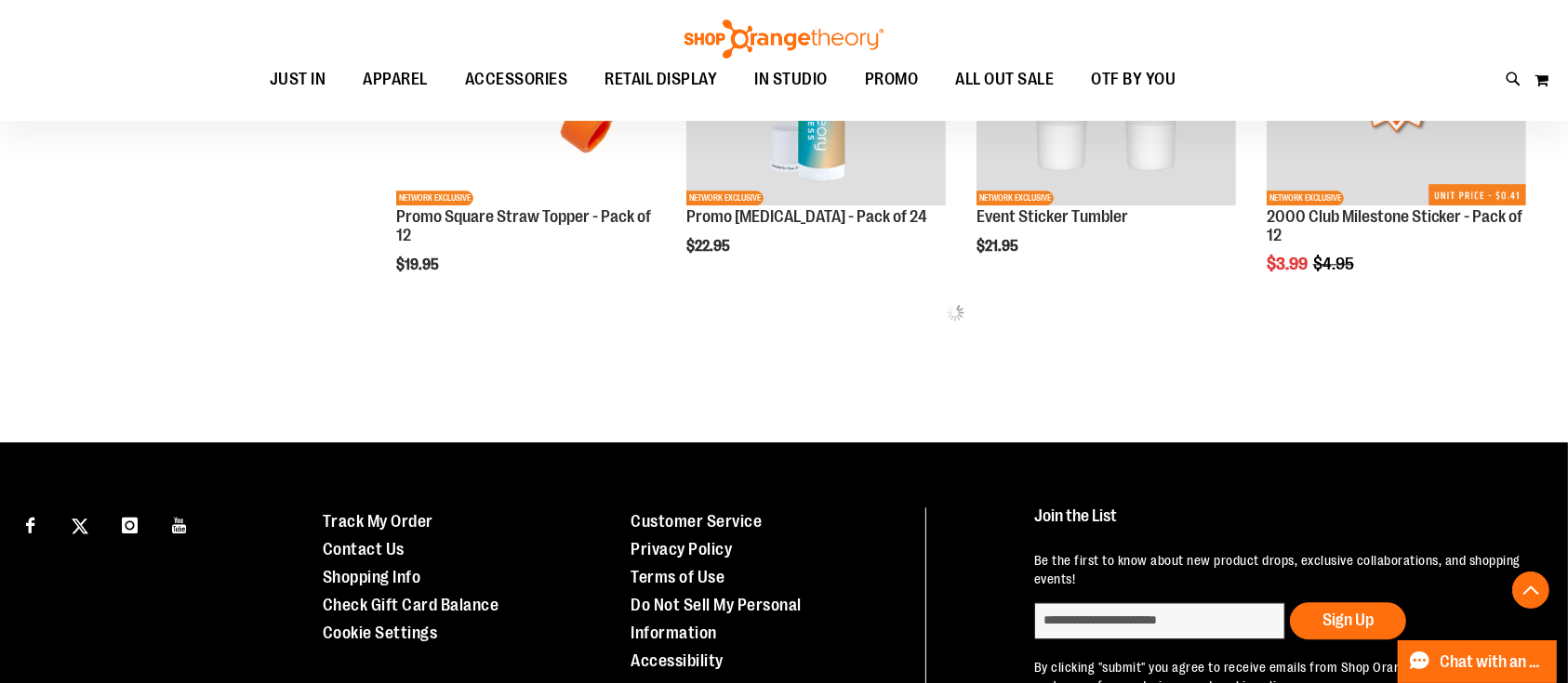
scroll to position [4214, 0]
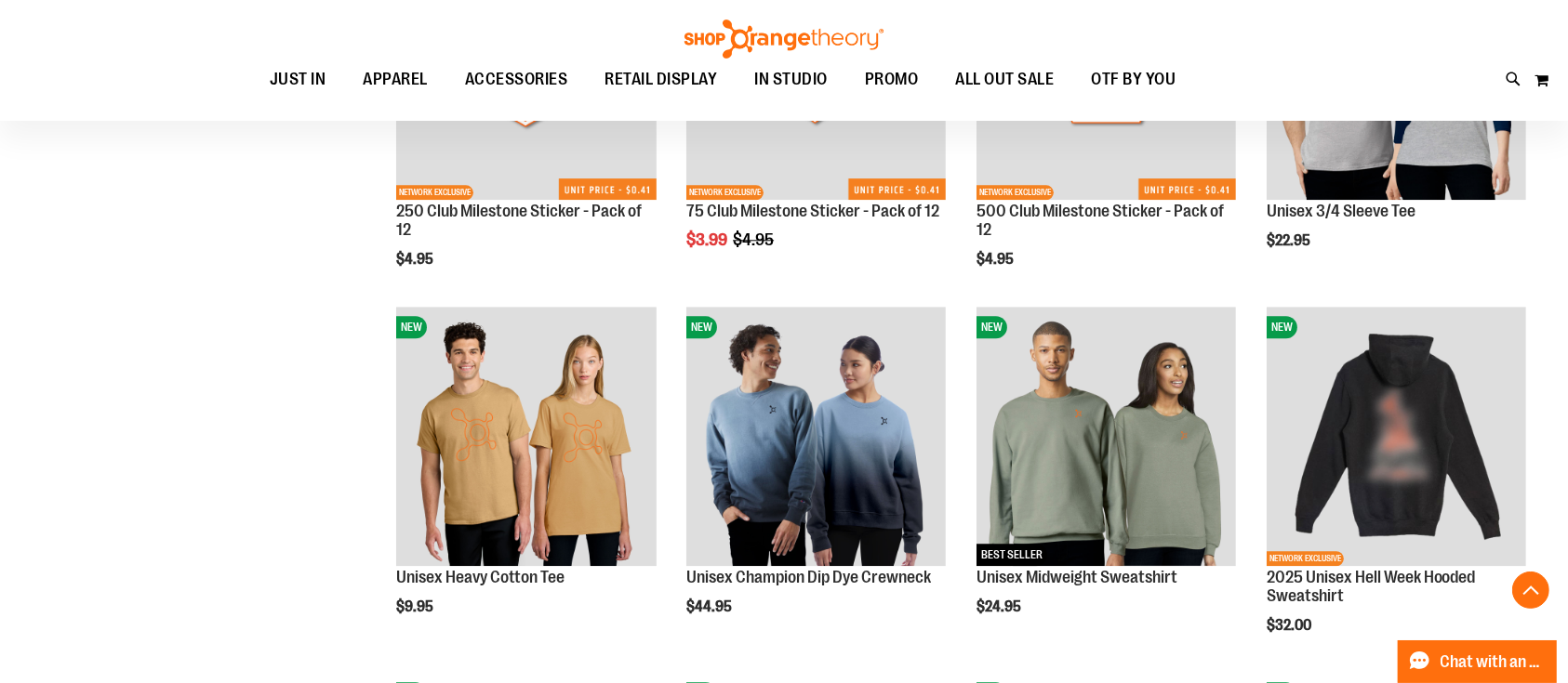
scroll to position [5330, 0]
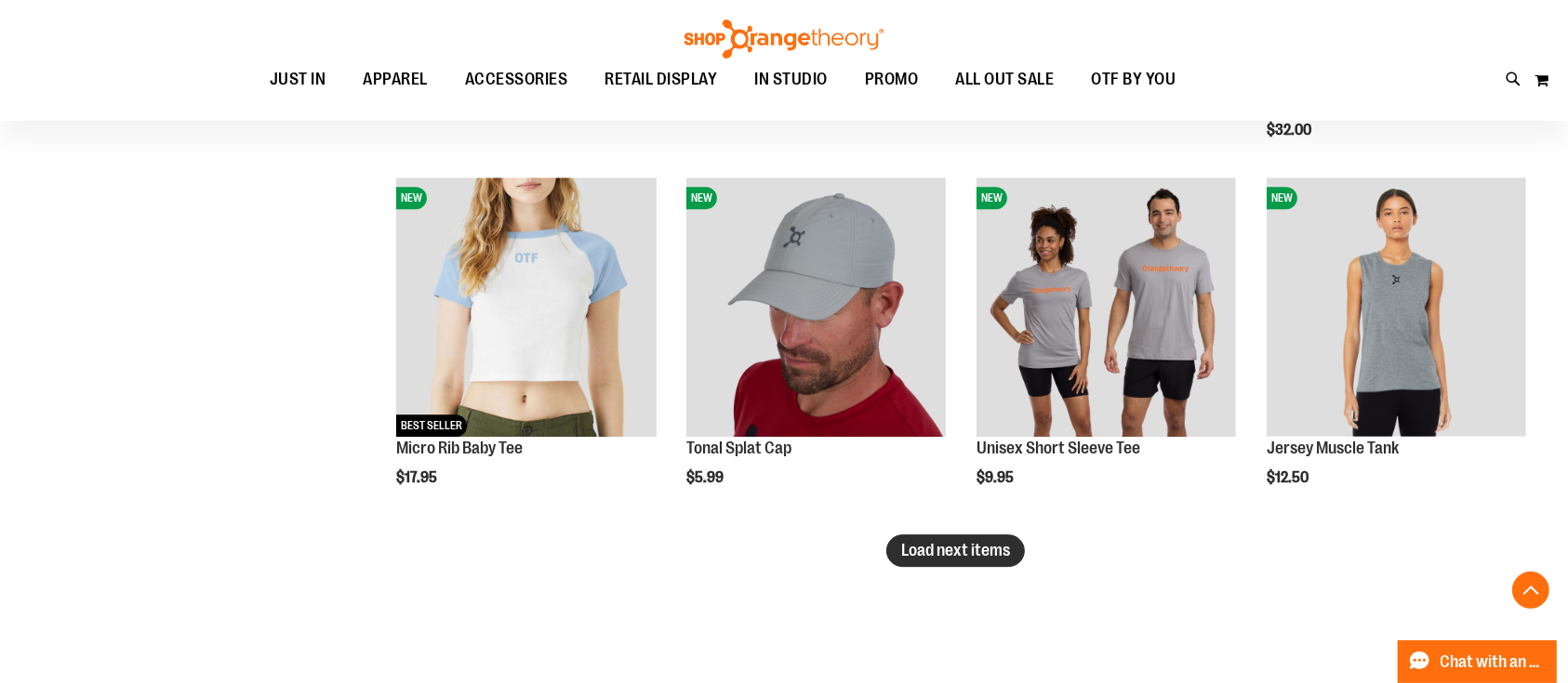
click at [975, 547] on span "Load next items" at bounding box center [955, 551] width 108 height 19
